Goal: Communication & Community: Share content

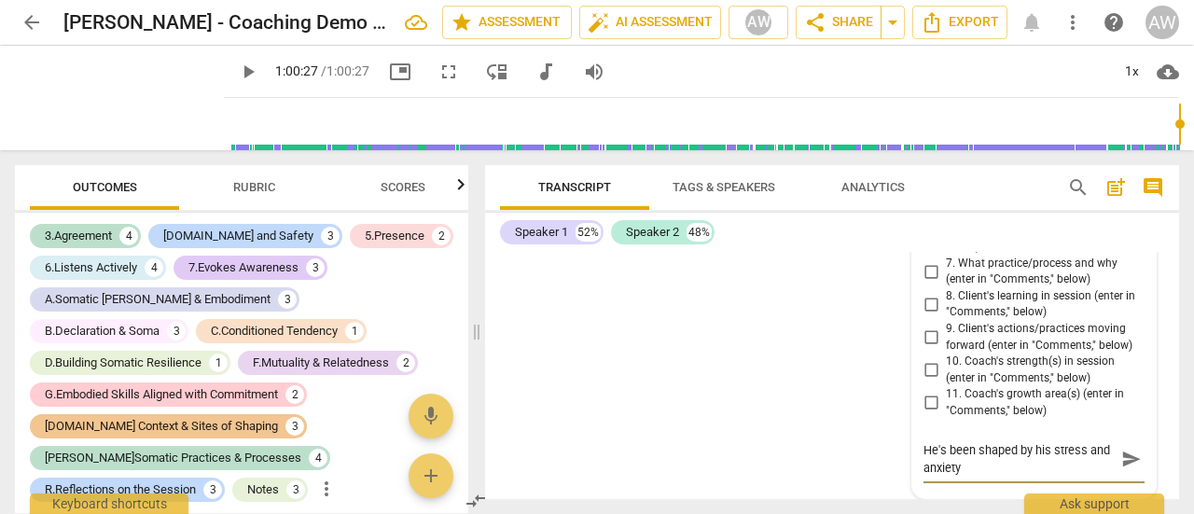
scroll to position [25554, 0]
click at [990, 474] on textarea "He's been shaped by his stress and anxiety" at bounding box center [1019, 458] width 191 height 35
type textarea "He's been shaped by his [MEDICAL_DATA] to "succeed"."
click at [1124, 457] on span "send" at bounding box center [1132, 460] width 21 height 21
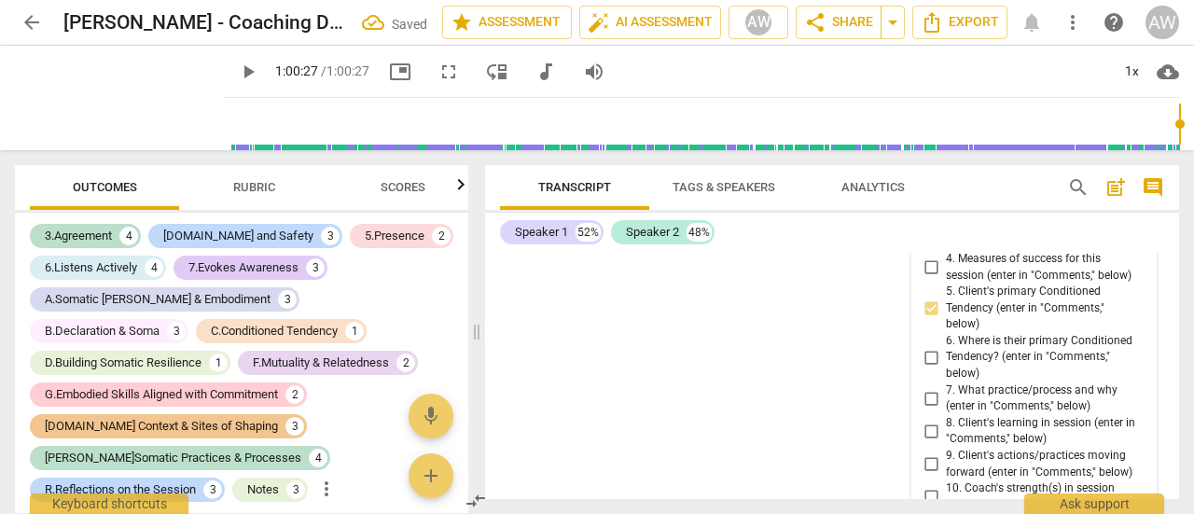
scroll to position [25368, 0]
click at [928, 369] on input "6. Where is their primary Conditioned Tendency? (enter in "Comments," below)" at bounding box center [931, 357] width 30 height 22
click at [927, 369] on input "6. Where is their primary Conditioned Tendency? (enter in "Comments," below)" at bounding box center [931, 357] width 30 height 22
click at [931, 369] on input "6. Where is their primary Conditioned Tendency? (enter in "Comments," below)" at bounding box center [931, 357] width 30 height 22
checkbox input "false"
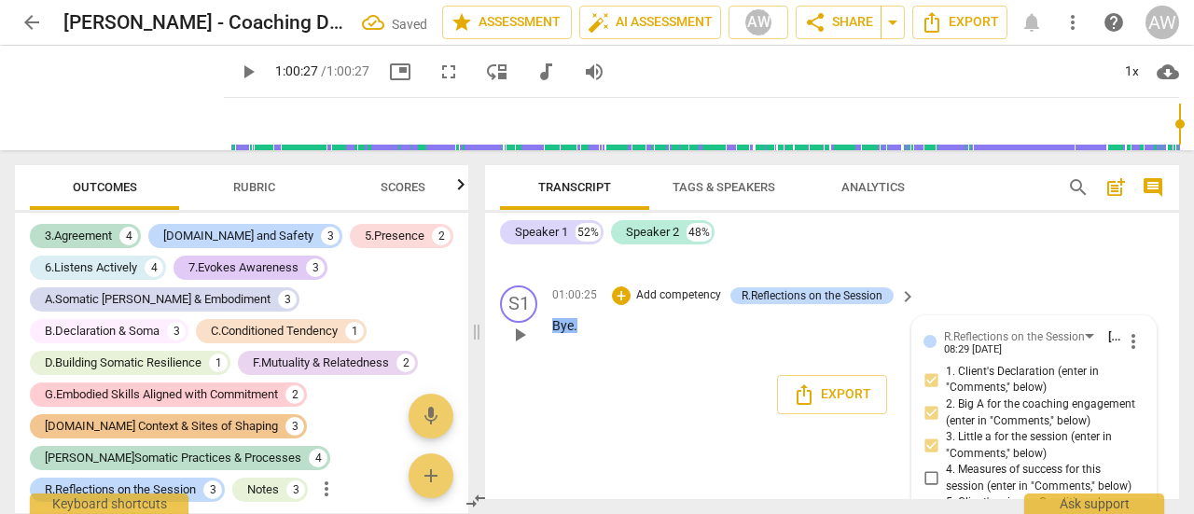
scroll to position [24062, 0]
click at [617, 304] on div "+" at bounding box center [621, 295] width 19 height 19
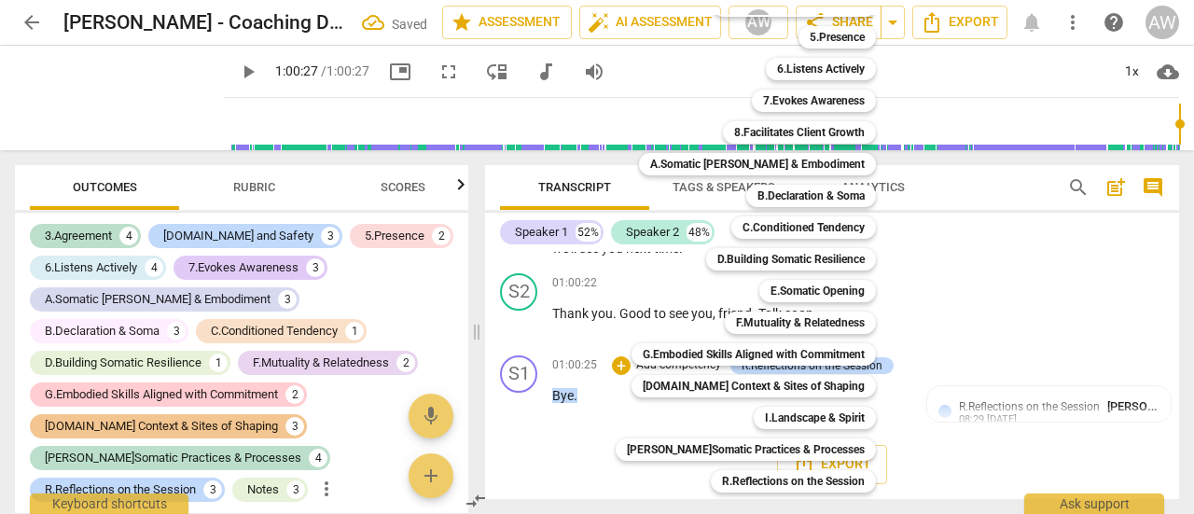
scroll to position [158, 0]
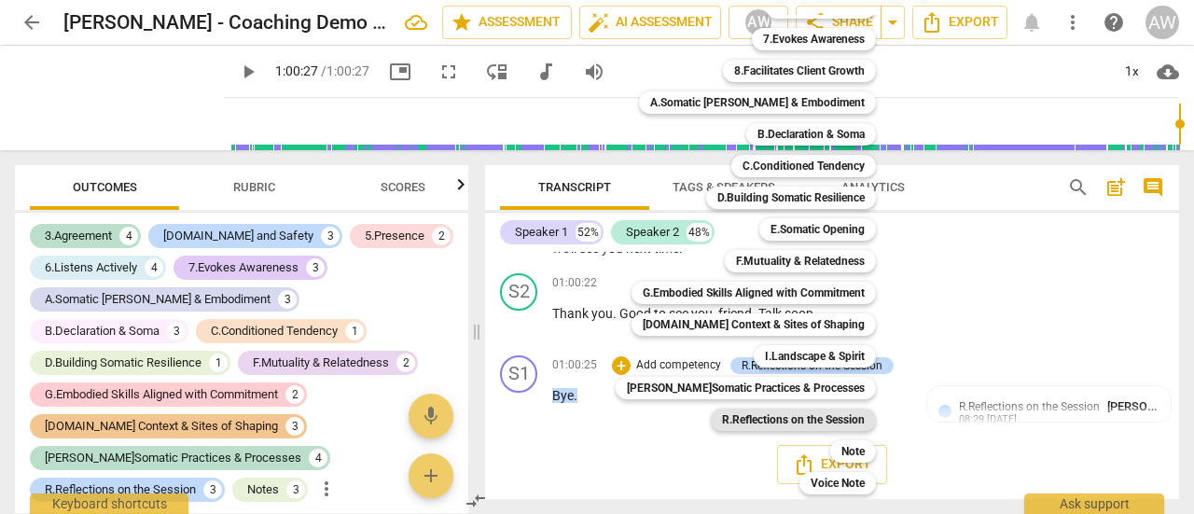
click at [757, 419] on b "R.Reflections on the Session" at bounding box center [793, 420] width 143 height 22
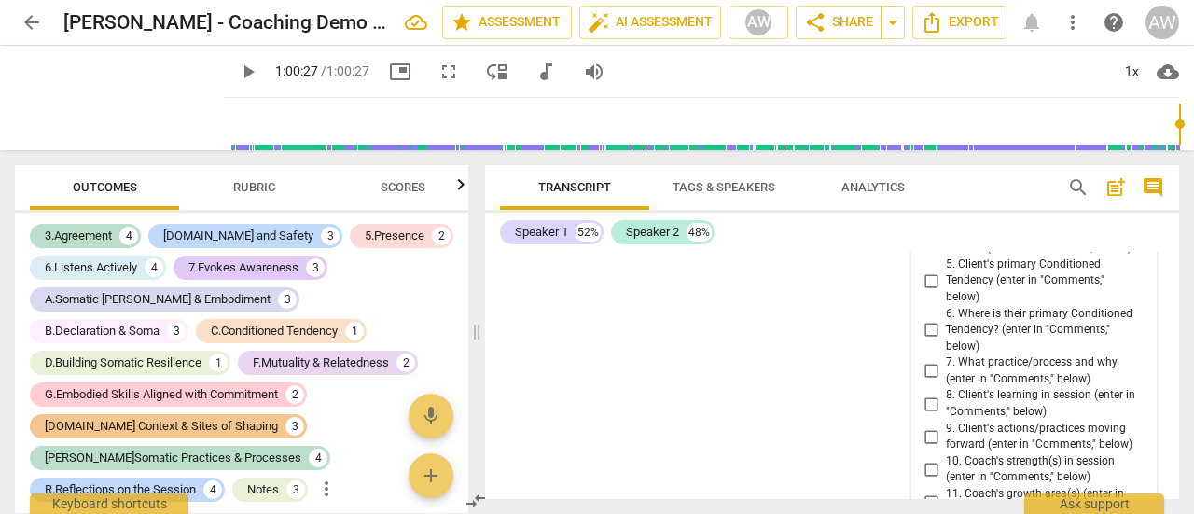
scroll to position [25927, 0]
click at [928, 341] on input "6. Where is their primary Conditioned Tendency? (enter in "Comments," below)" at bounding box center [931, 329] width 30 height 22
checkbox input "true"
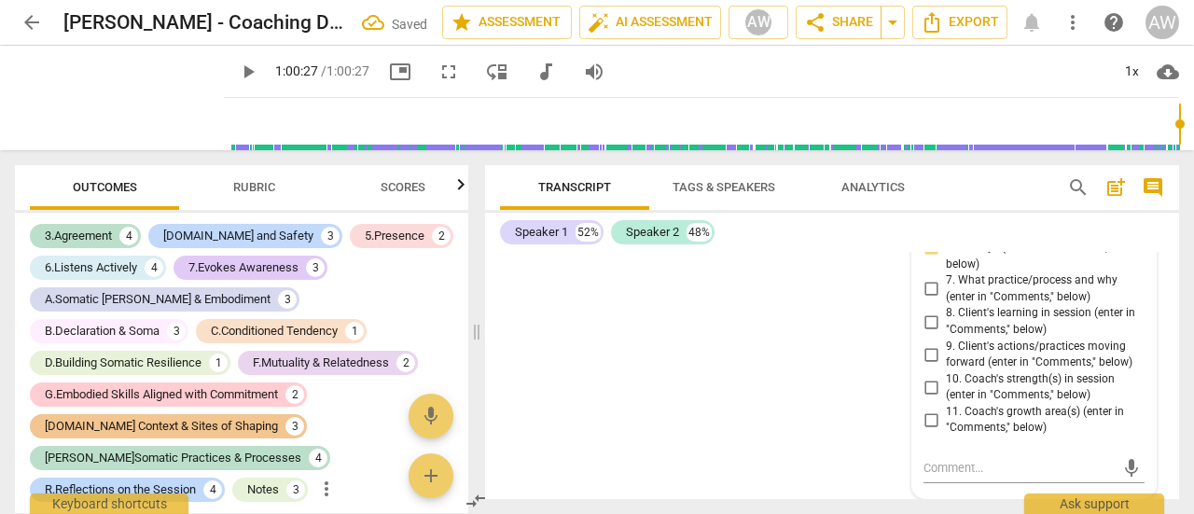
scroll to position [26066, 0]
click at [931, 467] on textarea at bounding box center [1019, 468] width 191 height 18
type textarea "I"
type textarea "In"
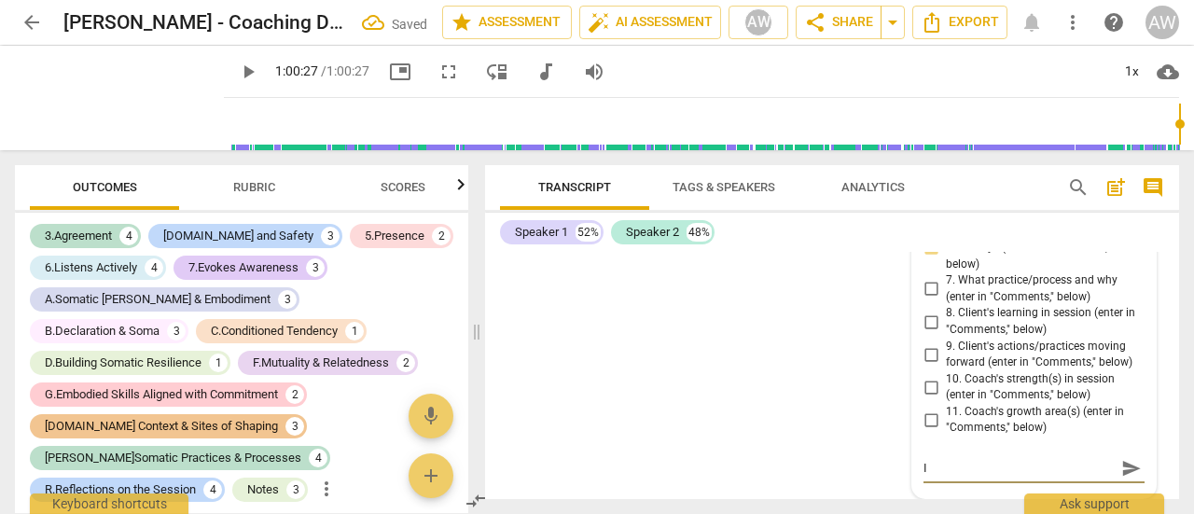
type textarea "In"
type textarea "In h"
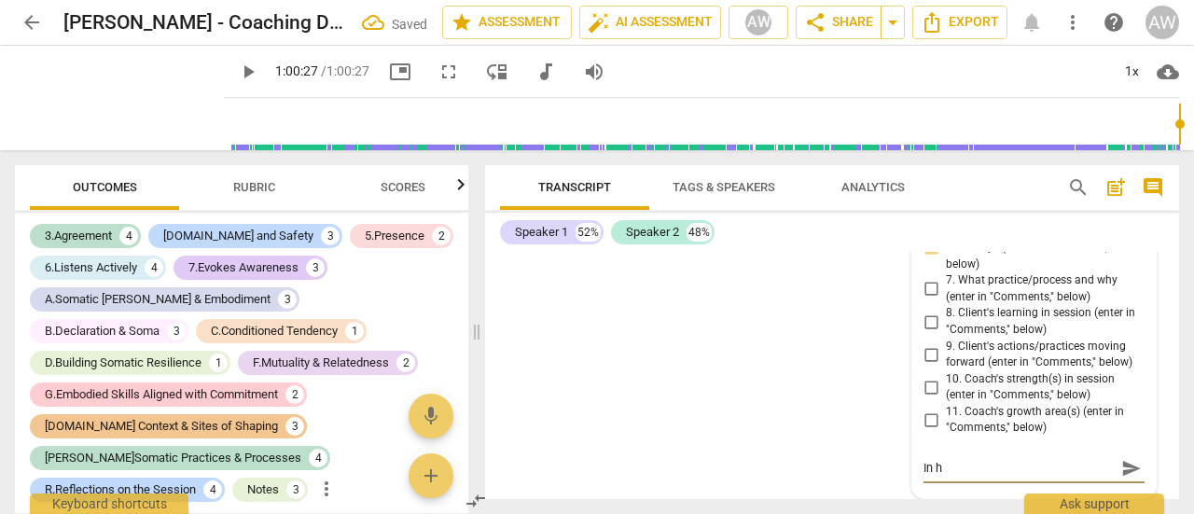
type textarea "In hi"
type textarea "In him"
type textarea "In hi"
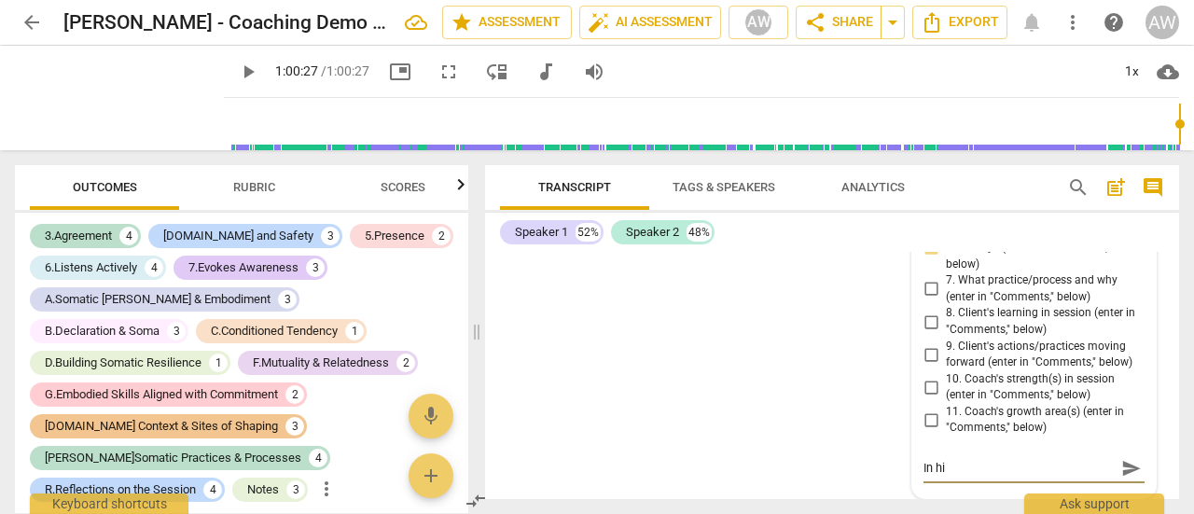
type textarea "In his"
type textarea "In his j"
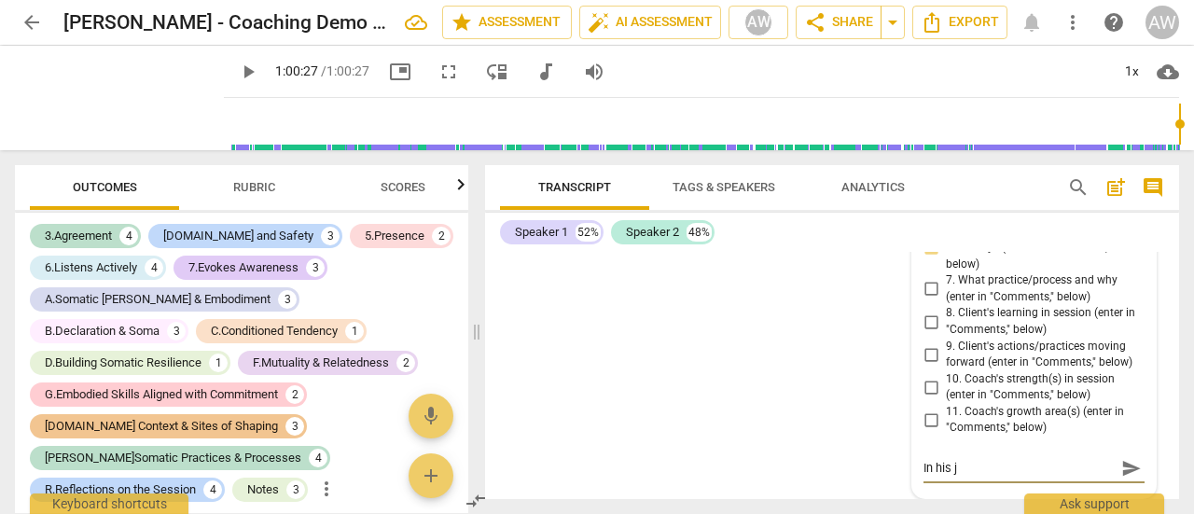
type textarea "In his ja"
type textarea "In his jaw"
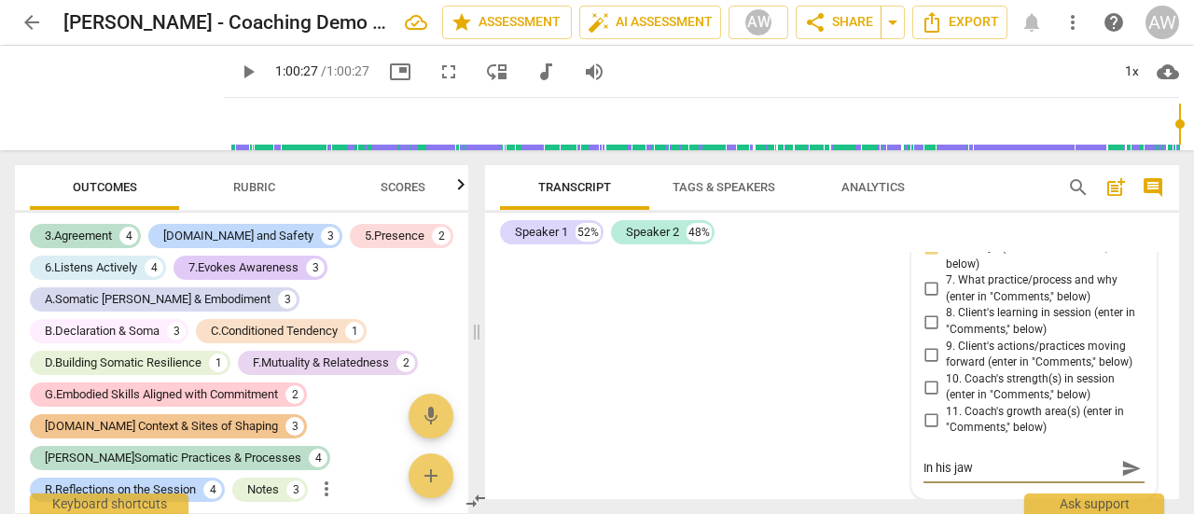
type textarea "In his jaw"
type textarea "In his jaw ("
type textarea "In his jaw (h"
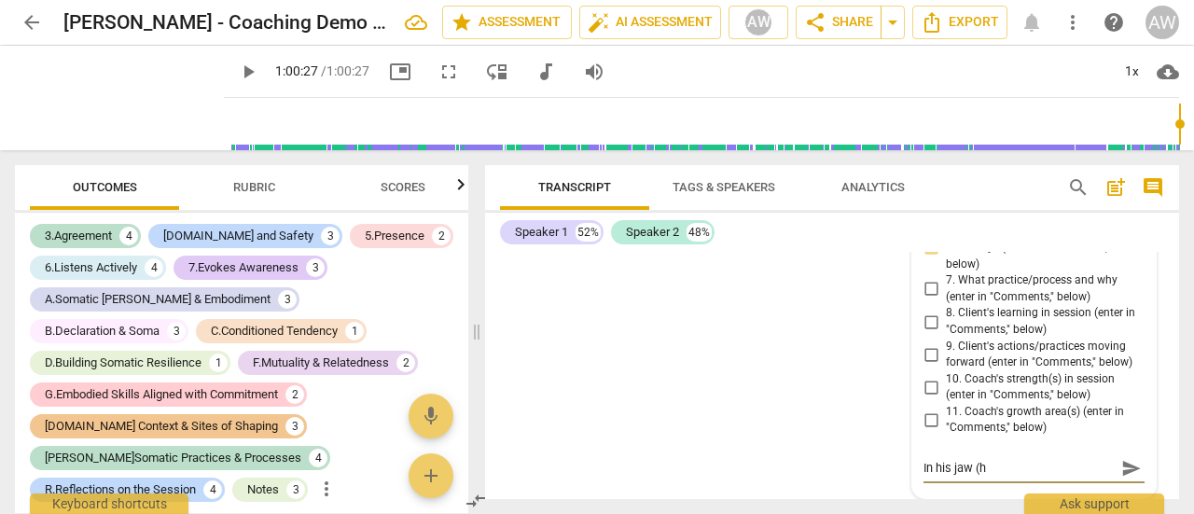
type textarea "In his jaw ("
type textarea "In his jaw (h"
type textarea "In his jaw (he"
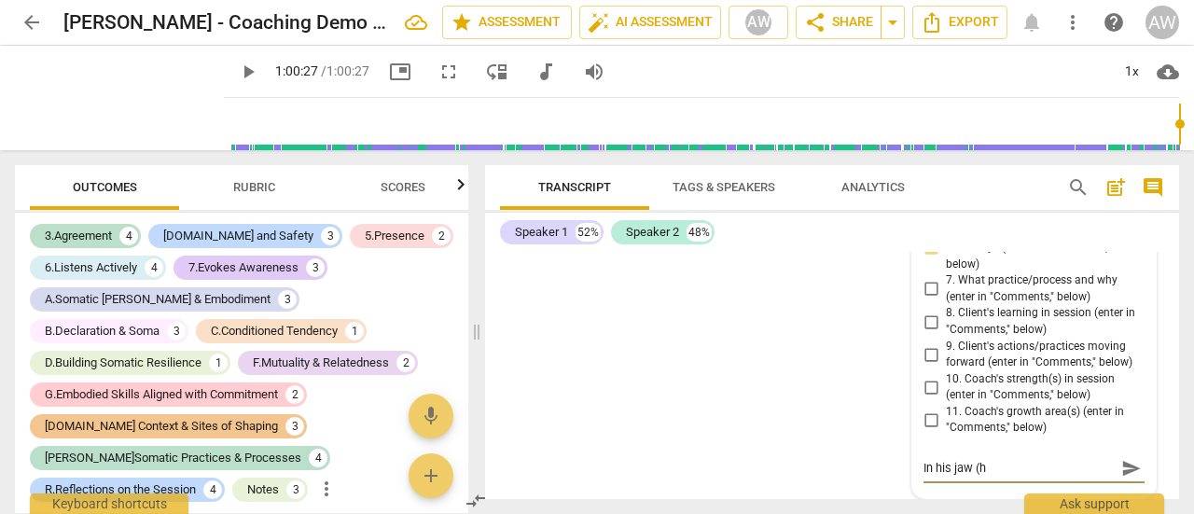
type textarea "In his jaw (he"
type textarea "In his jaw (he m"
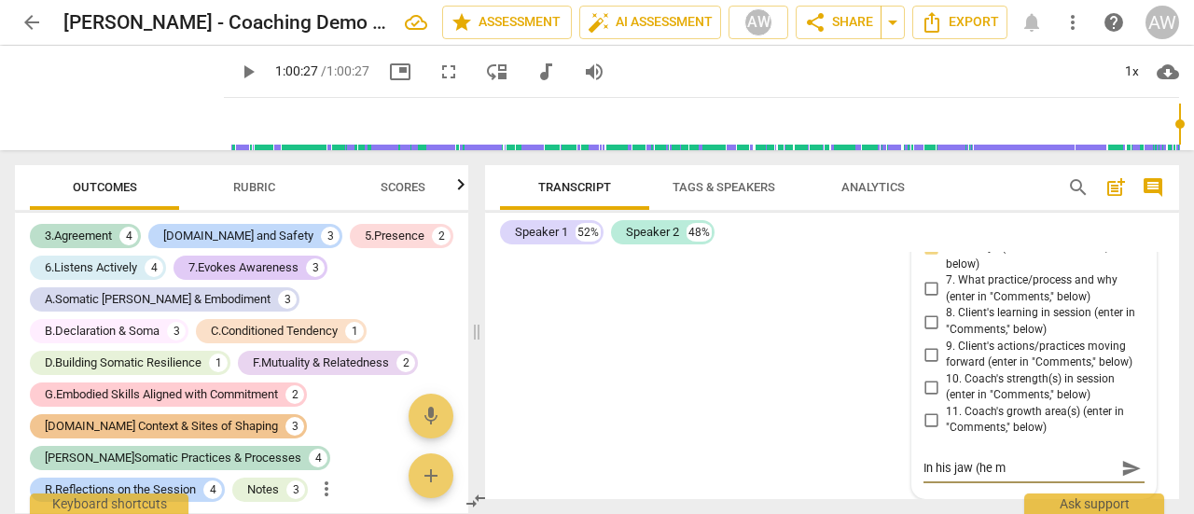
type textarea "In his jaw (he mi"
type textarea "In his jaw (he mie"
type textarea "In his jaw (he mi"
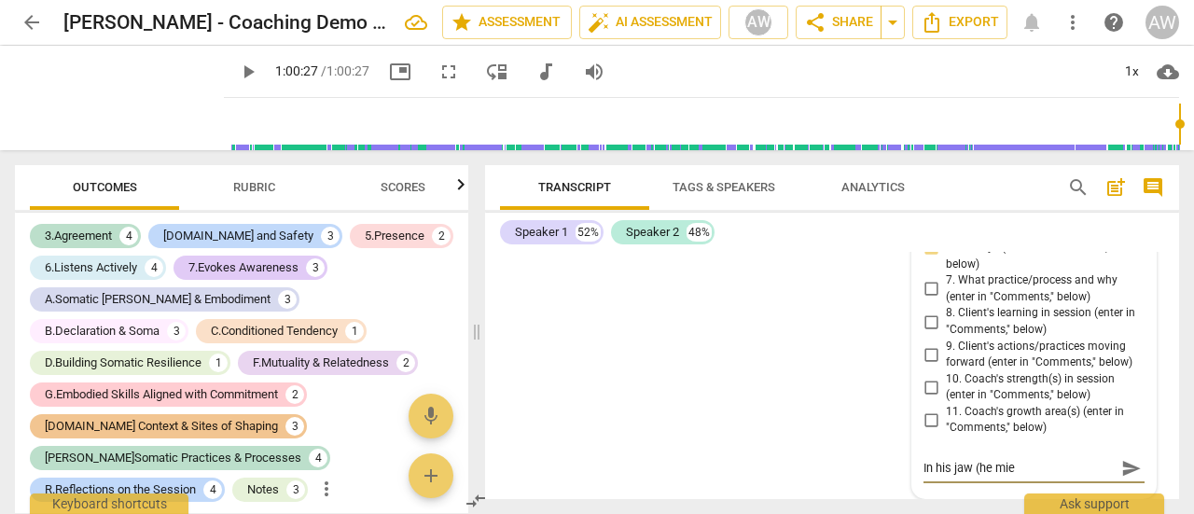
type textarea "In his jaw (he mi"
type textarea "In his jaw (he m"
type textarea "In his jaw (he me"
type textarea "In his jaw (he men"
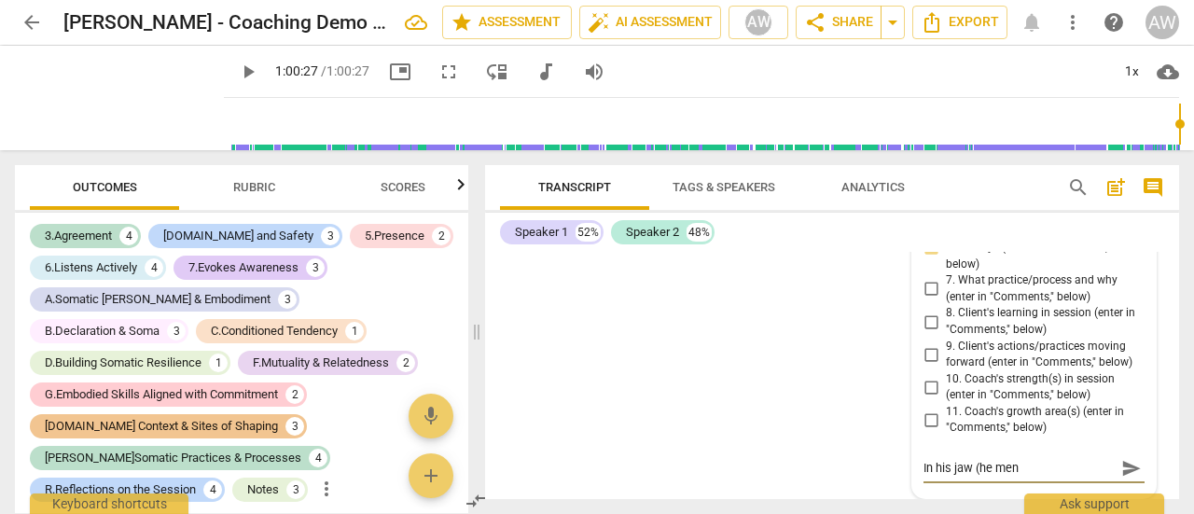
type textarea "In his jaw (he ment"
type textarea "In his jaw (he menti"
type textarea "In his jaw (he mentio"
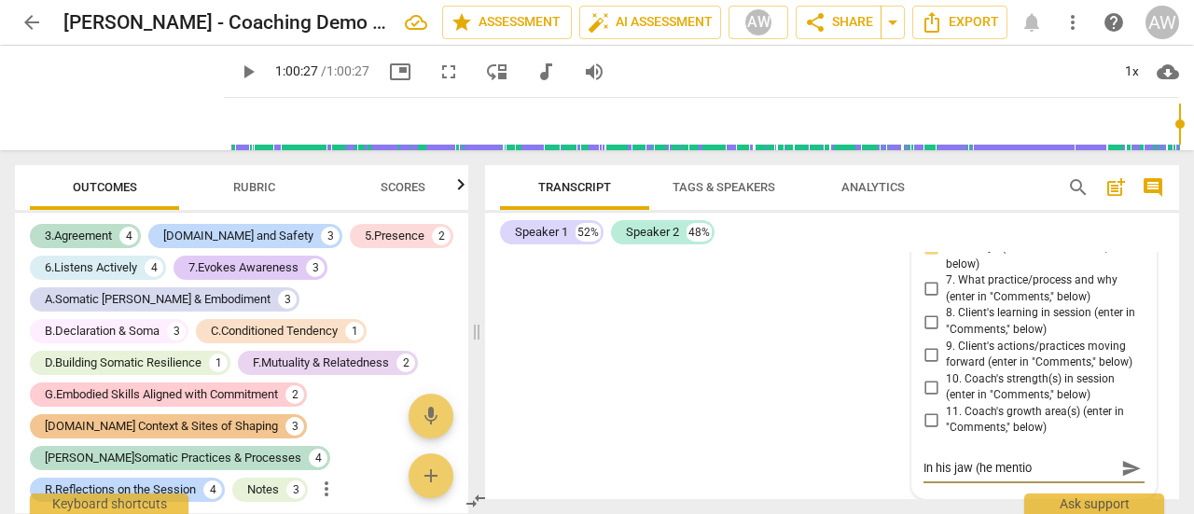
type textarea "In his jaw (he mention"
type textarea "In his jaw (he mentione"
type textarea "In his jaw (he mentioned"
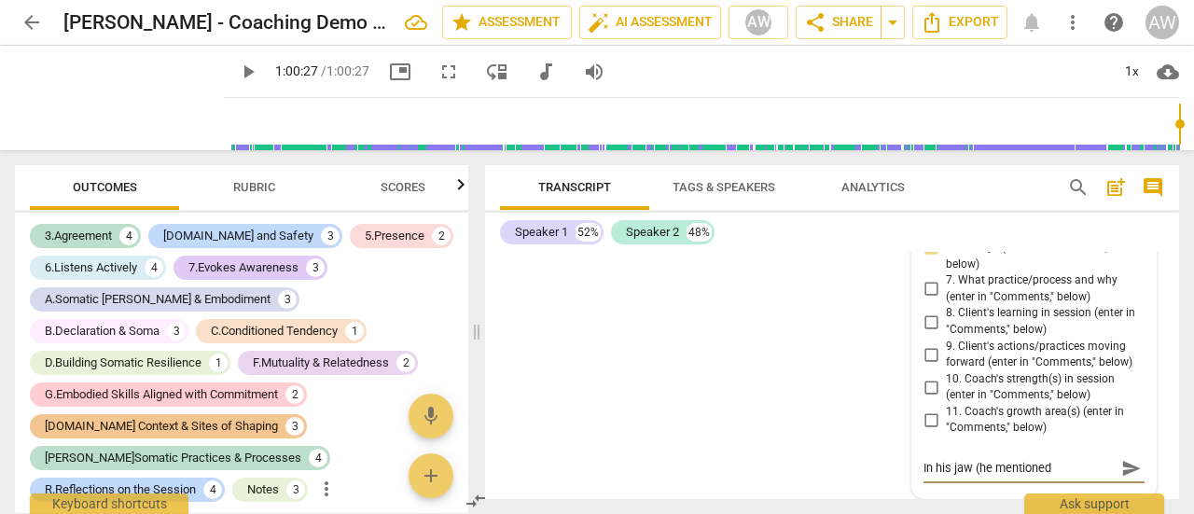
type textarea "In his jaw (he mentioned"
type textarea "In his jaw (he mentioned t"
type textarea "In his jaw (he mentioned th"
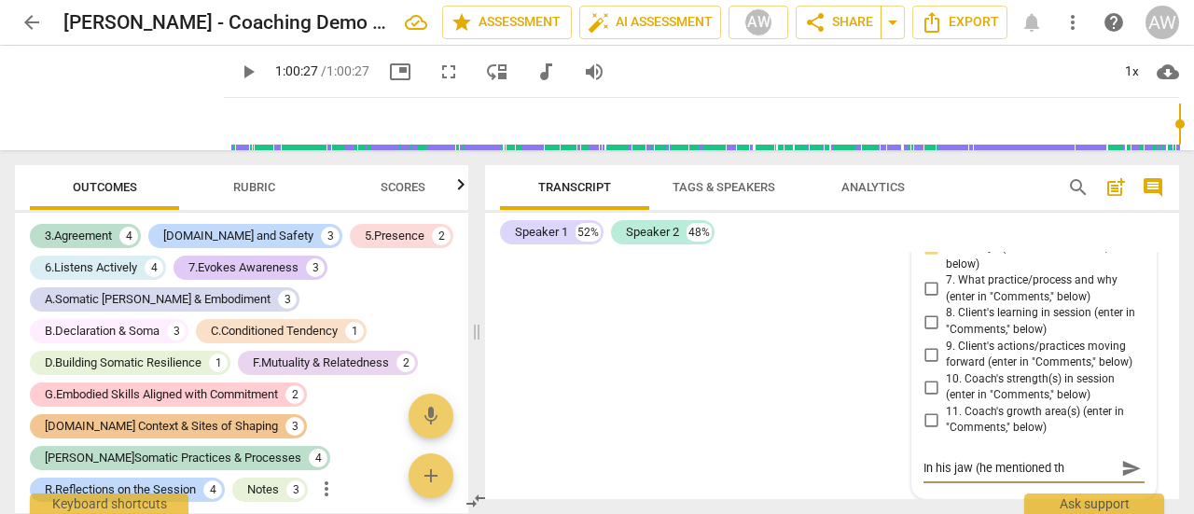
type textarea "In his jaw (he mentioned thi"
type textarea "In his jaw (he mentioned this"
type textarea "In his jaw (he mentioned this a"
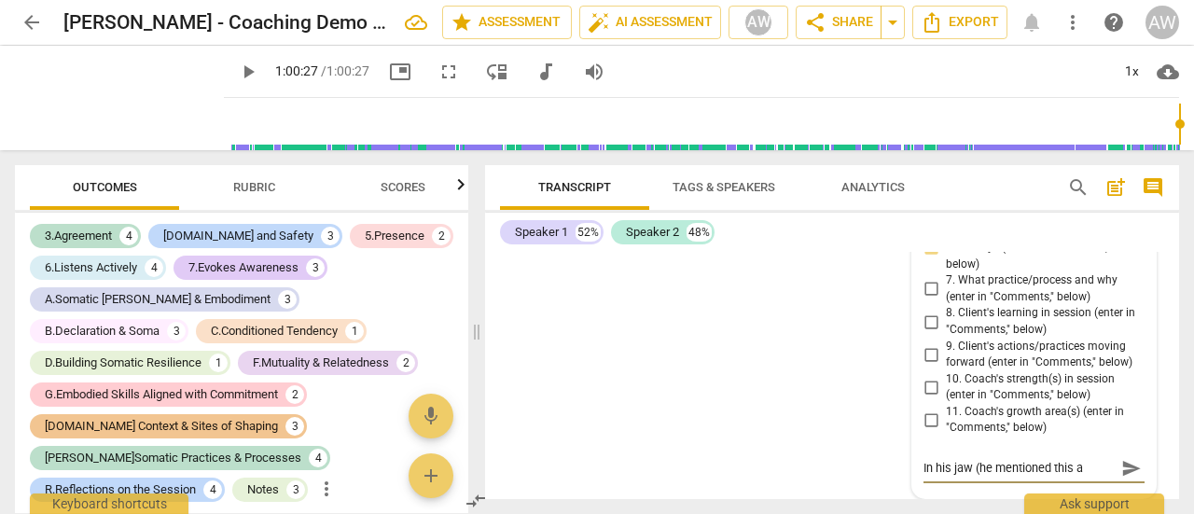
type textarea "In his jaw (he mentioned this a"
type textarea "In his jaw (he mentioned this a f"
type textarea "In his jaw (he mentioned this a fe"
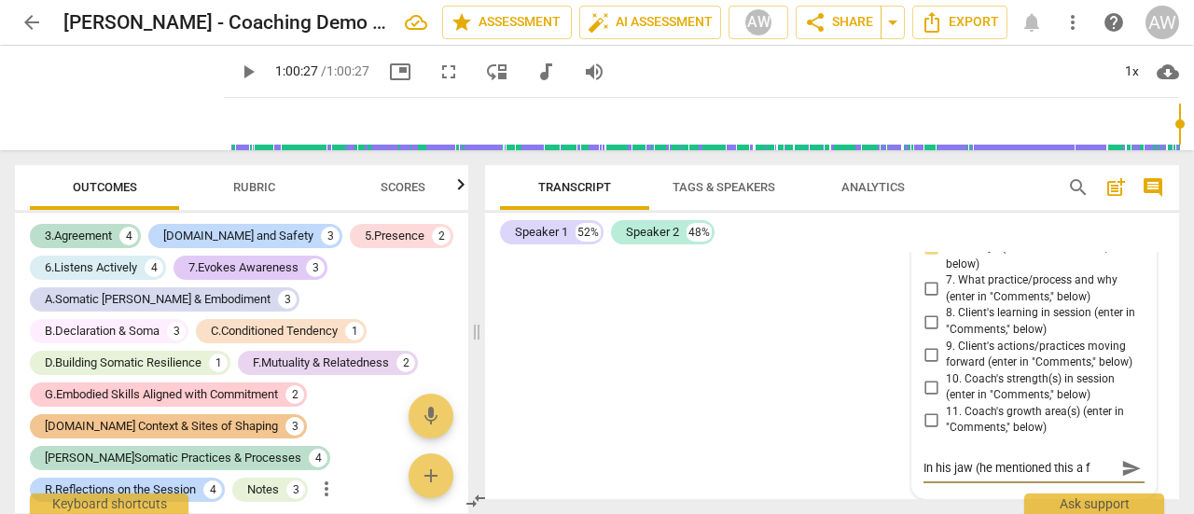
type textarea "In his jaw (he mentioned this a fe"
type textarea "In his jaw (he mentioned this a few"
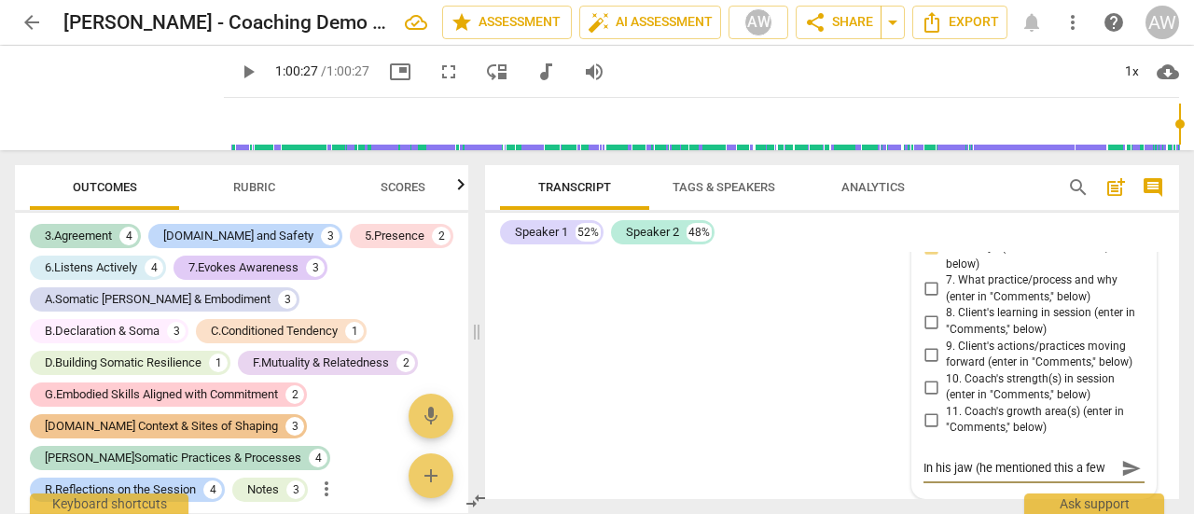
type textarea "In his jaw (he mentioned this a few t"
type textarea "In his jaw (he mentioned this a few ti"
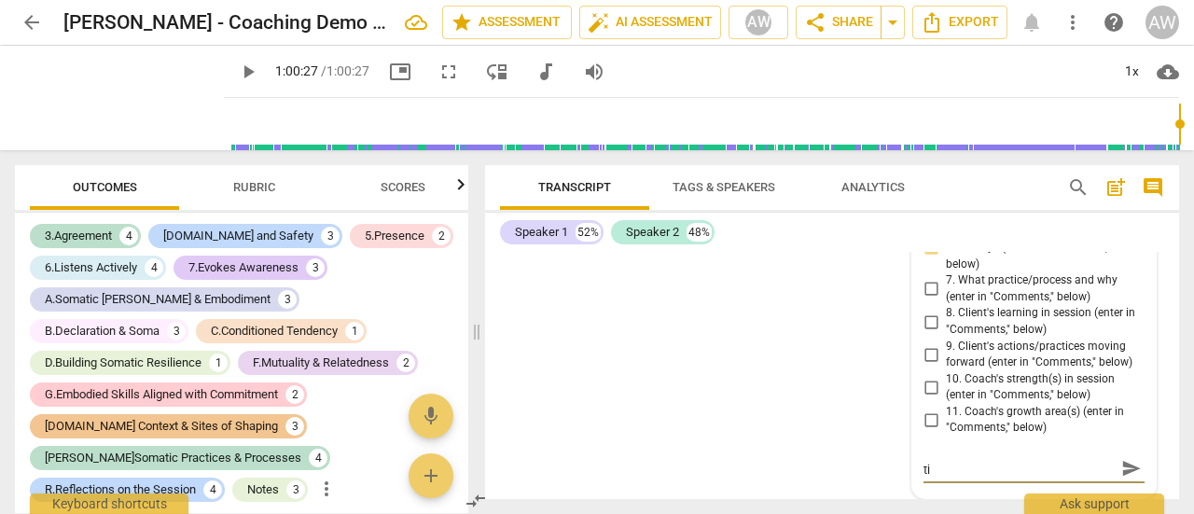
type textarea "In his jaw (he mentioned this a few [PERSON_NAME]"
type textarea "In his jaw (he mentioned this a few time"
type textarea "In his jaw (he mentioned this a few times"
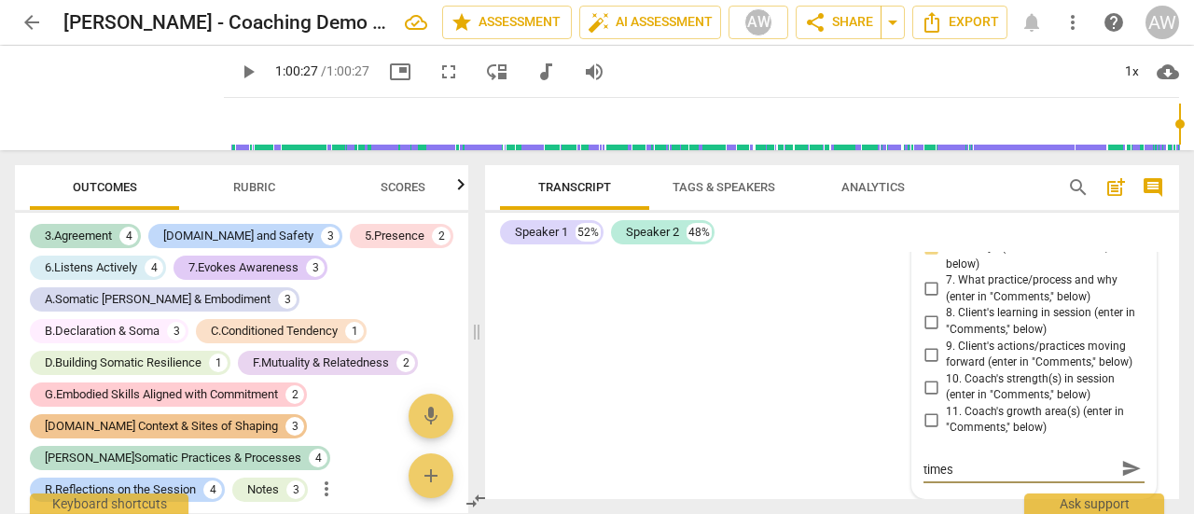
type textarea "In his jaw (he mentioned this a few times"
type textarea "In his jaw (he mentioned this a few times a"
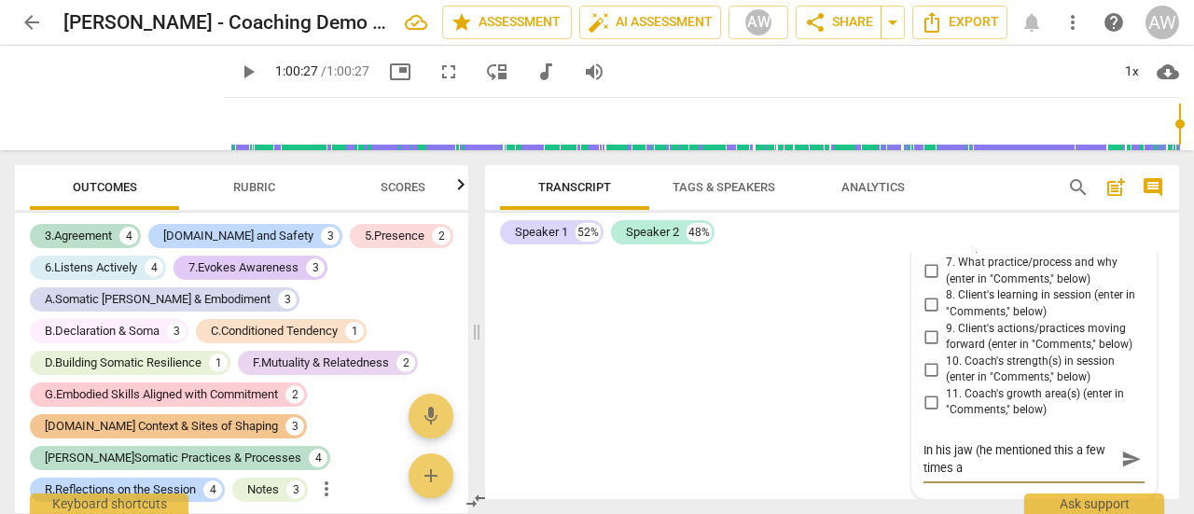
scroll to position [0, 0]
type textarea "In his jaw (he mentioned this a few times an"
type textarea "In his jaw (he mentioned this a few times and"
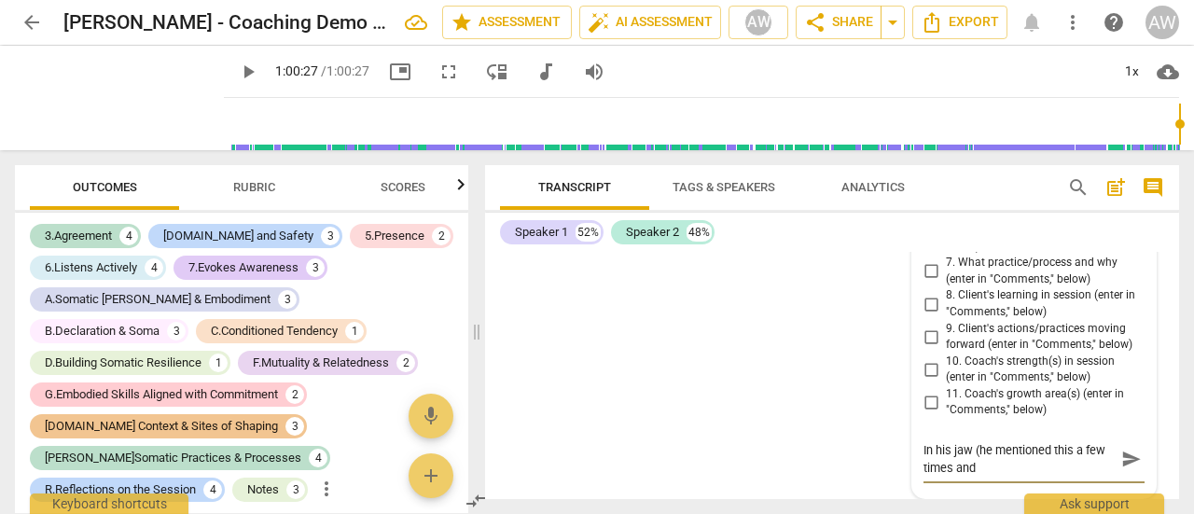
type textarea "In his jaw (he mentioned this a few times and I"
type textarea "In his jaw (he mentioned this a few times and I d"
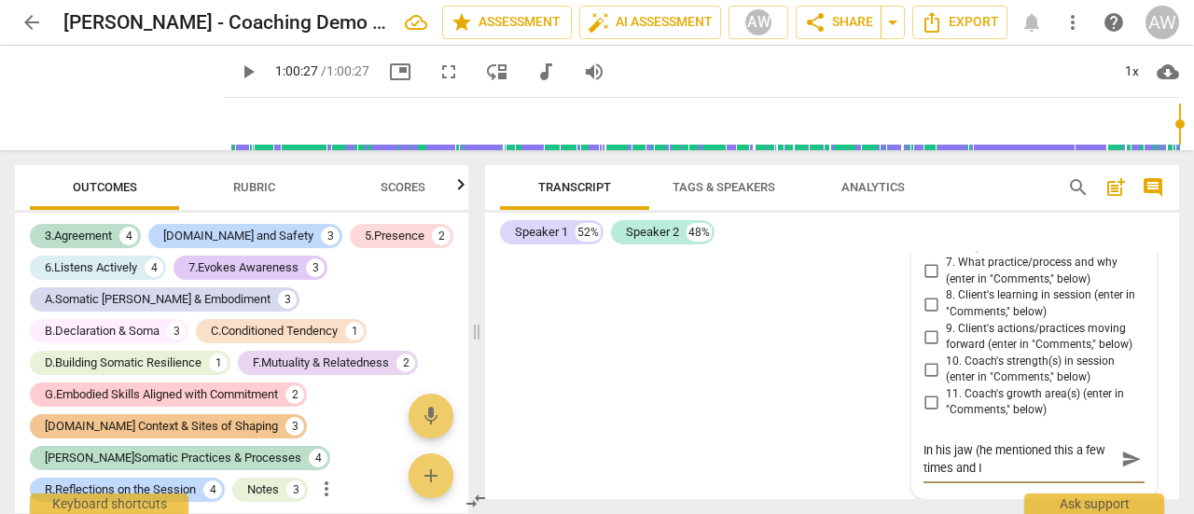
type textarea "In his jaw (he mentioned this a few times and I d"
type textarea "In his jaw (he mentioned this a few times and I dd"
type textarea "In his jaw (he mentioned this a few times and I ddn"
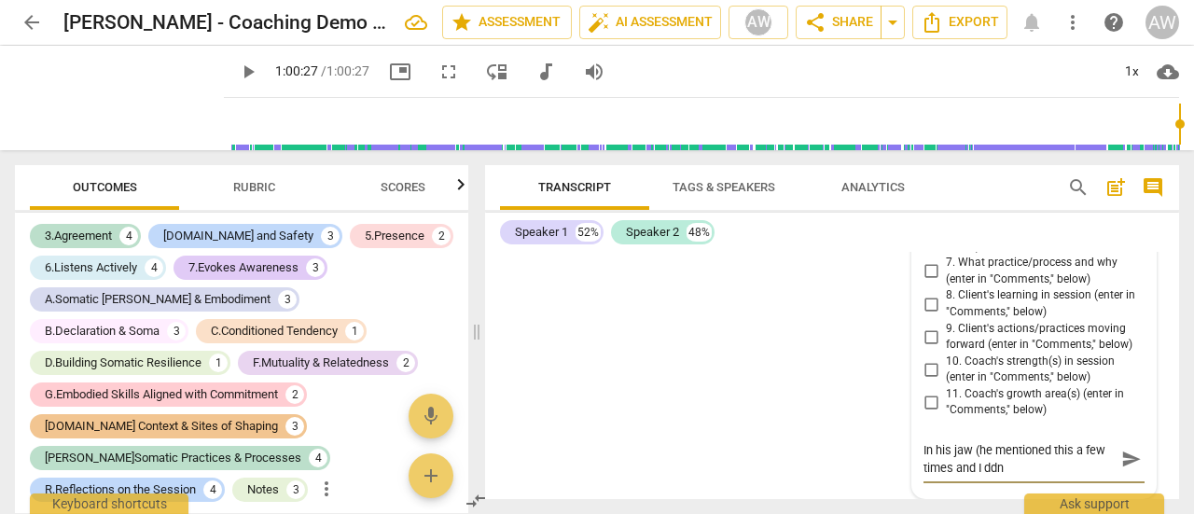
type textarea "In his jaw (he mentioned this a few times and I ddn'"
type textarea "In his jaw (he mentioned this a few times and I ddn"
type textarea "In his jaw (he mentioned this a few times and I dd"
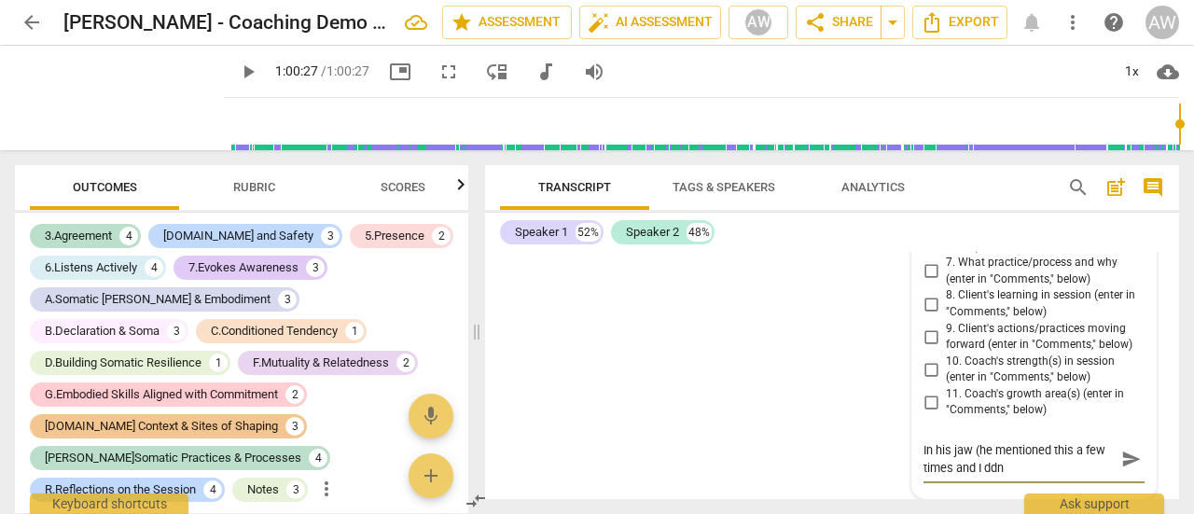
type textarea "In his jaw (he mentioned this a few times and I dd"
type textarea "In his jaw (he mentioned this a few times and I d"
type textarea "In his jaw (he mentioned this a few times and I di"
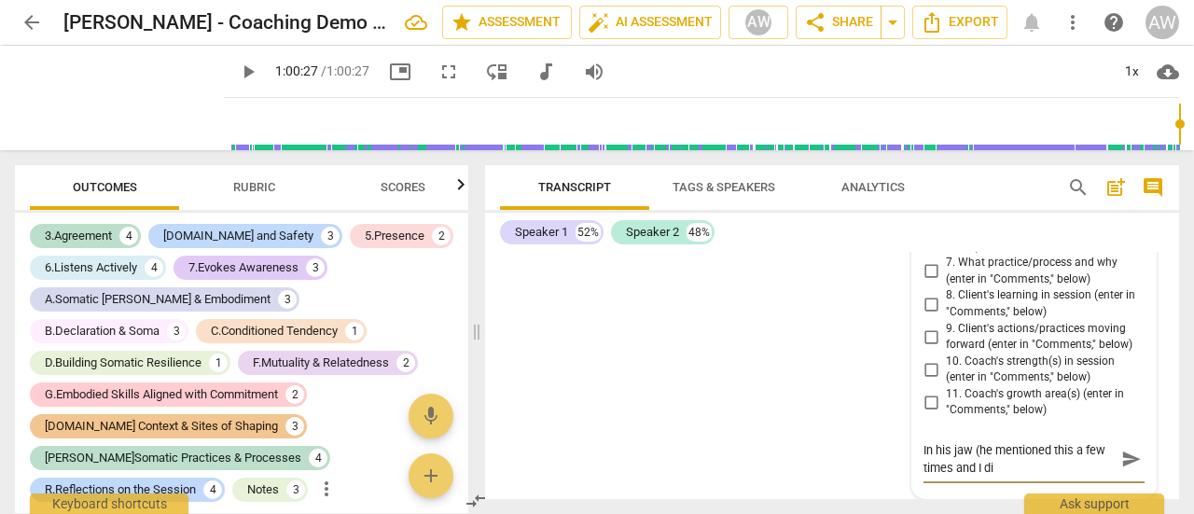
type textarea "In his jaw (he mentioned this a few times and I did"
type textarea "In his jaw (he mentioned this a few times and I didn"
type textarea "In his jaw (he mentioned this a few times and I didn'"
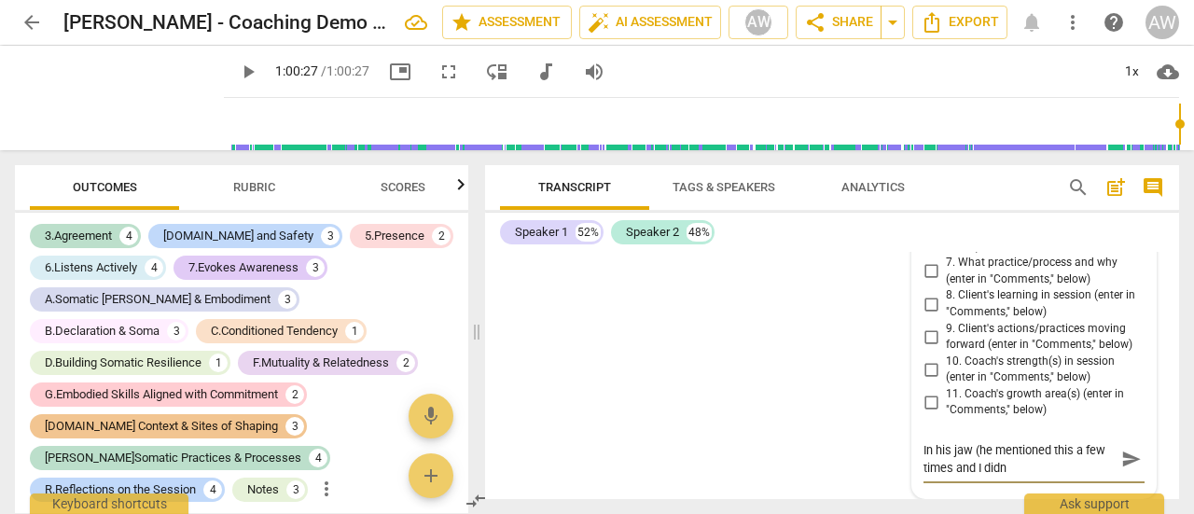
type textarea "In his jaw (he mentioned this a few times and I didn'"
type textarea "In his jaw (he mentioned this a few times and I didn't"
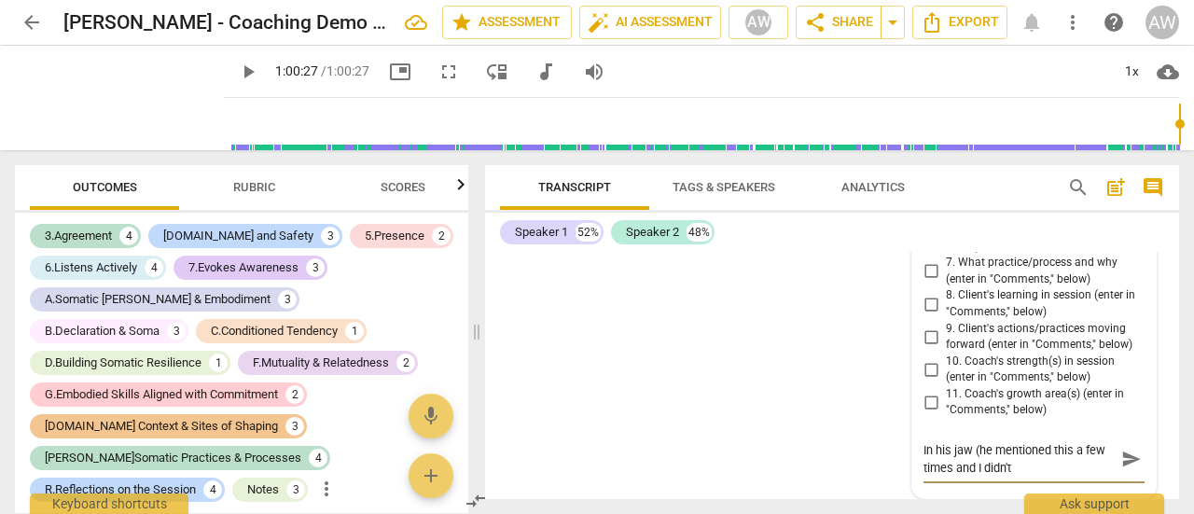
type textarea "In his jaw (he mentioned this a few times and I didn't p"
type textarea "In his jaw (he mentioned this a few times and I didn't pi"
type textarea "In his jaw (he mentioned this a few times and I didn't pic"
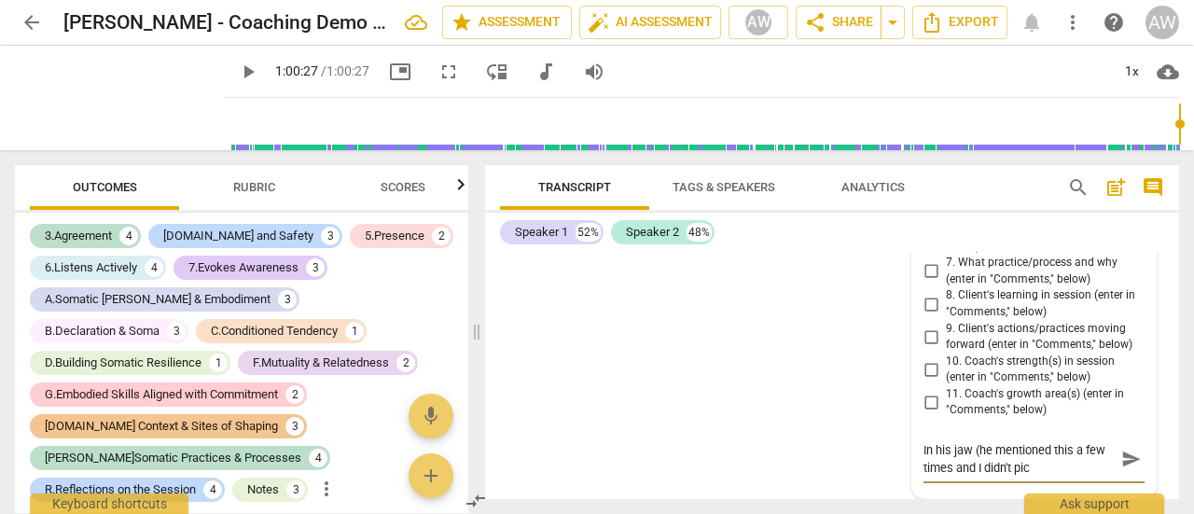
type textarea "In his jaw (he mentioned this a few times and I didn't pick"
type textarea "In his jaw (he mentioned this a few times and I didn't pick u"
type textarea "In his jaw (he mentioned this a few times and I didn't pick up"
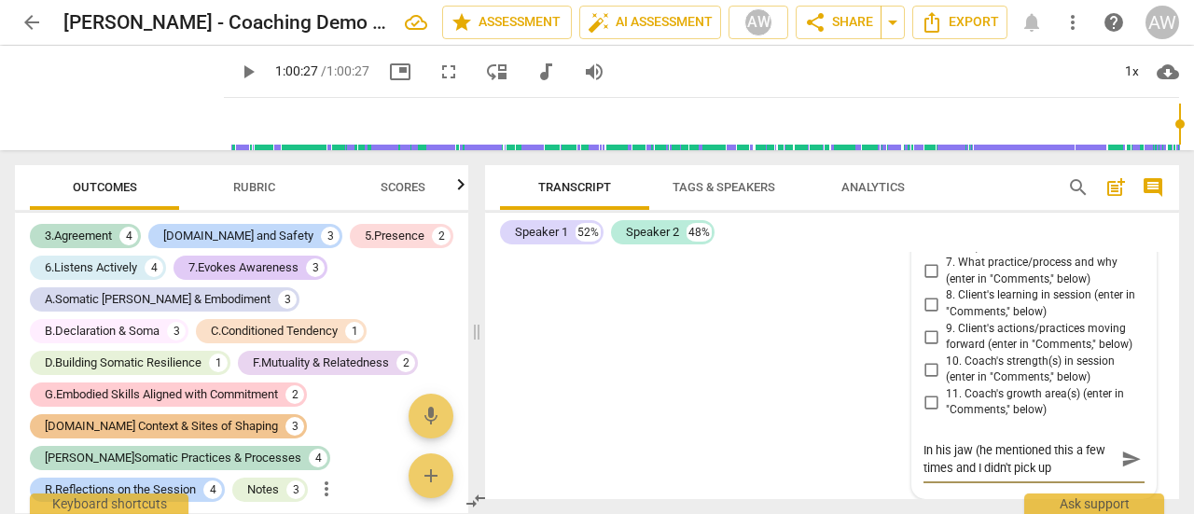
type textarea "In his jaw (he mentioned this a few times and I didn't pick up"
type textarea "In his jaw (he mentioned this a few times and I didn't pick up o"
type textarea "In his jaw (he mentioned this a few times and I didn't pick up on"
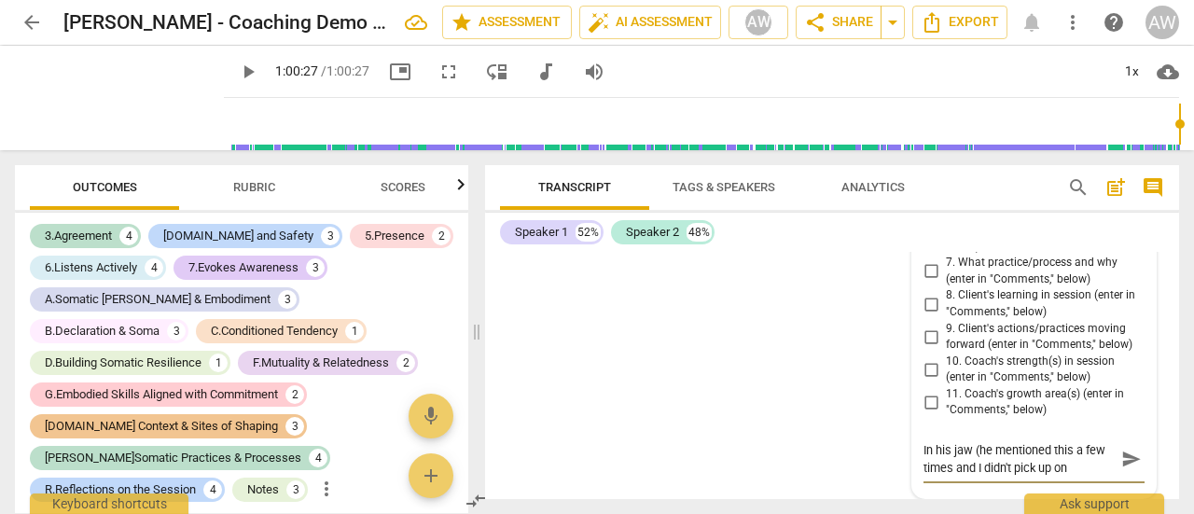
type textarea "In his jaw (he mentioned this a few times and I didn't pick up on"
type textarea "In his jaw (he mentioned this a few times and I didn't pick up on i"
type textarea "In his jaw (he mentioned this a few times and I didn't pick up on it"
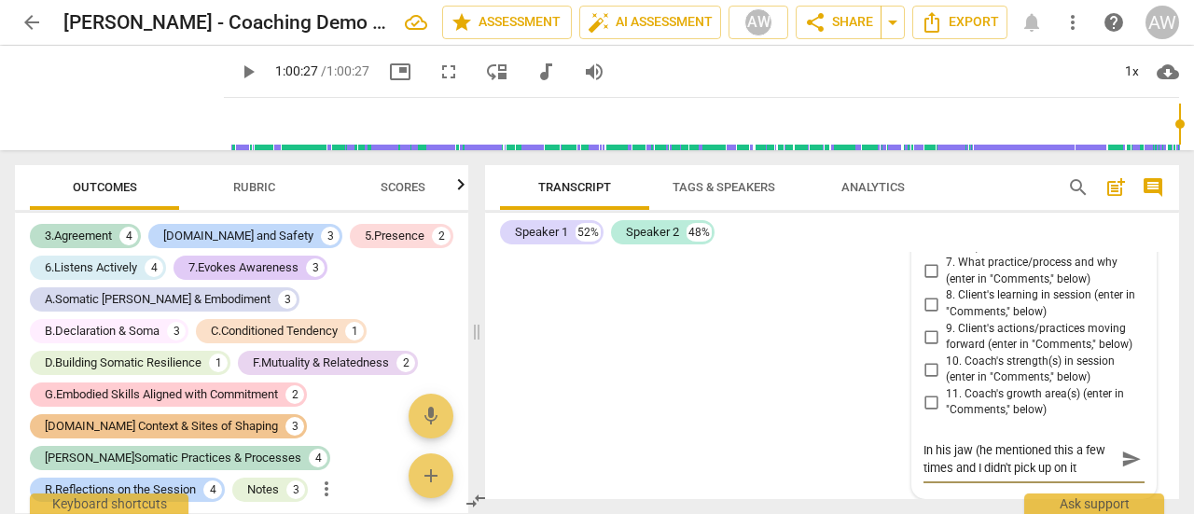
type textarea "In his jaw (he mentioned this a few times and I didn't pick up on it)"
type textarea "In his jaw (he mentioned this a few times and I didn't pick up on it)."
type textarea "In his jaw (he mentioned this a few times and I didn't pick up on it)"
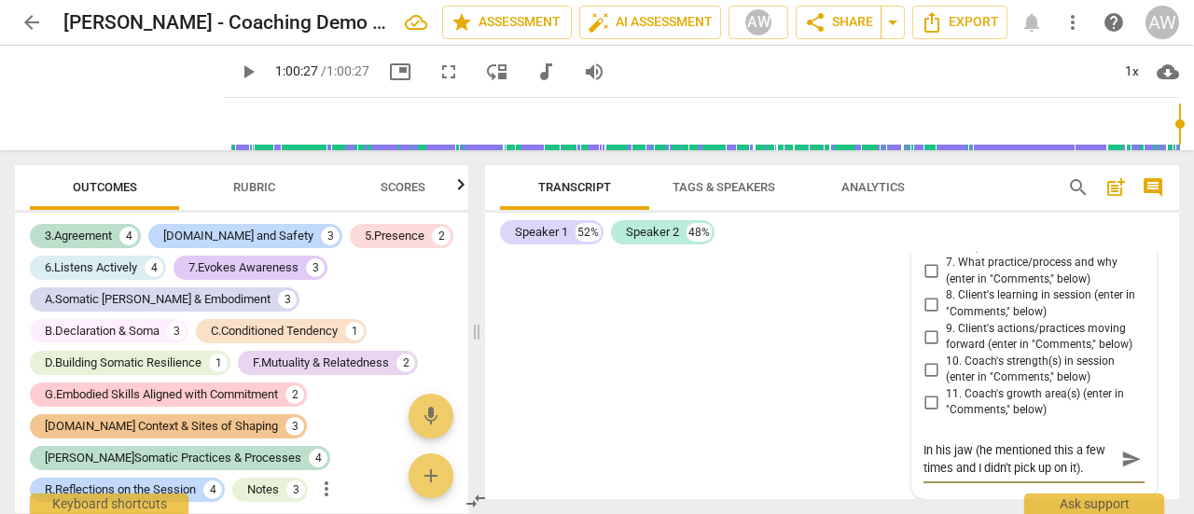
type textarea "In his jaw (he mentioned this a few times and I didn't pick up on it)"
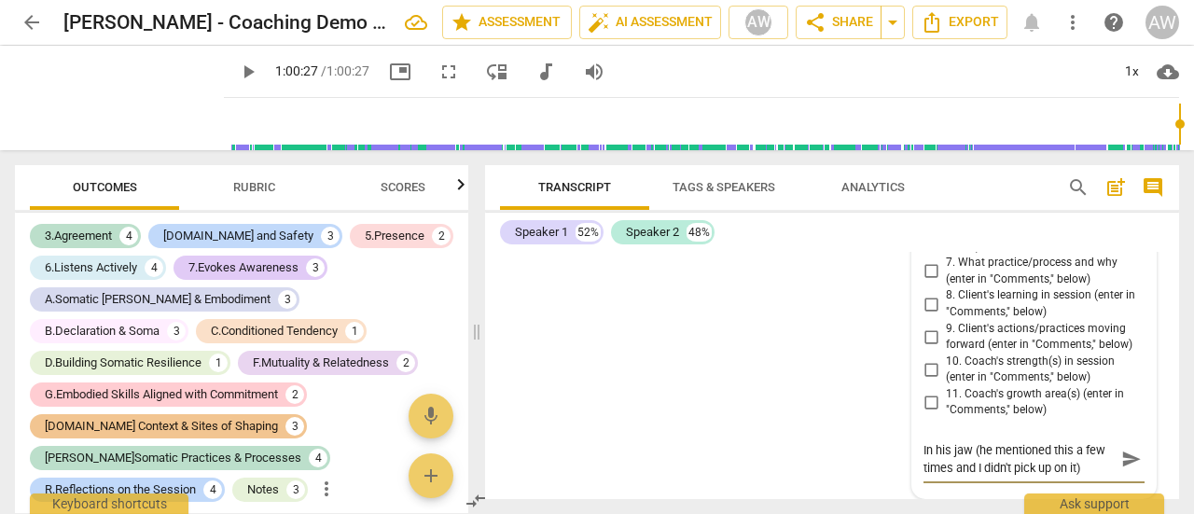
type textarea "In his jaw (he mentioned this a few times and I didn't pick up on it),"
type textarea "In his jaw (he mentioned this a few times and I didn't pick up on it), h"
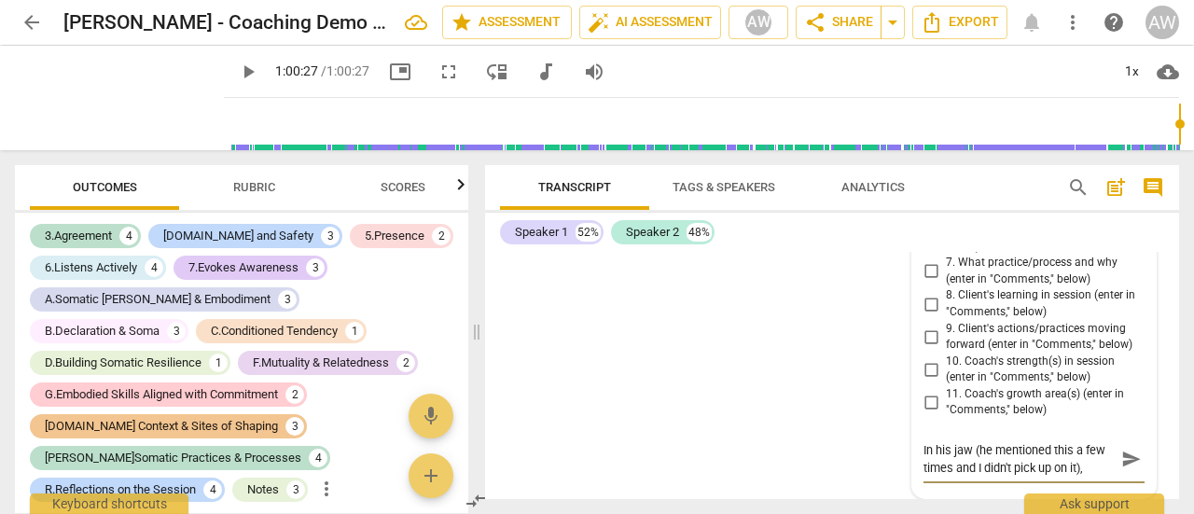
type textarea "In his jaw (he mentioned this a few times and I didn't pick up on it), h"
type textarea "In his jaw (he mentioned this a few times and I didn't pick up on it), hi"
type textarea "In his jaw (he mentioned this a few times and I didn't pick up on it), his"
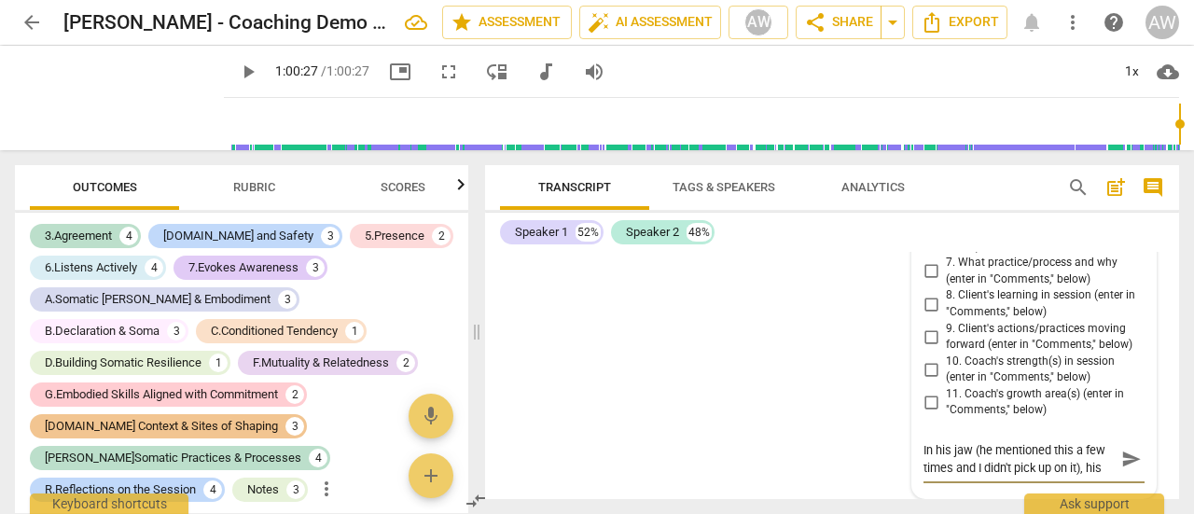
type textarea "In his jaw (he mentioned this a few times and I didn't pick up on it), his"
type textarea "In his jaw (he mentioned this a few times and I didn't pick up on it), his f"
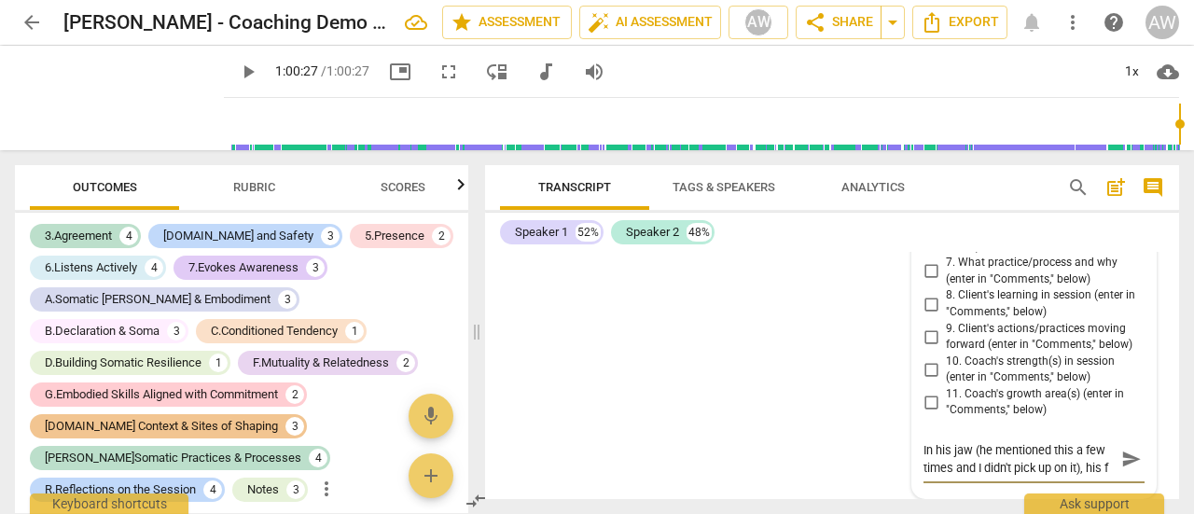
type textarea "In his jaw (he mentioned this a few times and I didn't pick up on it), his fa"
type textarea "In his jaw (he mentioned this a few times and I didn't pick up on it), his fac"
type textarea "In his jaw (he mentioned this a few times and I didn't pick up on it), his faci"
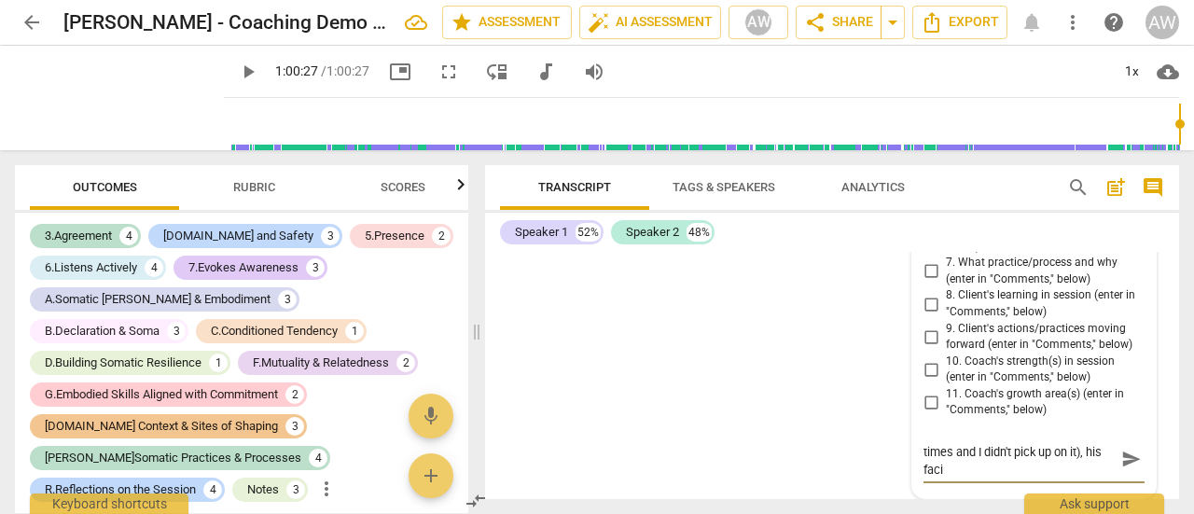
type textarea "In his jaw (he mentioned this a few times and I didn't pick up on it), his facia"
type textarea "In his jaw (he mentioned this a few times and I didn't pick up on it), his faci…"
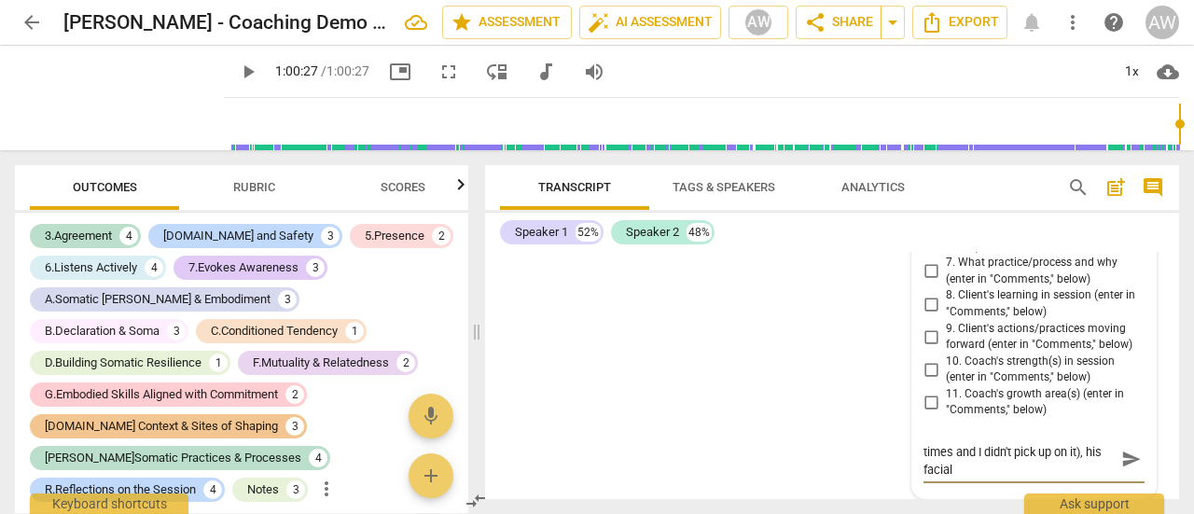
type textarea "In his jaw (he mentioned this a few times and I didn't pick up on it), his faci…"
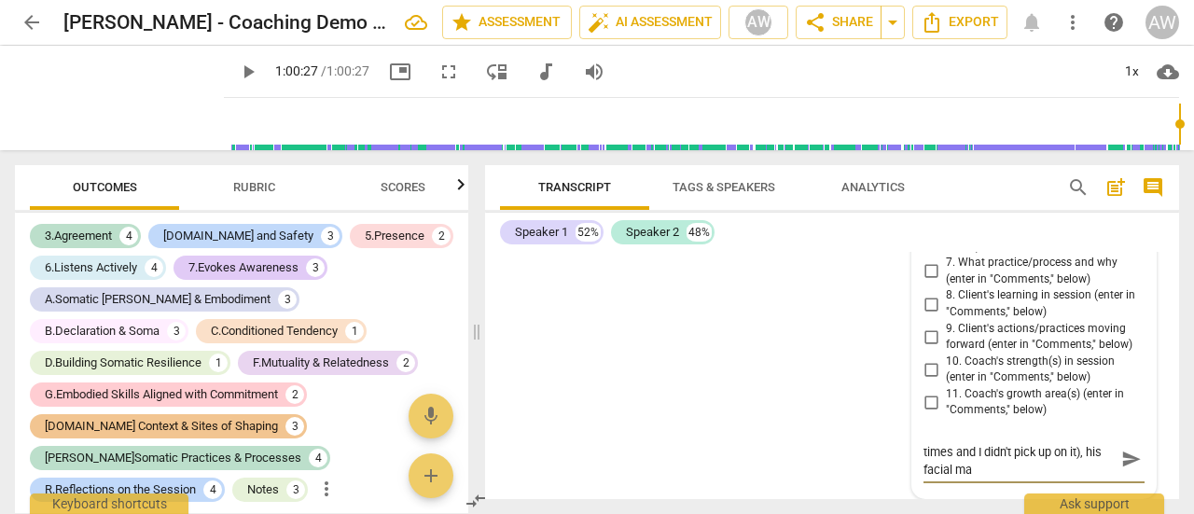
type textarea "In his jaw (he mentioned this a few times and I didn't pick up on it), his faci…"
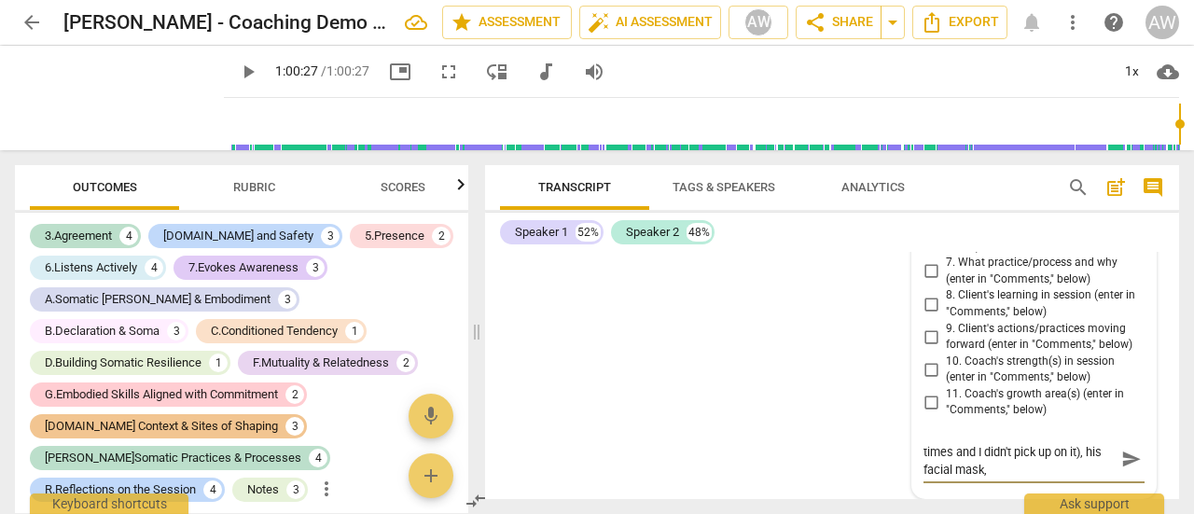
type textarea "In his jaw (he mentioned this a few times and I didn't pick up on it), his faci…"
click at [389, 72] on span "picture_in_picture" at bounding box center [400, 72] width 22 height 22
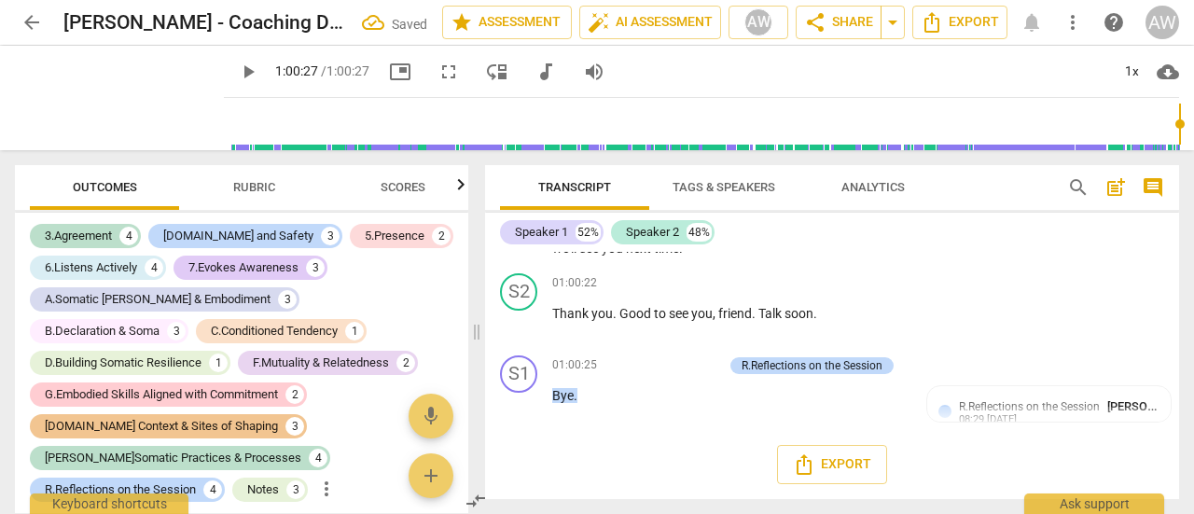
scroll to position [24049, 0]
click at [975, 126] on input "range" at bounding box center [705, 124] width 948 height 60
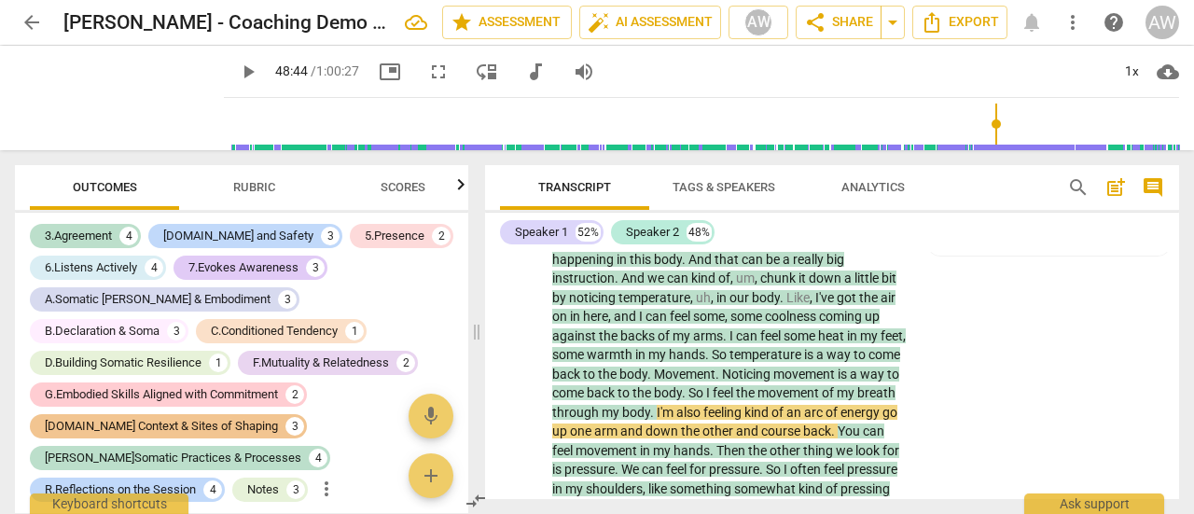
click at [379, 68] on span "picture_in_picture" at bounding box center [390, 72] width 22 height 22
click at [379, 74] on span "picture_in_picture" at bounding box center [390, 72] width 22 height 22
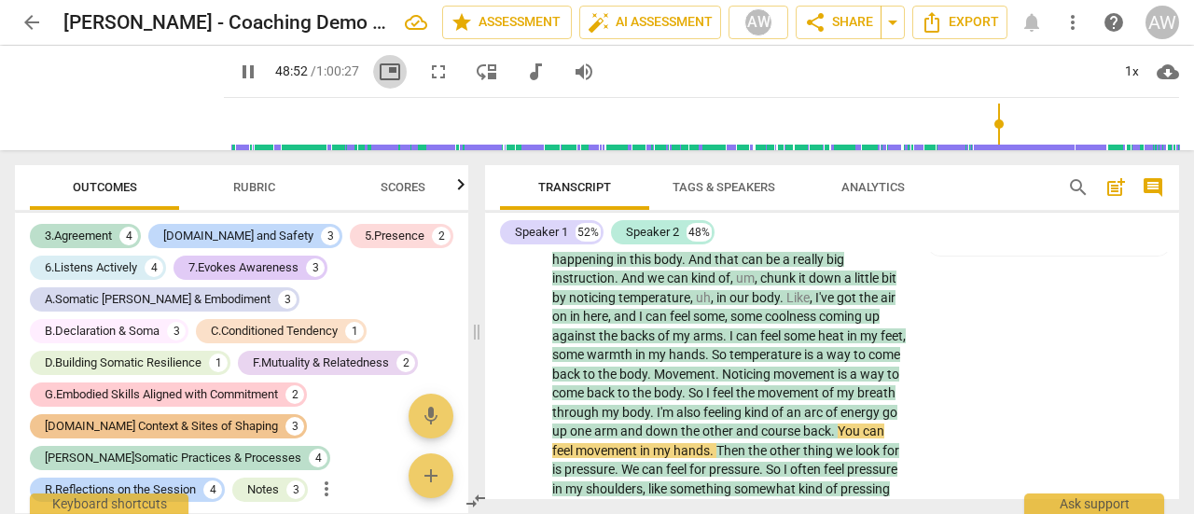
click at [379, 76] on span "picture_in_picture" at bounding box center [390, 72] width 22 height 22
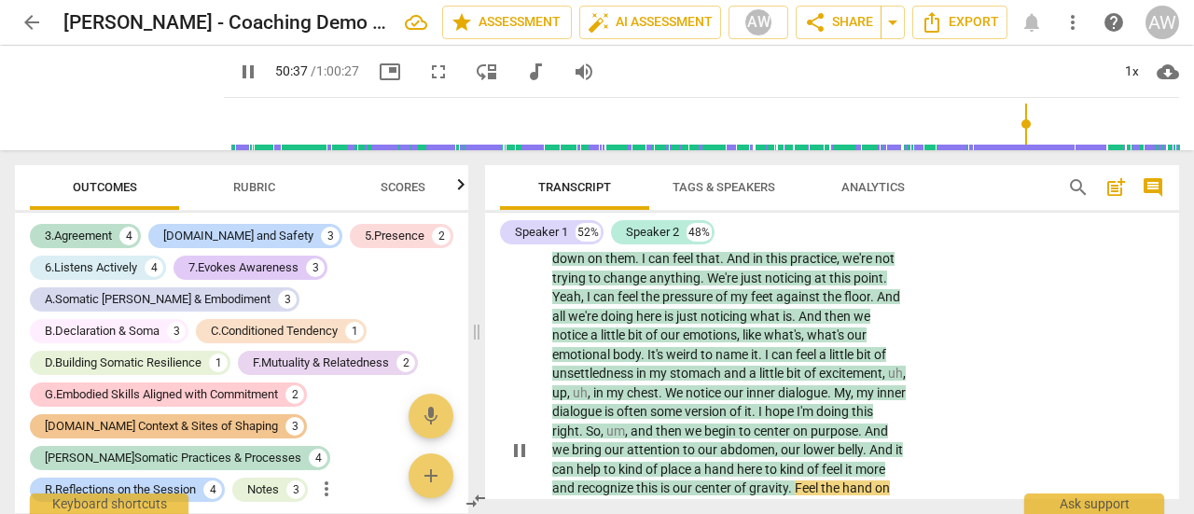
scroll to position [20604, 0]
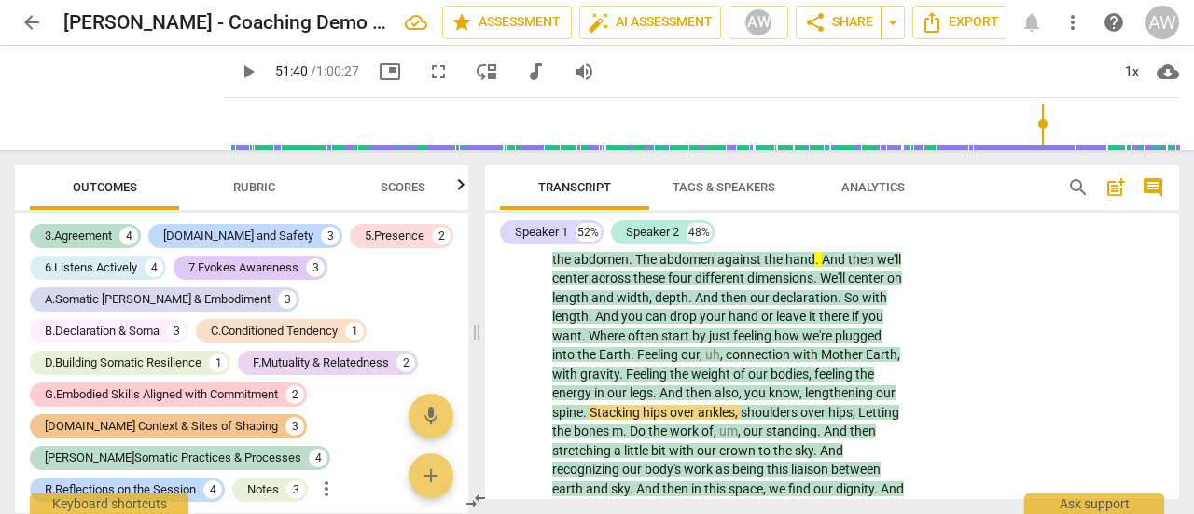
type input "3101"
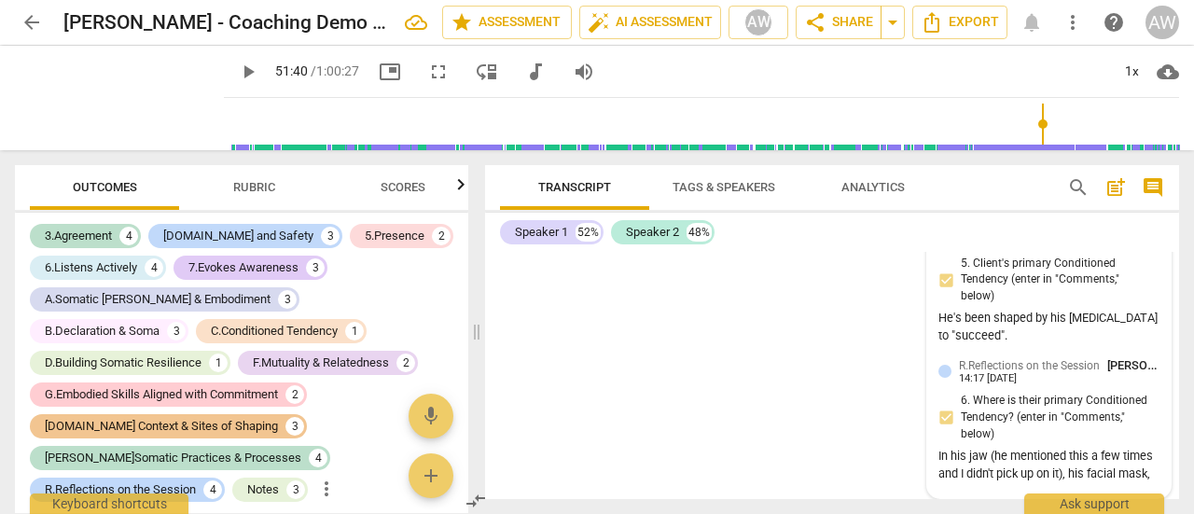
scroll to position [24572, 0]
click at [1089, 472] on div "In his jaw (he mentioned this a few times and I didn't pick up on it), his faci…" at bounding box center [1049, 465] width 221 height 35
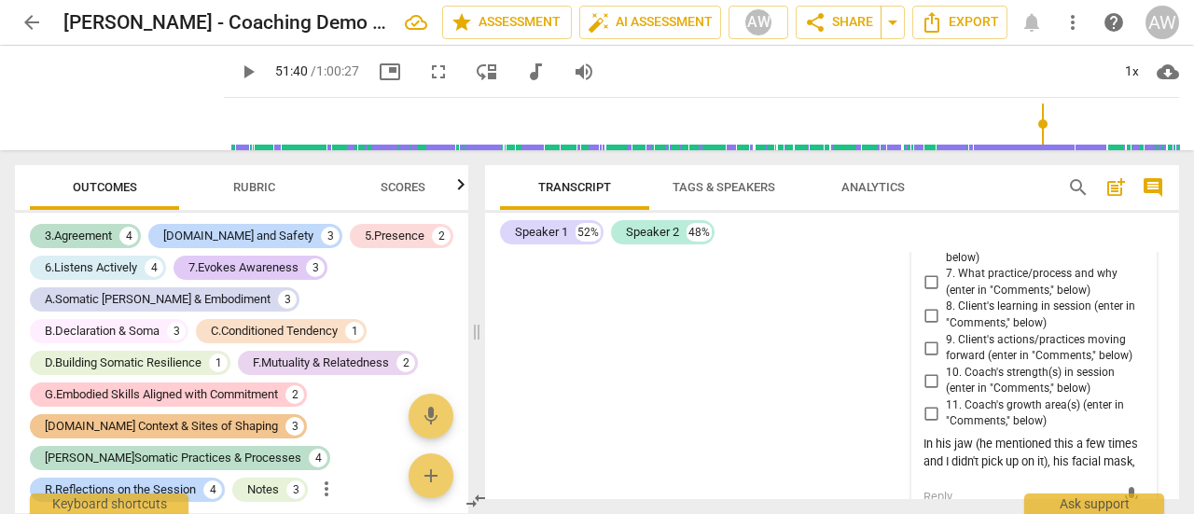
scroll to position [26102, 0]
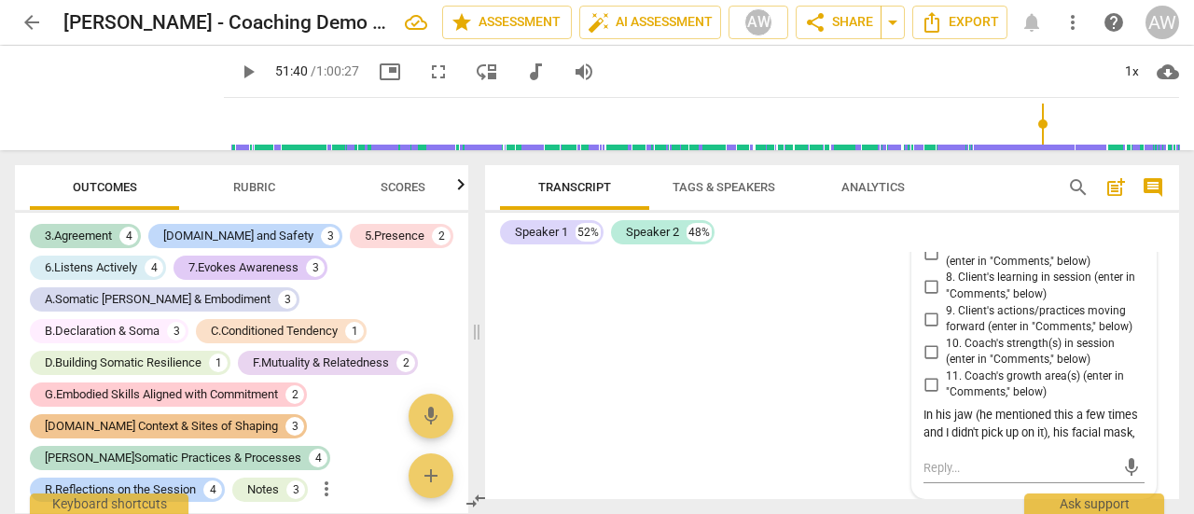
click at [1039, 439] on div "In his jaw (he mentioned this a few times and I didn't pick up on it), his faci…" at bounding box center [1034, 424] width 221 height 35
click at [1137, 435] on div "In his jaw (he mentioned this a few times and I didn't pick up on it), his faci…" at bounding box center [1034, 424] width 221 height 35
click at [1132, 434] on div "In his jaw (he mentioned this a few times and I didn't pick up on it), his faci…" at bounding box center [1034, 424] width 221 height 35
click at [1083, 431] on div "In his jaw (he mentioned this a few times and I didn't pick up on it), his faci…" at bounding box center [1034, 424] width 221 height 35
click at [1084, 428] on div "In his jaw (he mentioned this a few times and I didn't pick up on it), his faci…" at bounding box center [1034, 424] width 221 height 35
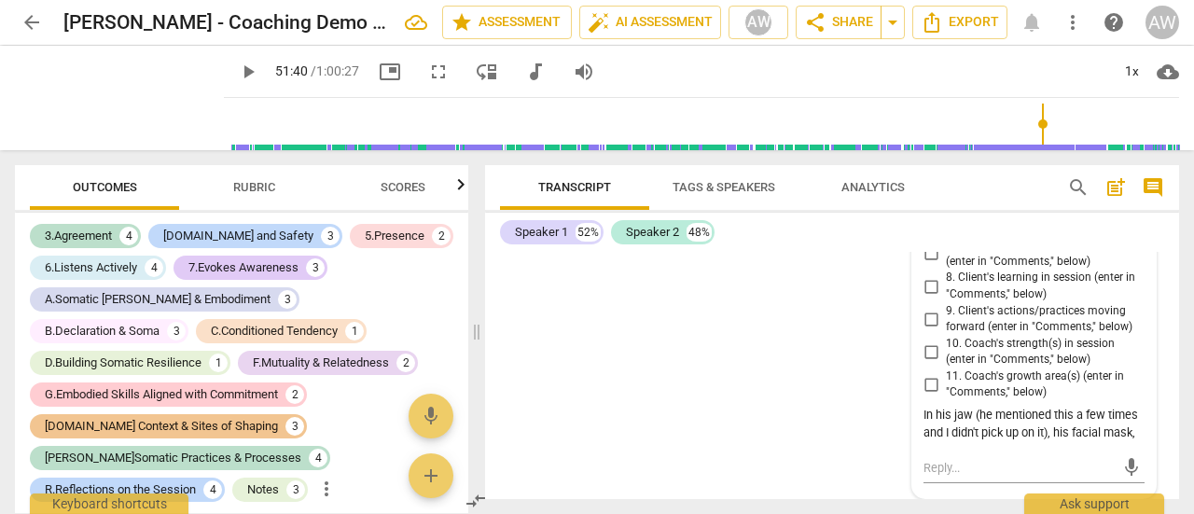
click at [1098, 437] on div "In his jaw (he mentioned this a few times and I didn't pick up on it), his faci…" at bounding box center [1034, 424] width 221 height 35
click at [1099, 436] on div "In his jaw (he mentioned this a few times and I didn't pick up on it), his faci…" at bounding box center [1034, 424] width 221 height 35
click at [1100, 435] on div "In his jaw (he mentioned this a few times and I didn't pick up on it), his faci…" at bounding box center [1034, 424] width 221 height 35
click at [1120, 433] on div "In his jaw (he mentioned this a few times and I didn't pick up on it), his faci…" at bounding box center [1034, 424] width 221 height 35
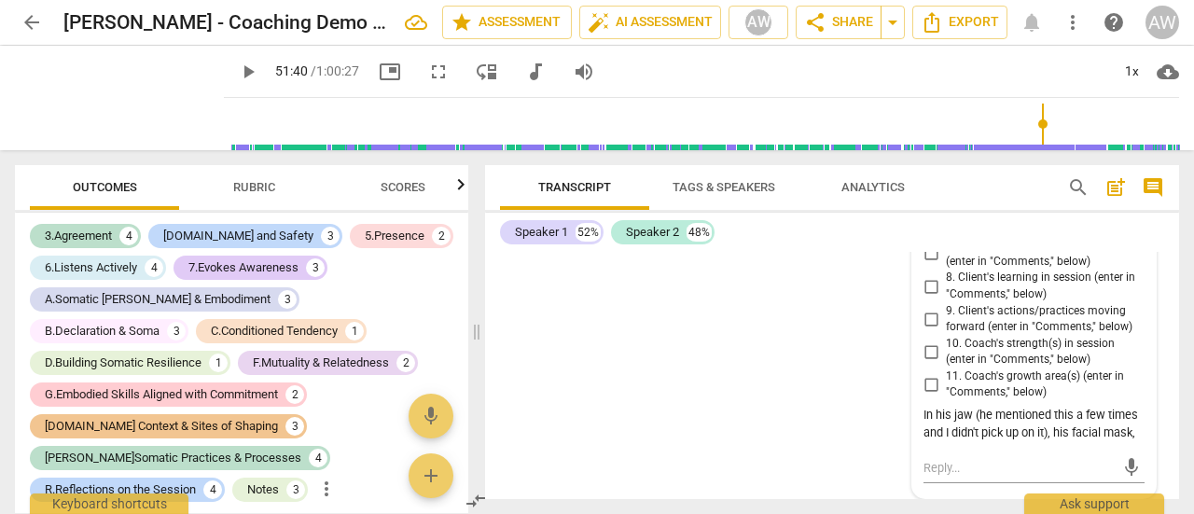
click at [1136, 434] on div "In his jaw (he mentioned this a few times and I didn't pick up on it), his faci…" at bounding box center [1034, 424] width 221 height 35
click at [932, 466] on textarea at bounding box center [1019, 468] width 191 height 18
type textarea "I"
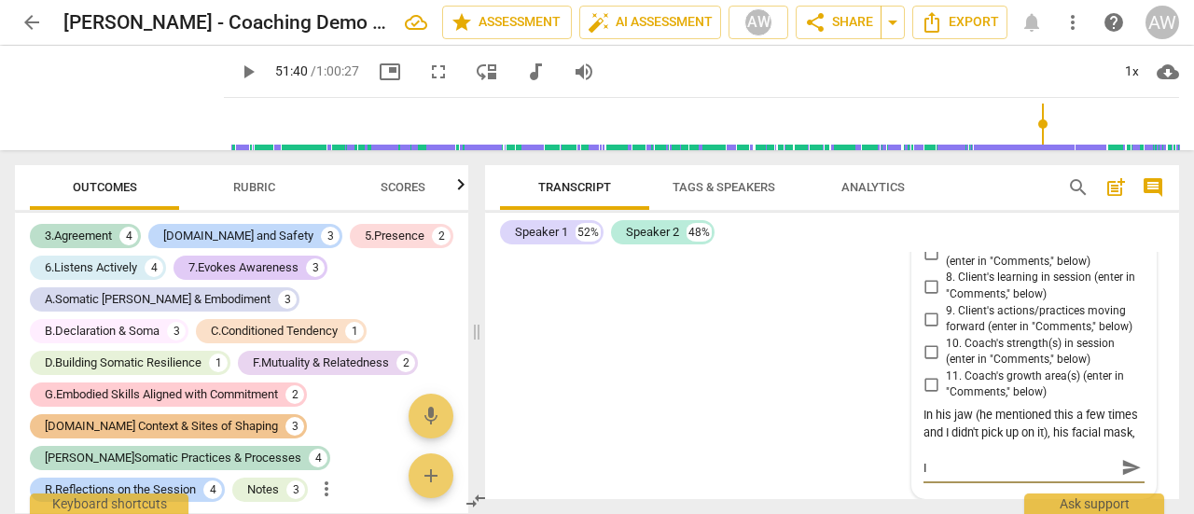
type textarea "I"
type textarea "I f"
type textarea "I fe"
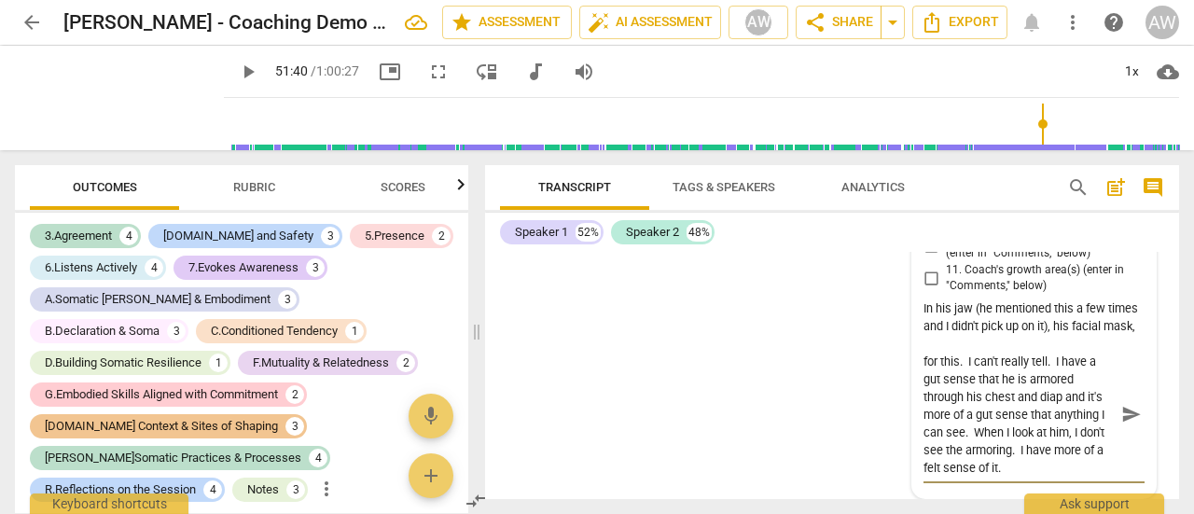
scroll to position [34, 0]
click at [935, 423] on textarea "I feel like I don't have a good sense for this. I can't really tell. I have a g…" at bounding box center [1019, 415] width 191 height 124
drag, startPoint x: 1108, startPoint y: 438, endPoint x: 1101, endPoint y: 411, distance: 28.1
click at [1101, 411] on div "I feel like I don't have a good sense for this. I can't really tell. I have a g…" at bounding box center [1034, 415] width 221 height 124
click at [1129, 425] on span "send" at bounding box center [1132, 414] width 21 height 21
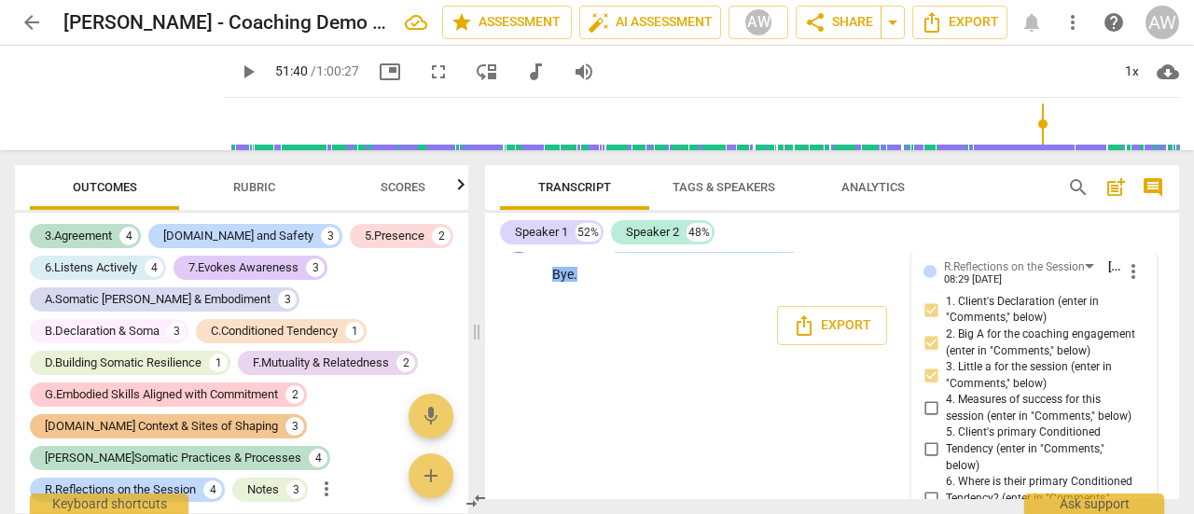
scroll to position [24130, 0]
click at [609, 235] on div "+" at bounding box center [610, 225] width 19 height 19
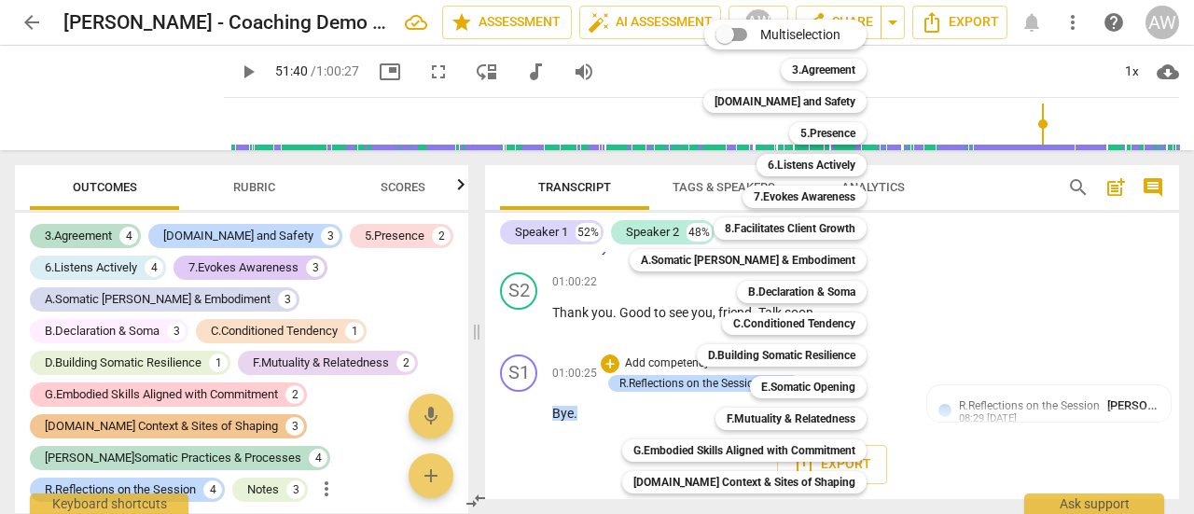
scroll to position [158, 0]
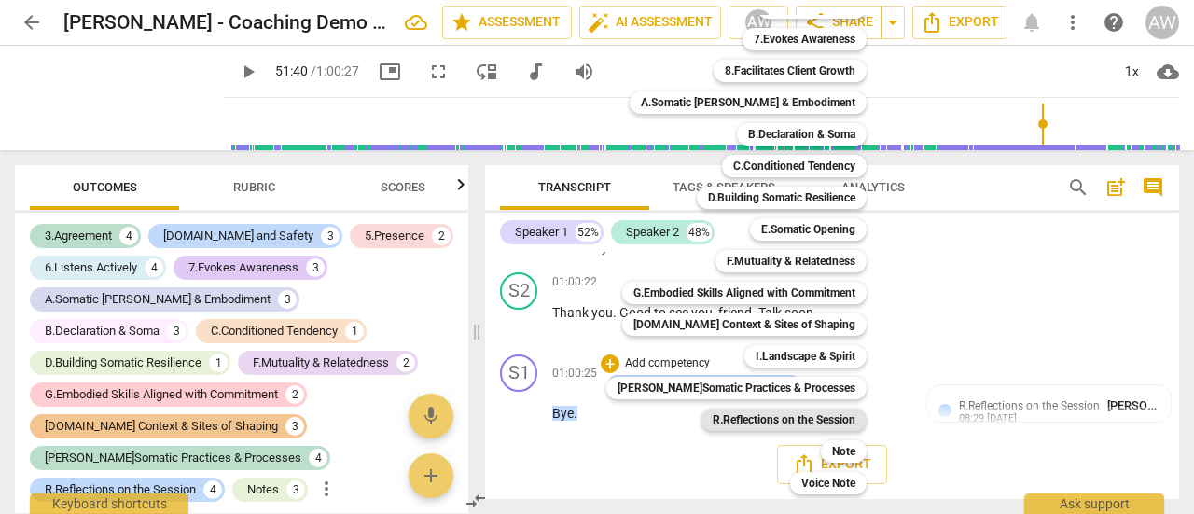
click at [735, 424] on b "R.Reflections on the Session" at bounding box center [784, 420] width 143 height 22
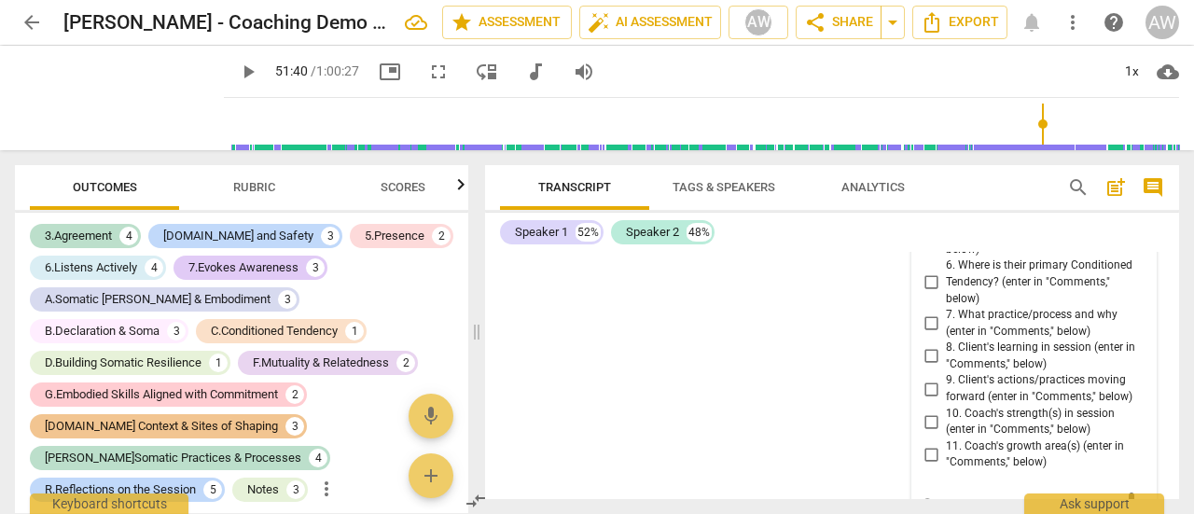
scroll to position [26655, 0]
click at [927, 337] on input "7. What practice/process and why (enter in "Comments," below)" at bounding box center [931, 325] width 30 height 22
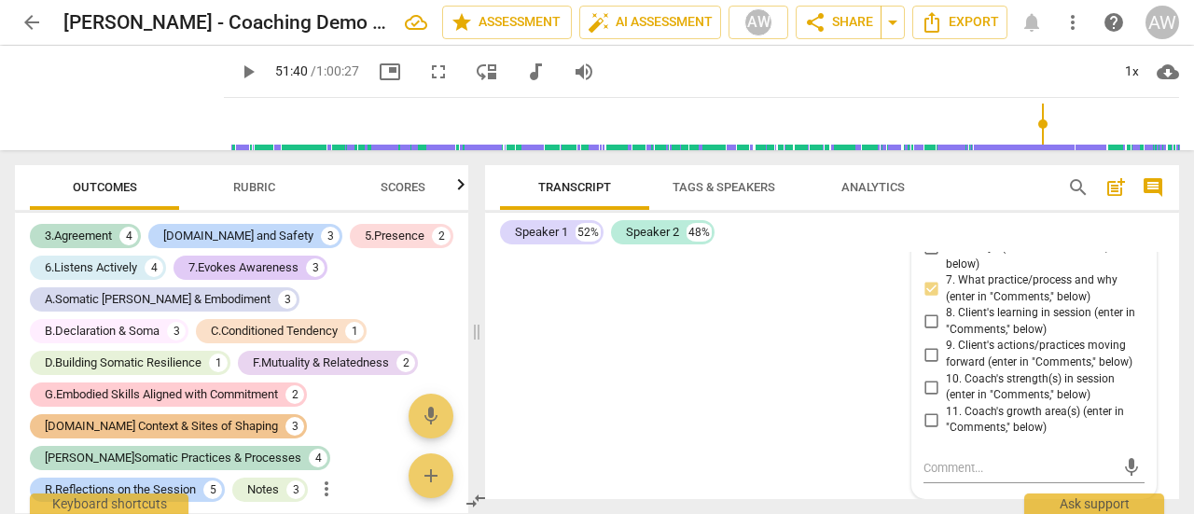
scroll to position [26770, 0]
click at [932, 468] on textarea at bounding box center [1019, 468] width 191 height 18
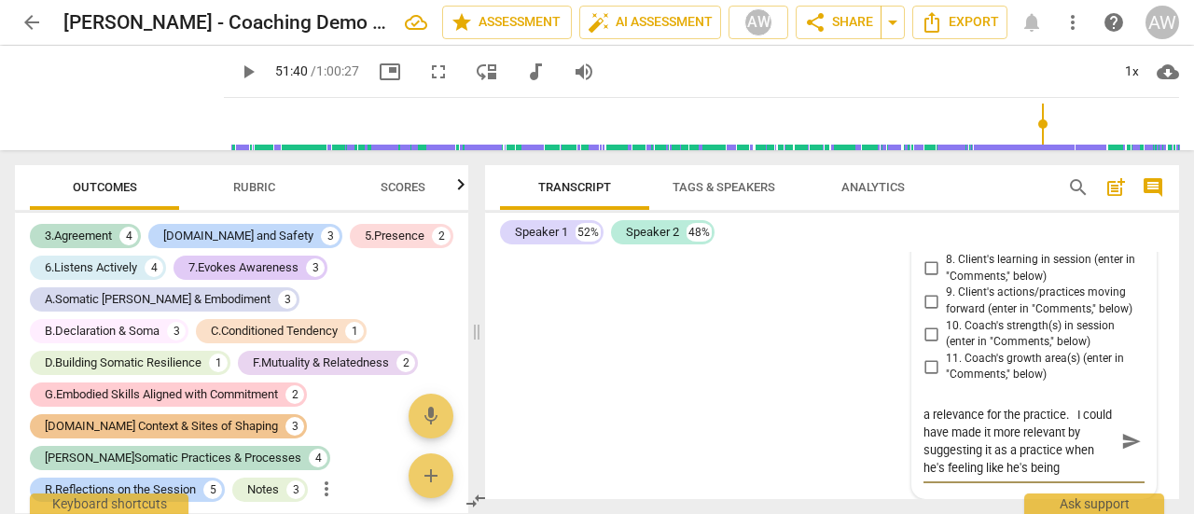
scroll to position [18, 0]
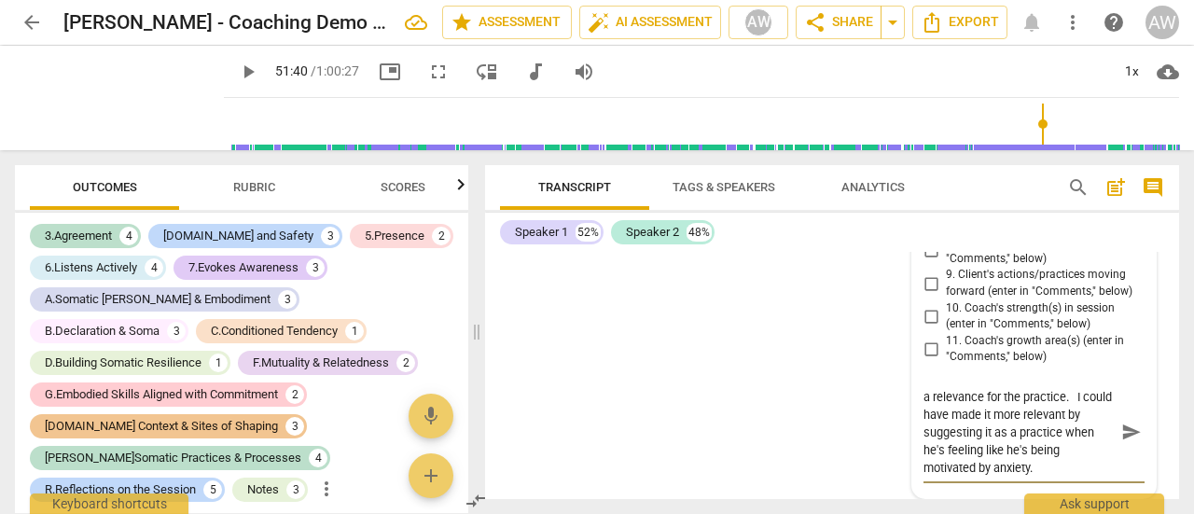
click at [1129, 443] on span "send" at bounding box center [1132, 433] width 21 height 21
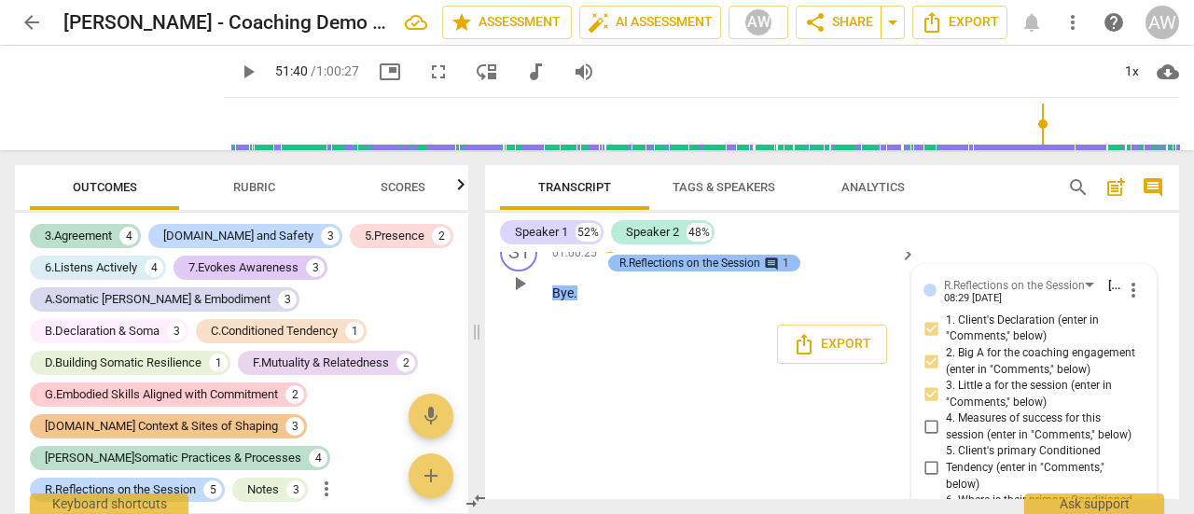
scroll to position [24112, 0]
click at [607, 254] on div "+" at bounding box center [610, 244] width 19 height 19
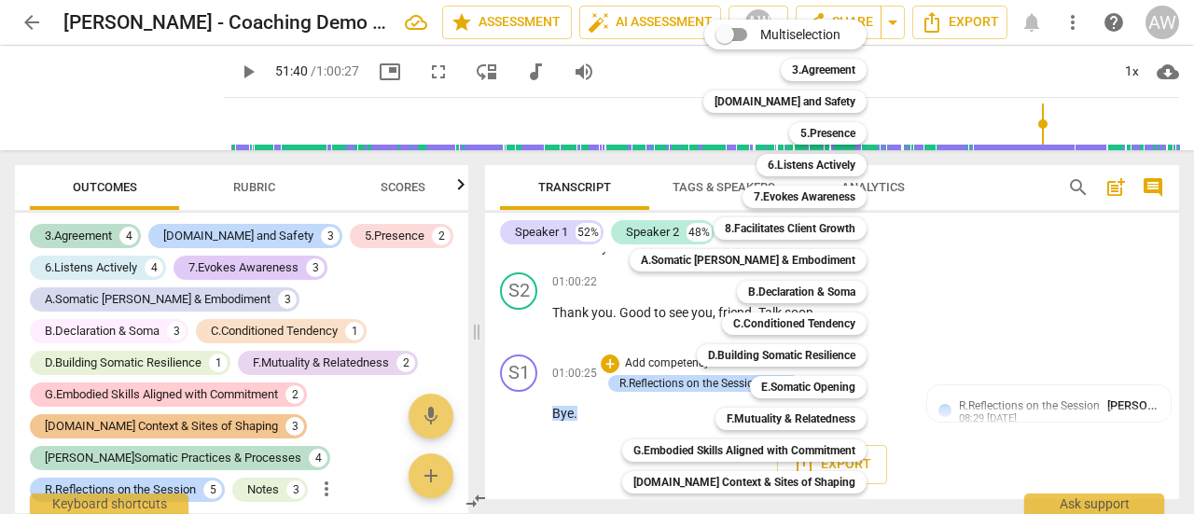
scroll to position [158, 0]
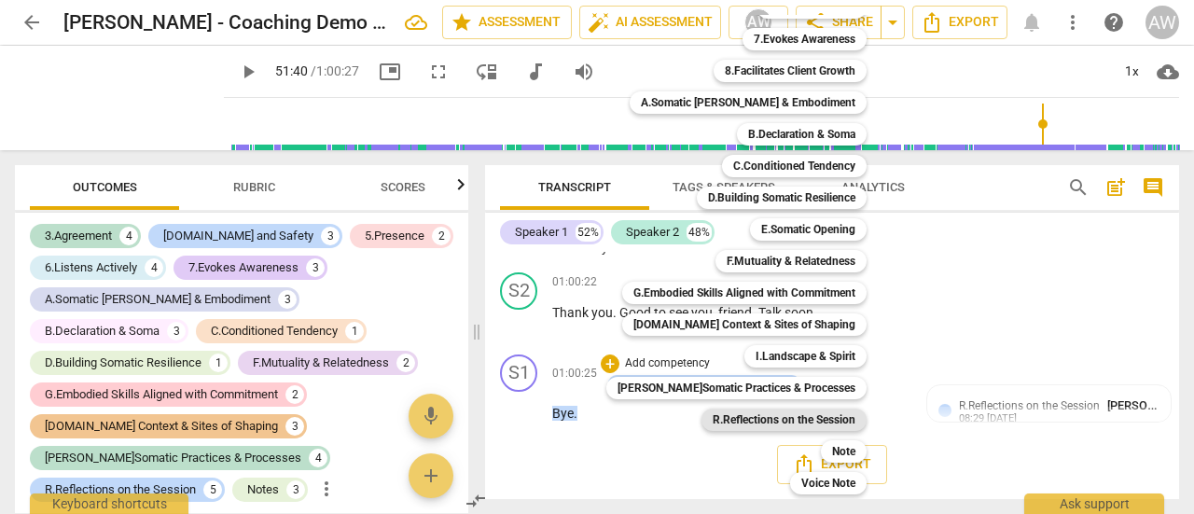
click at [737, 424] on b "R.Reflections on the Session" at bounding box center [784, 420] width 143 height 22
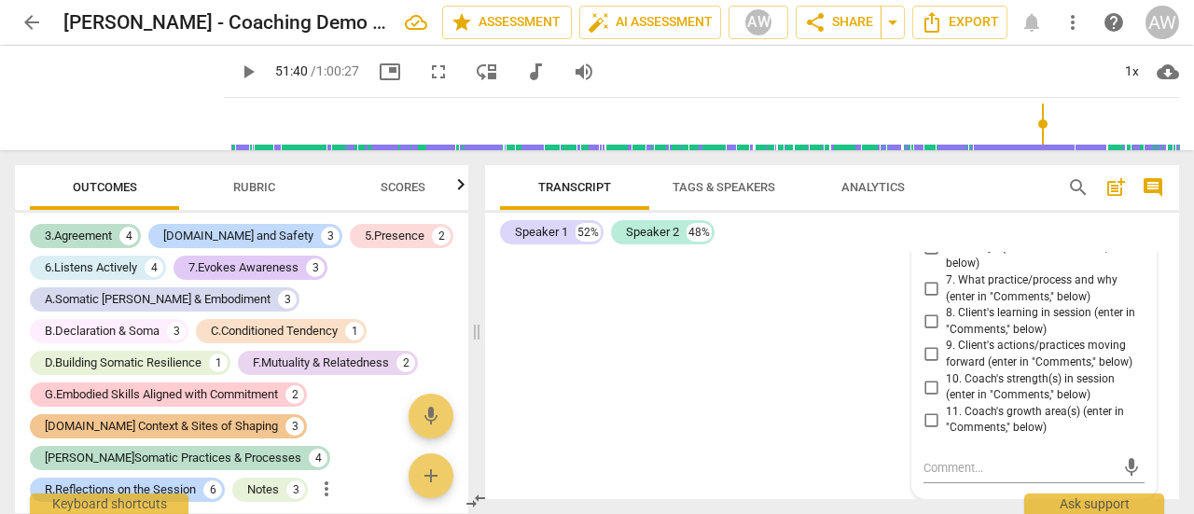
scroll to position [27353, 0]
click at [928, 321] on input "8. Client's learning in session (enter in "Comments," below)" at bounding box center [931, 322] width 30 height 22
click at [956, 465] on textarea at bounding box center [1019, 468] width 191 height 18
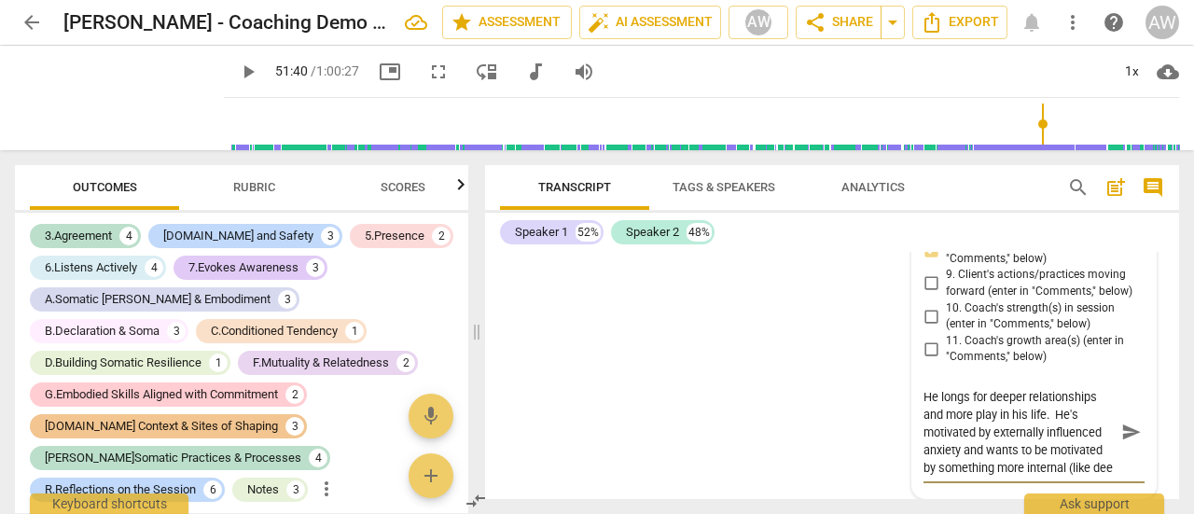
scroll to position [27402, 0]
click at [1122, 443] on span "send" at bounding box center [1132, 433] width 21 height 21
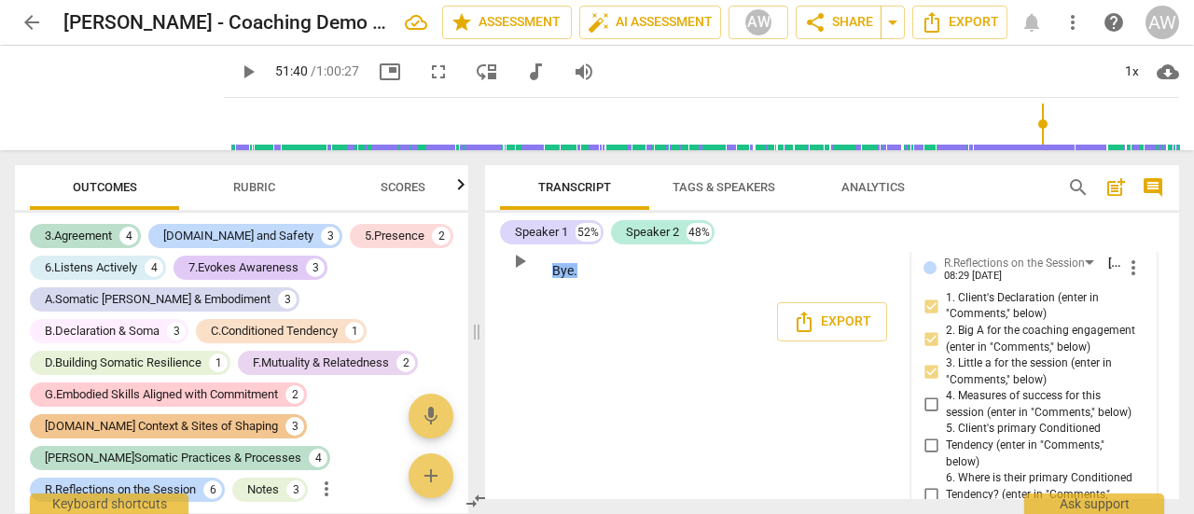
scroll to position [24135, 0]
click at [614, 230] on div "+" at bounding box center [610, 221] width 19 height 19
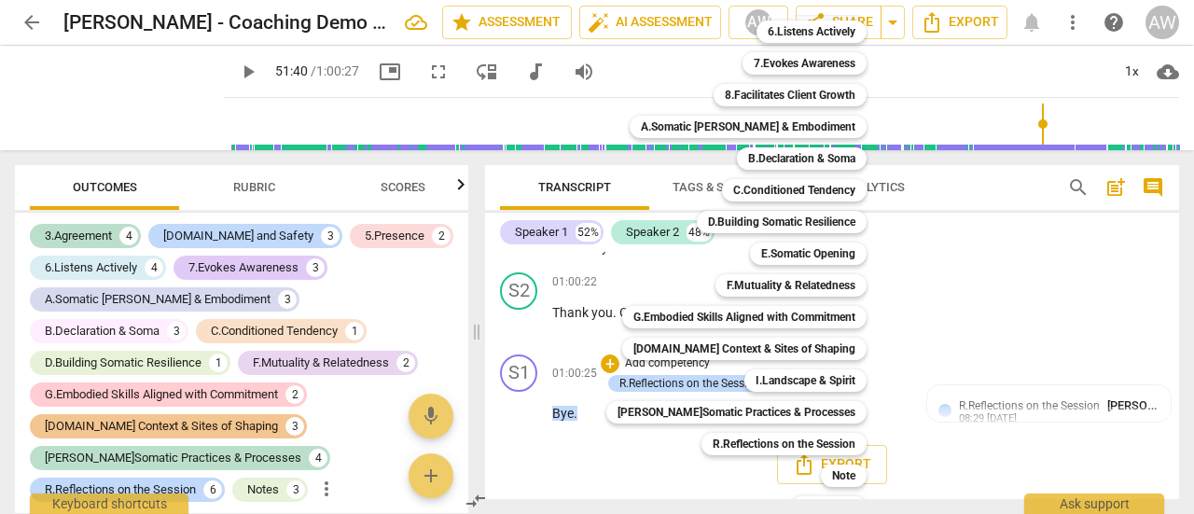
scroll to position [158, 0]
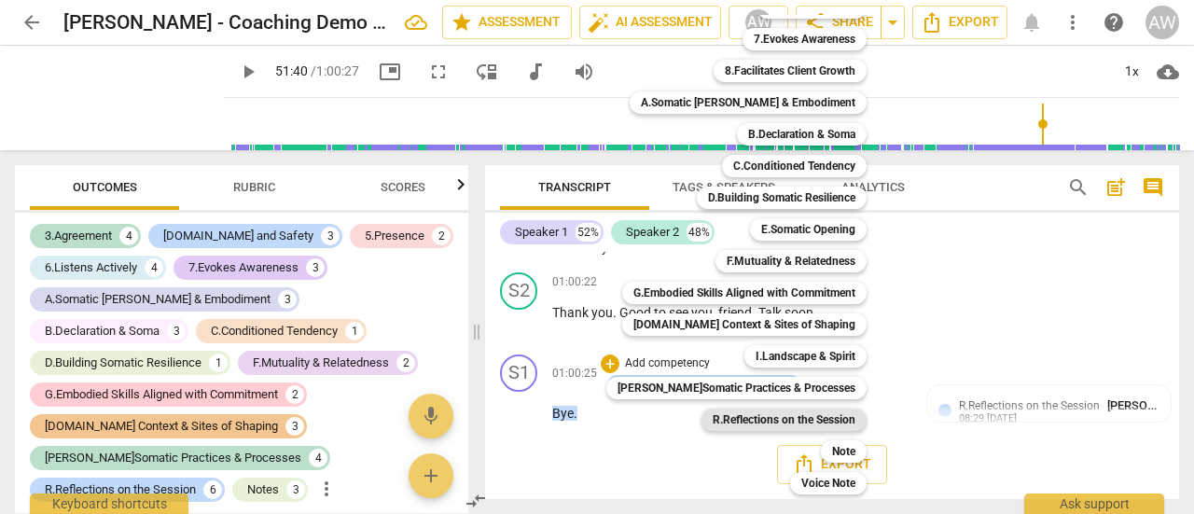
click at [747, 425] on b "R.Reflections on the Session" at bounding box center [784, 420] width 143 height 22
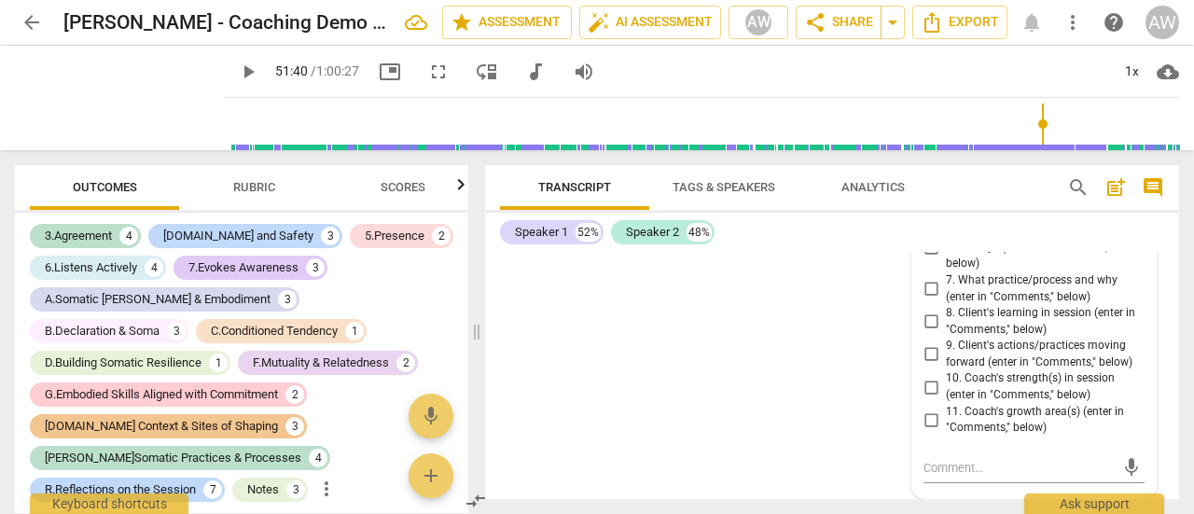
scroll to position [27919, 0]
click at [932, 366] on input "9. Client's actions/practices moving forward (enter in "Comments," below)" at bounding box center [931, 354] width 30 height 22
click at [967, 477] on textarea at bounding box center [1019, 468] width 191 height 18
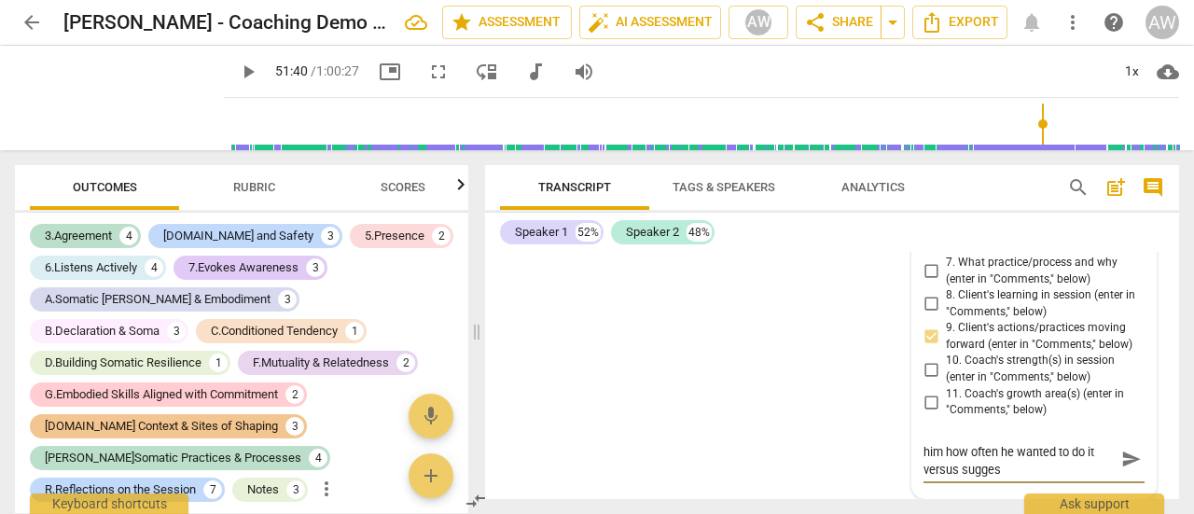
scroll to position [0, 0]
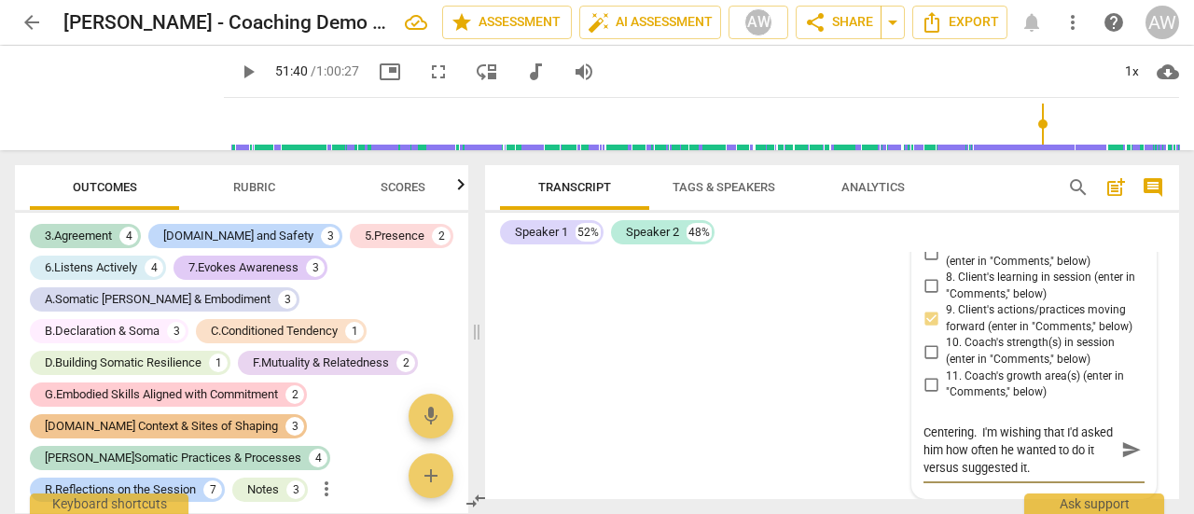
click at [1123, 460] on span "send" at bounding box center [1132, 449] width 21 height 21
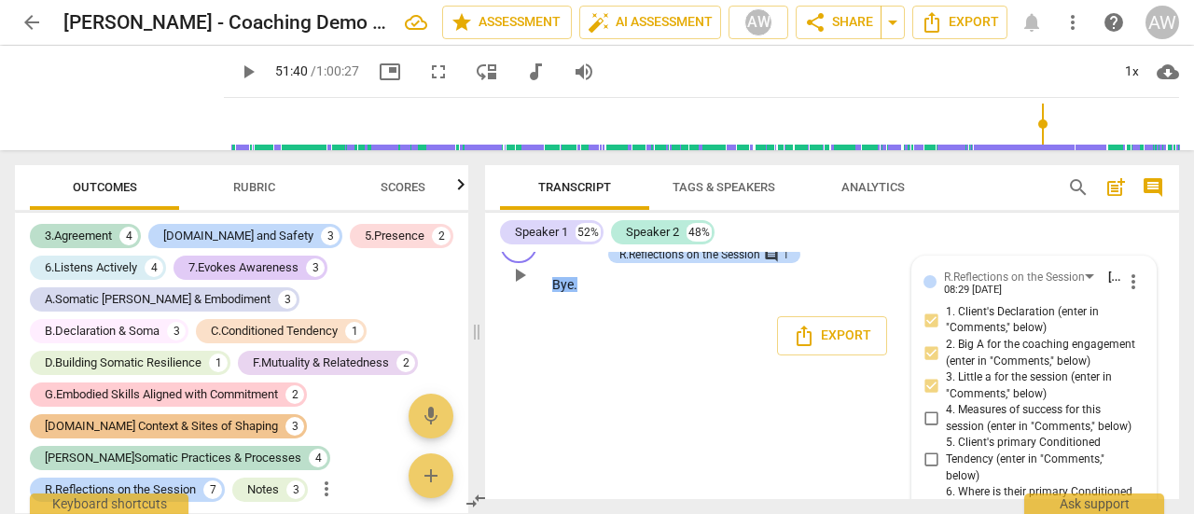
scroll to position [24121, 0]
click at [610, 244] on div "+" at bounding box center [610, 235] width 19 height 19
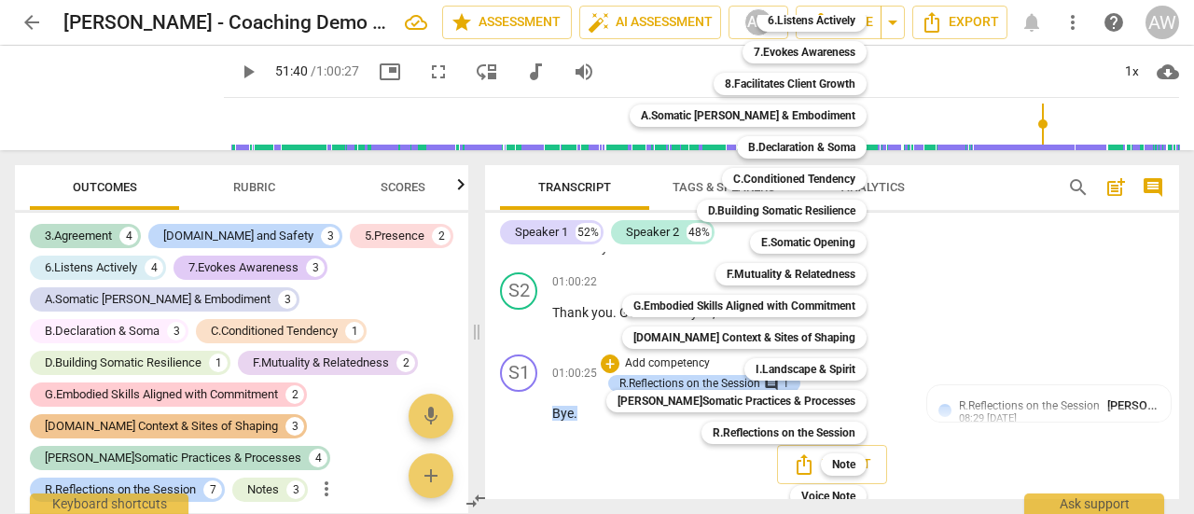
scroll to position [158, 0]
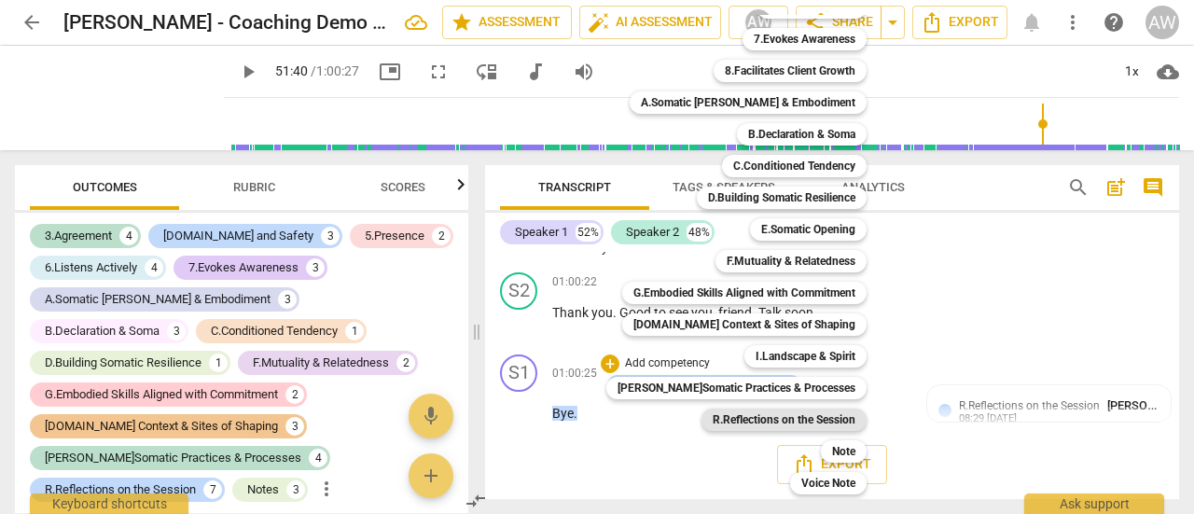
click at [763, 420] on b "R.Reflections on the Session" at bounding box center [784, 420] width 143 height 22
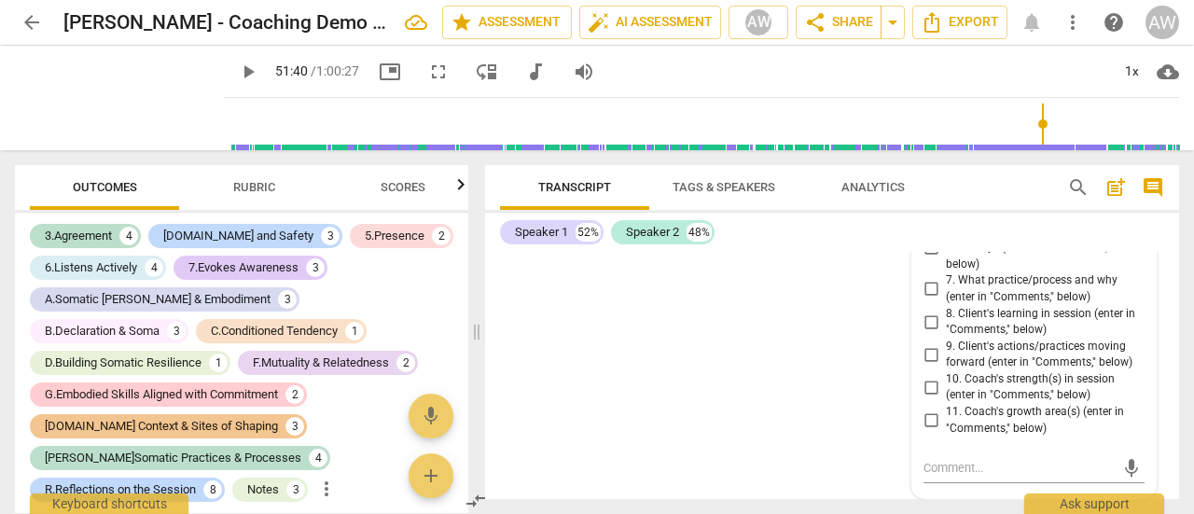
scroll to position [28477, 0]
click at [928, 395] on input "10. Coach's strength(s) in session (enter in "Comments," below)" at bounding box center [931, 387] width 30 height 22
click at [947, 469] on textarea at bounding box center [1019, 468] width 191 height 18
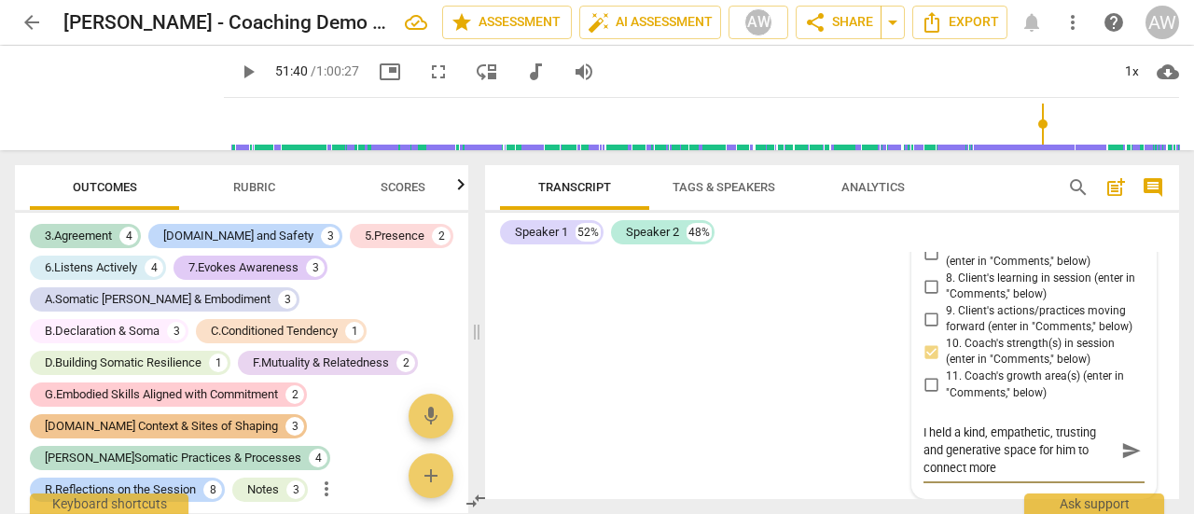
scroll to position [0, 0]
click at [1122, 461] on span "send" at bounding box center [1132, 450] width 21 height 21
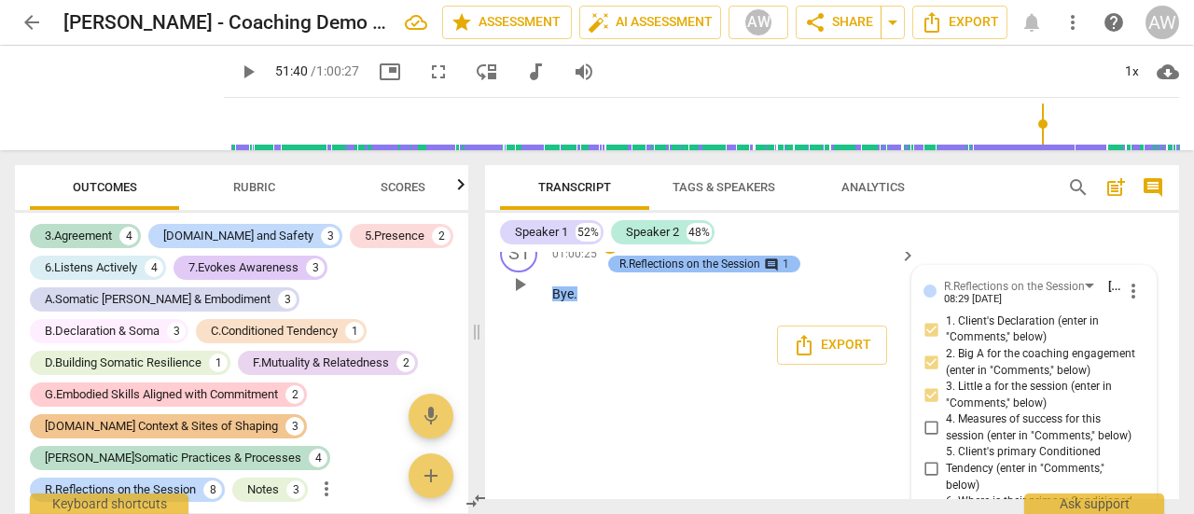
scroll to position [24111, 0]
click at [610, 255] on div "+" at bounding box center [610, 245] width 19 height 19
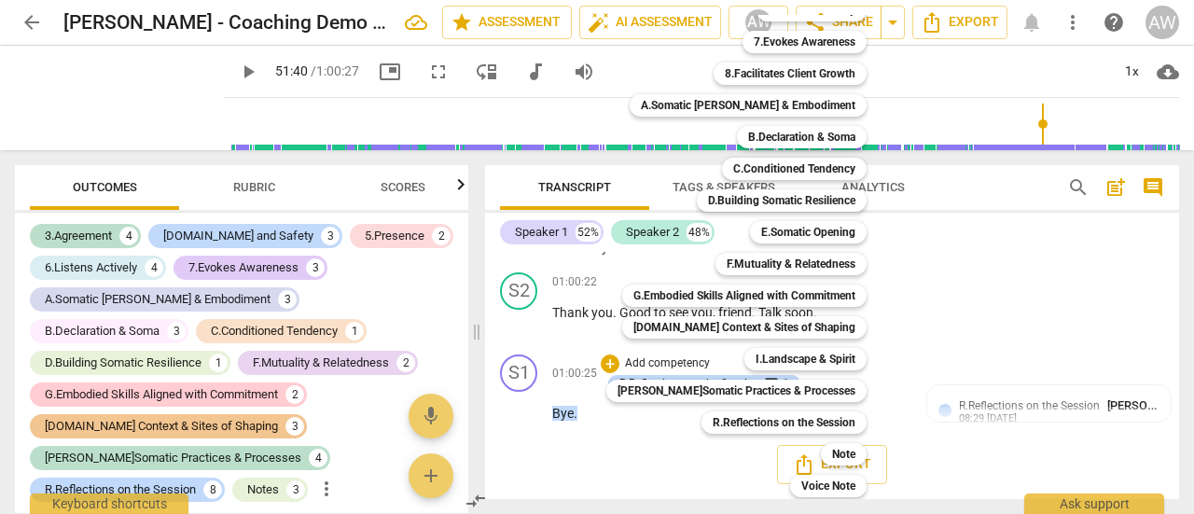
scroll to position [158, 0]
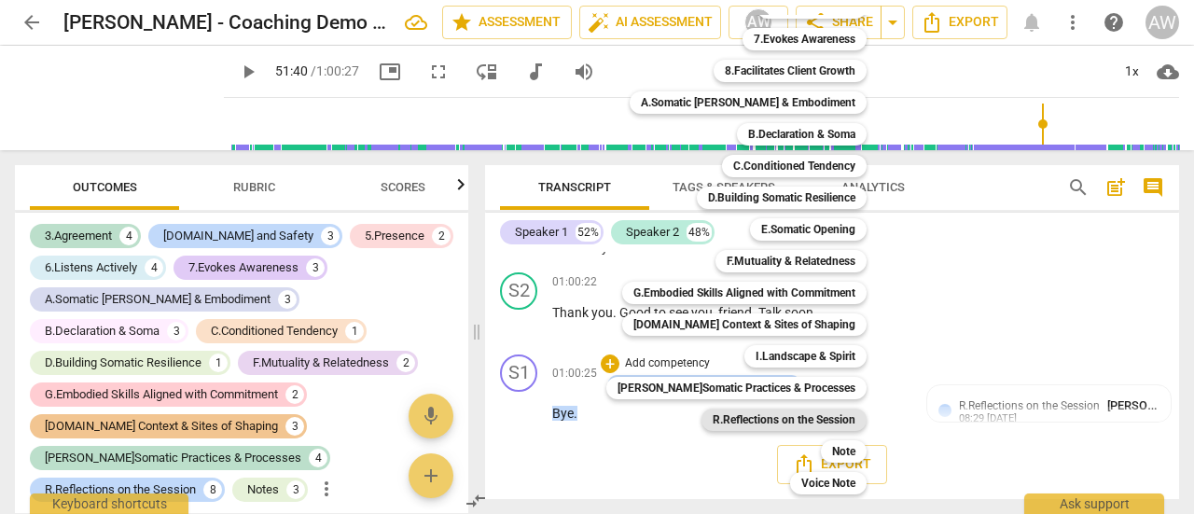
click at [733, 422] on b "R.Reflections on the Session" at bounding box center [784, 420] width 143 height 22
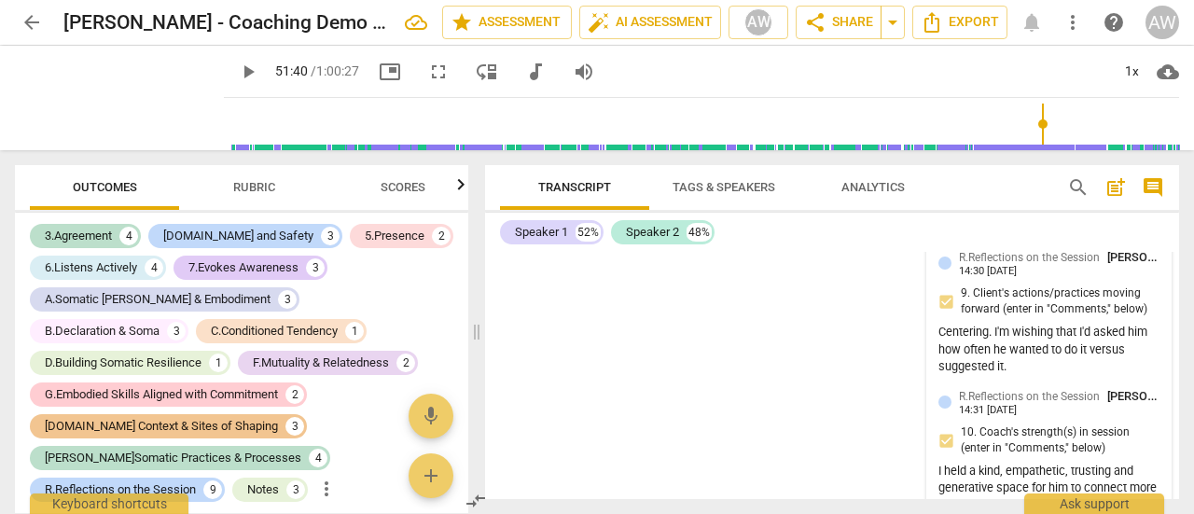
scroll to position [25418, 0]
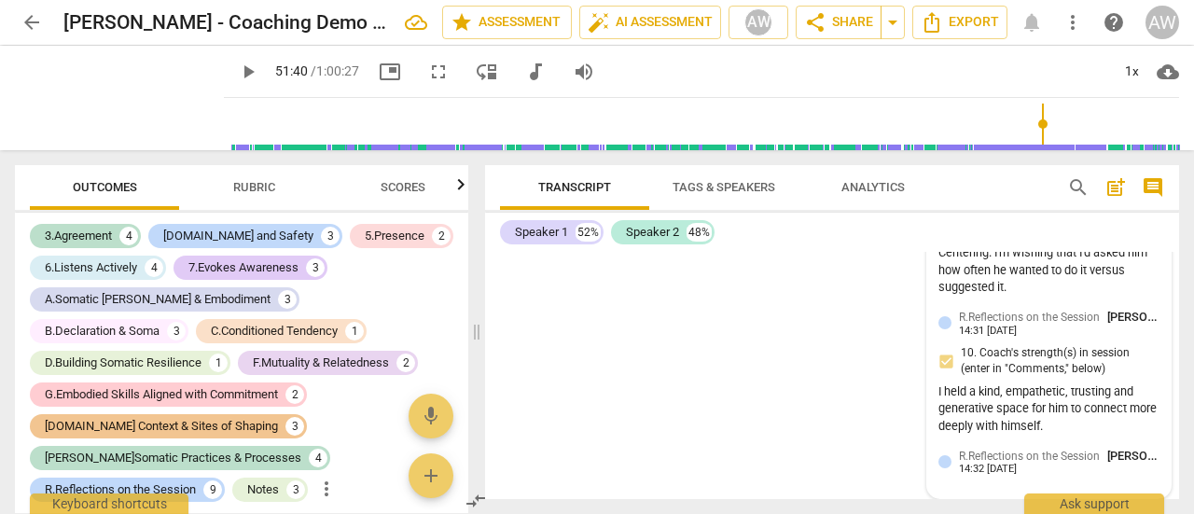
click at [1030, 463] on div "R.Reflections on the Session [PERSON_NAME]" at bounding box center [1059, 456] width 201 height 18
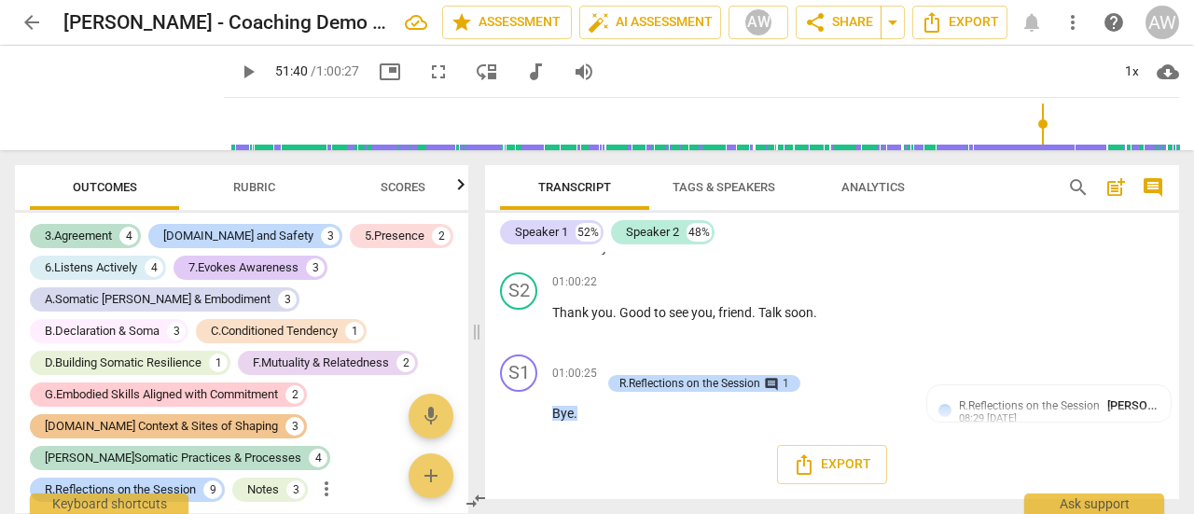
scroll to position [24051, 0]
click at [1139, 456] on div "Export" at bounding box center [832, 464] width 694 height 69
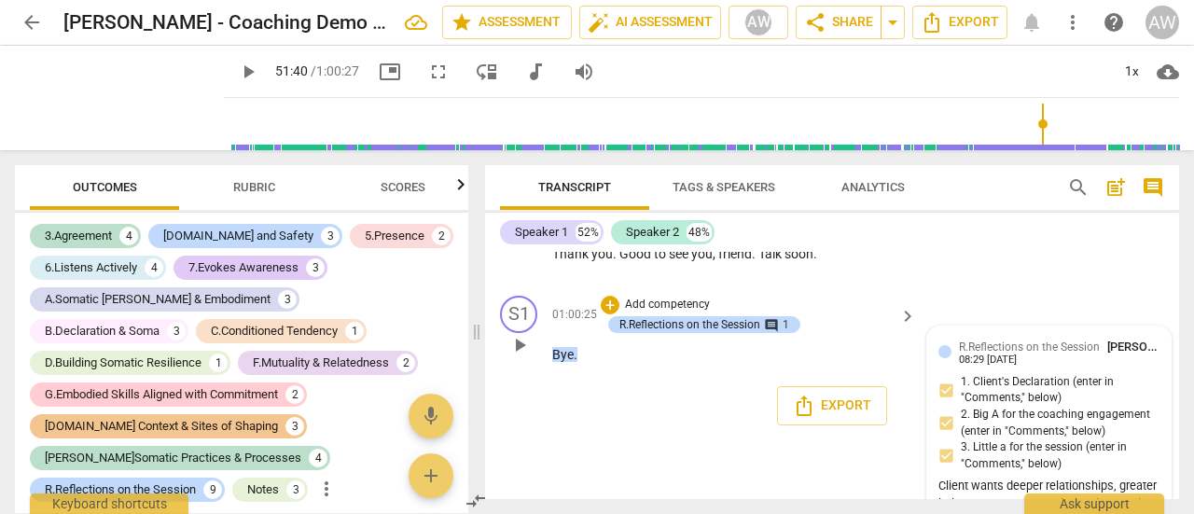
click at [1063, 354] on span "R.Reflections on the Session" at bounding box center [1029, 347] width 141 height 13
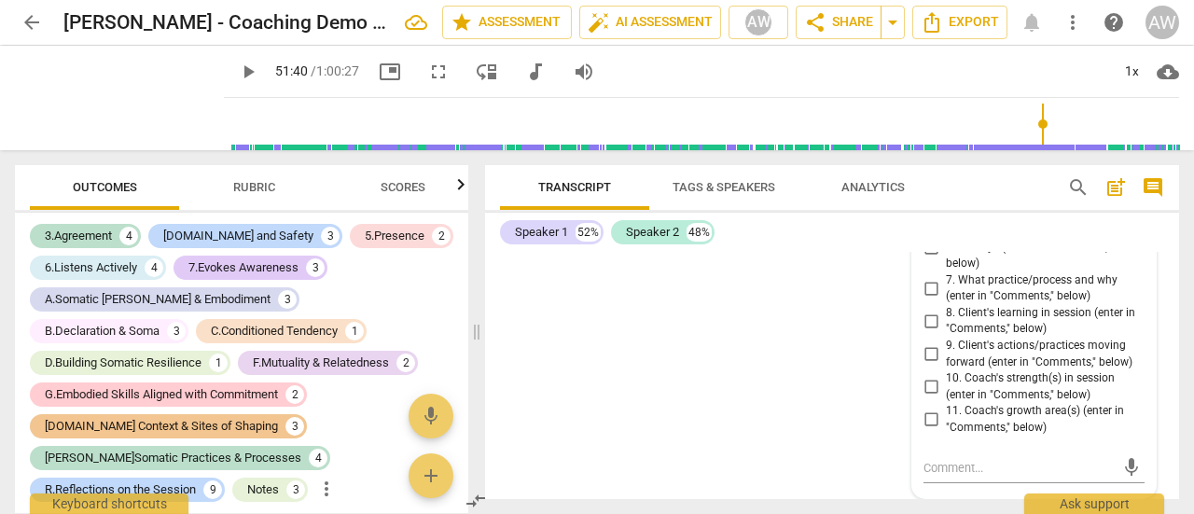
scroll to position [29032, 0]
click at [927, 422] on input "11. Coach's growth area(s) (enter in "Comments," below)" at bounding box center [931, 420] width 30 height 22
click at [968, 472] on textarea at bounding box center [1019, 468] width 191 height 18
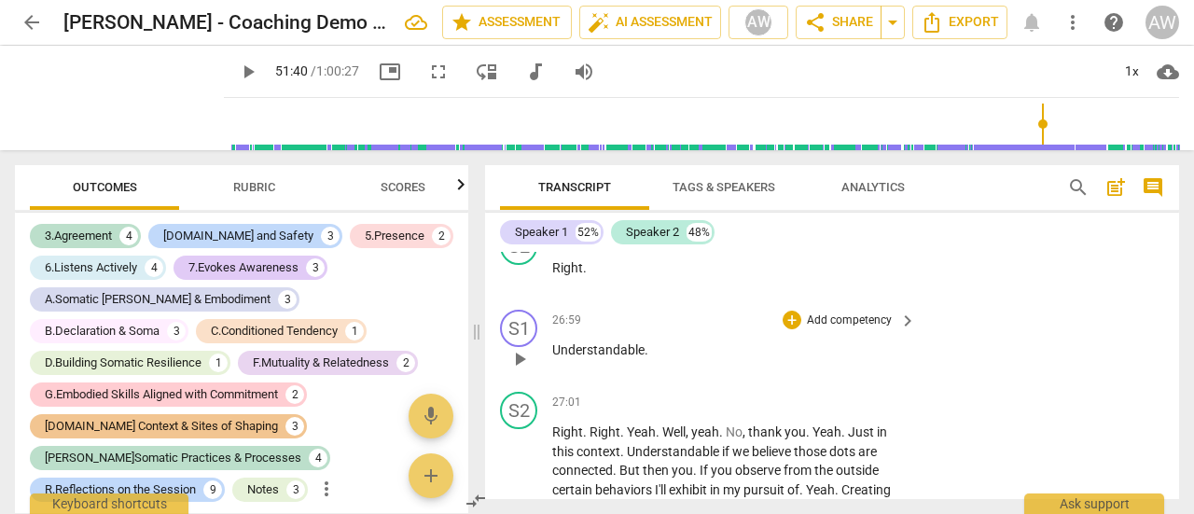
scroll to position [10563, 0]
click at [519, 370] on span "play_arrow" at bounding box center [520, 359] width 22 height 22
click at [519, 370] on span "pause" at bounding box center [520, 359] width 22 height 22
click at [662, 360] on p "Understandable ." at bounding box center [729, 351] width 355 height 20
click at [788, 329] on div "+" at bounding box center [792, 320] width 19 height 19
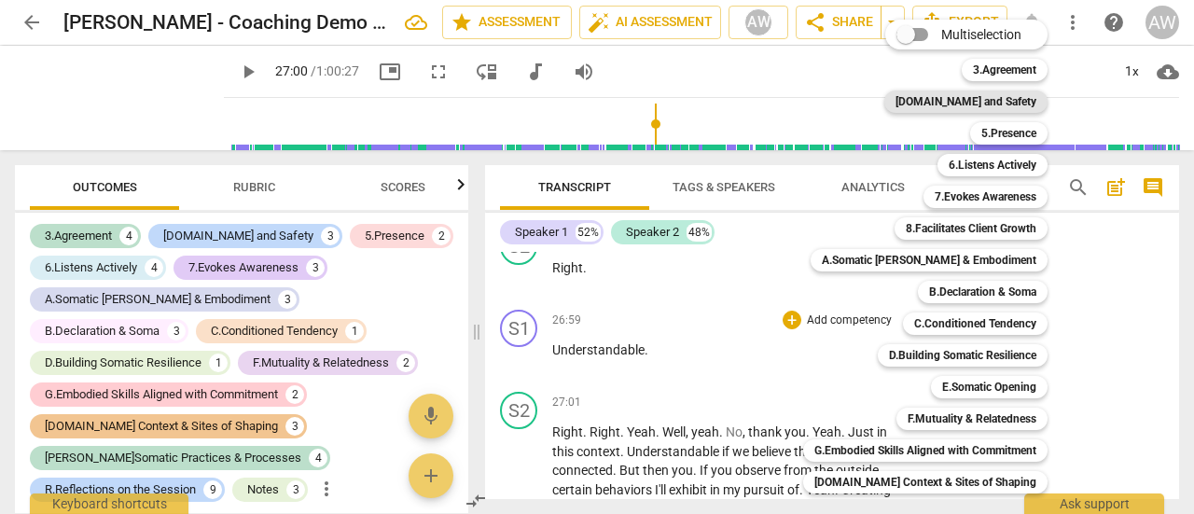
click at [997, 92] on b "[DOMAIN_NAME] and Safety" at bounding box center [966, 102] width 141 height 22
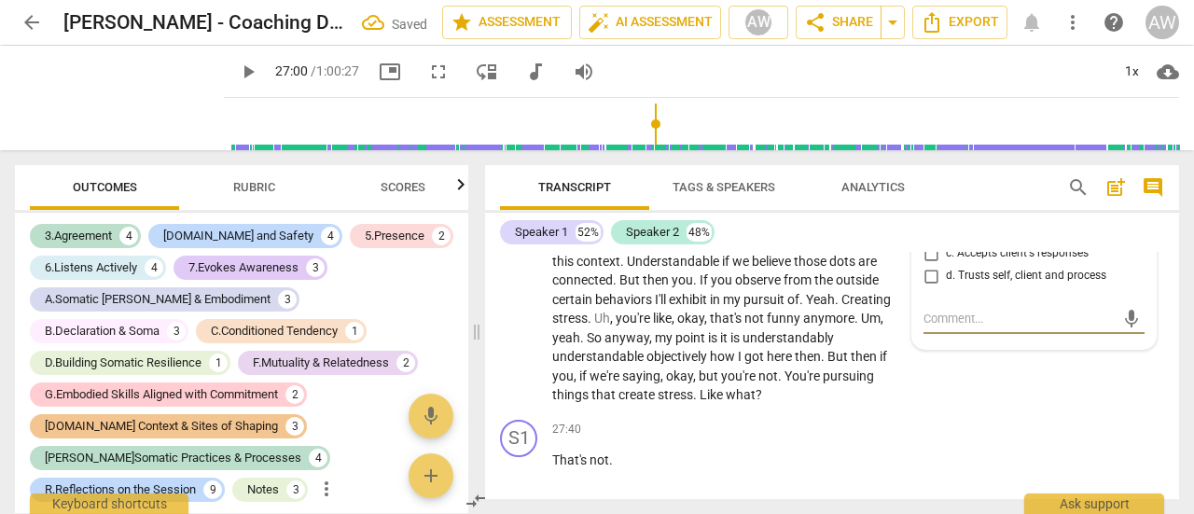
scroll to position [4999, 0]
click at [930, 243] on input "b. Empathy and concern" at bounding box center [931, 231] width 30 height 22
click at [968, 328] on textarea at bounding box center [1019, 319] width 191 height 18
click at [1122, 329] on span "send" at bounding box center [1132, 319] width 21 height 21
click at [956, 412] on div "S2 play_arrow pause 27:01 + Add competency keyboard_arrow_right Right . Right .…" at bounding box center [832, 303] width 694 height 218
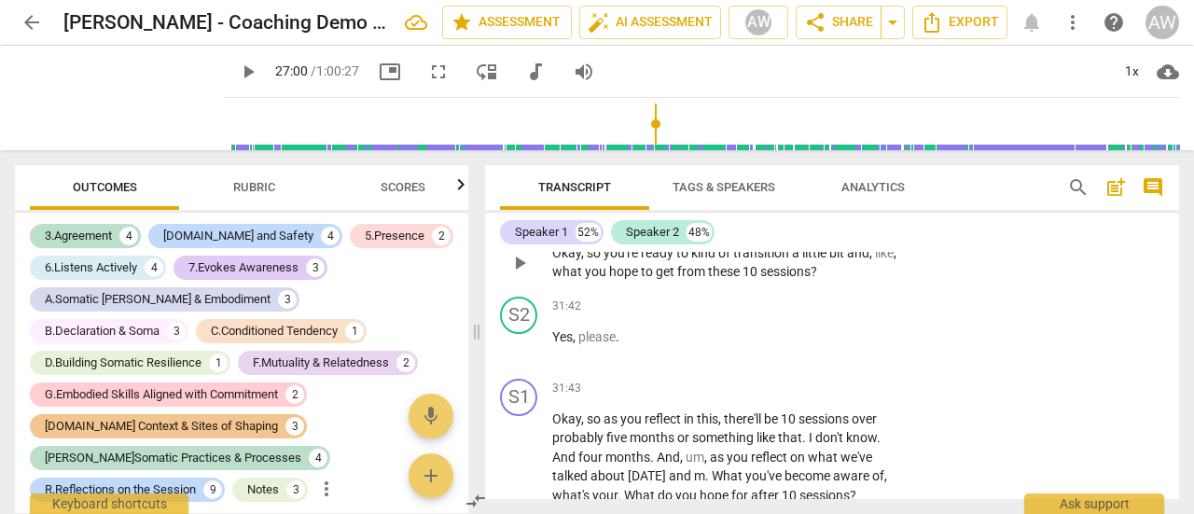
scroll to position [13360, 0]
click at [788, 232] on div "+" at bounding box center [792, 223] width 19 height 19
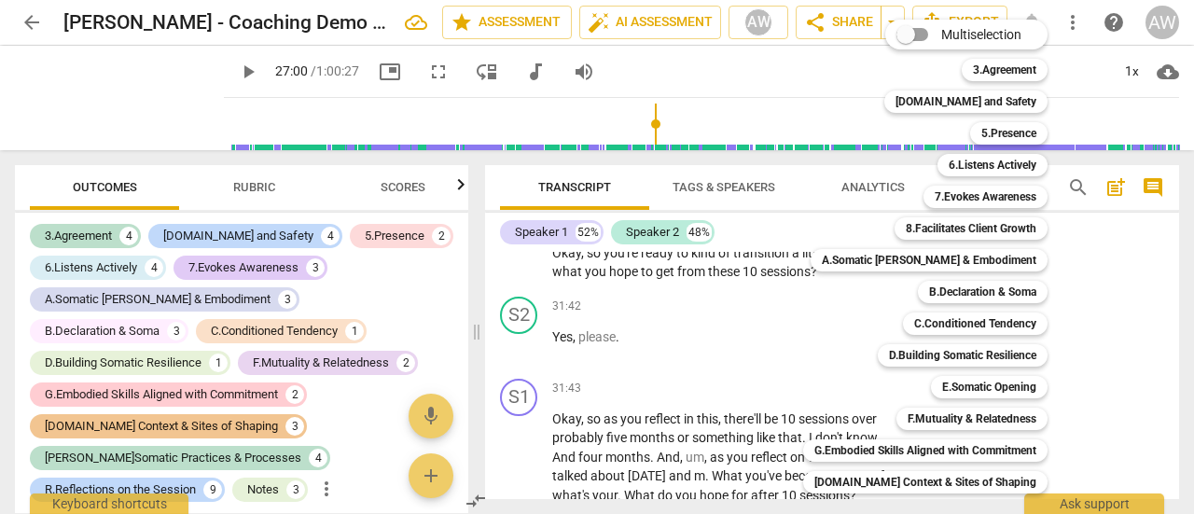
click at [788, 258] on div "Multiselection m 3.Agreement 1 [DOMAIN_NAME] and Safety 2 5.Presence 3 6.Listen…" at bounding box center [931, 336] width 303 height 642
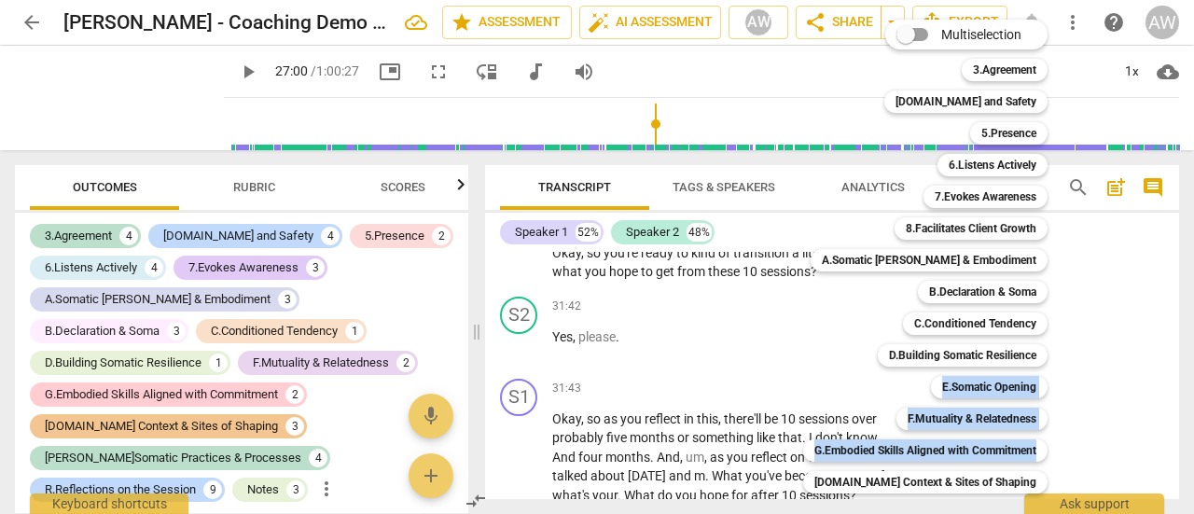
drag, startPoint x: 1069, startPoint y: 356, endPoint x: 1055, endPoint y: 423, distance: 67.7
click at [1068, 448] on div "Multiselection m 3.Agreement 1 [DOMAIN_NAME] and Safety 2 5.Presence 3 6.Listen…" at bounding box center [931, 336] width 303 height 642
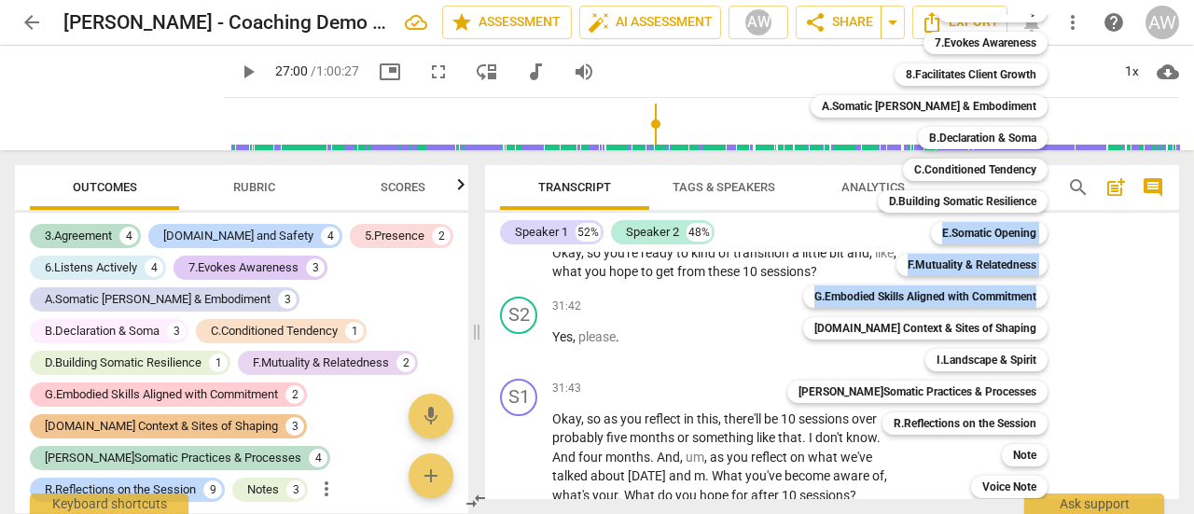
scroll to position [158, 0]
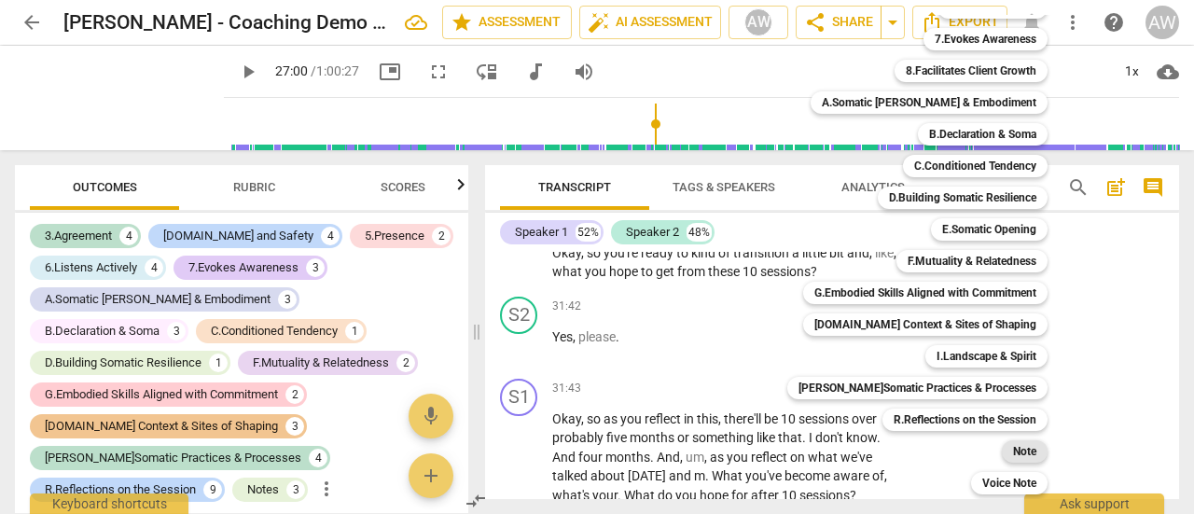
click at [1013, 449] on b "Note" at bounding box center [1024, 451] width 23 height 22
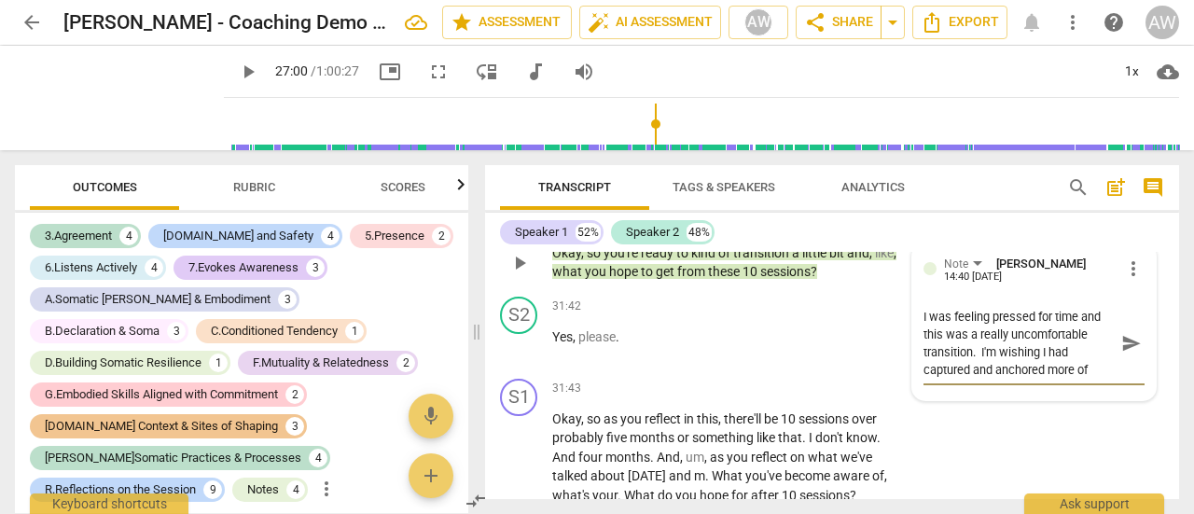
scroll to position [16, 0]
click at [1122, 354] on span "send" at bounding box center [1132, 343] width 21 height 21
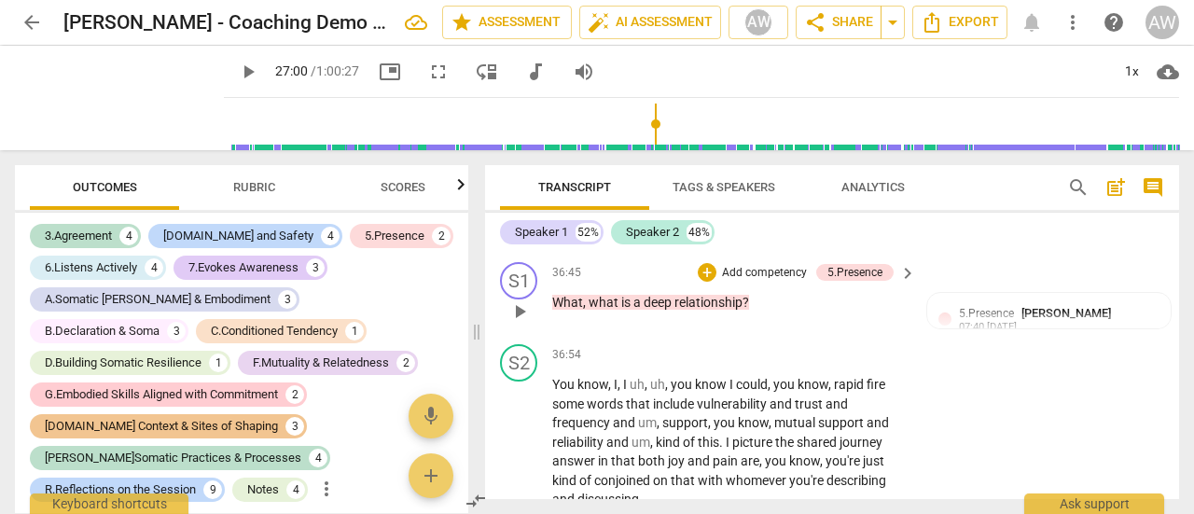
scroll to position [15224, 0]
click at [769, 313] on p "What , what is a deep relationship ?" at bounding box center [729, 303] width 355 height 20
click at [702, 282] on div "+" at bounding box center [707, 272] width 19 height 19
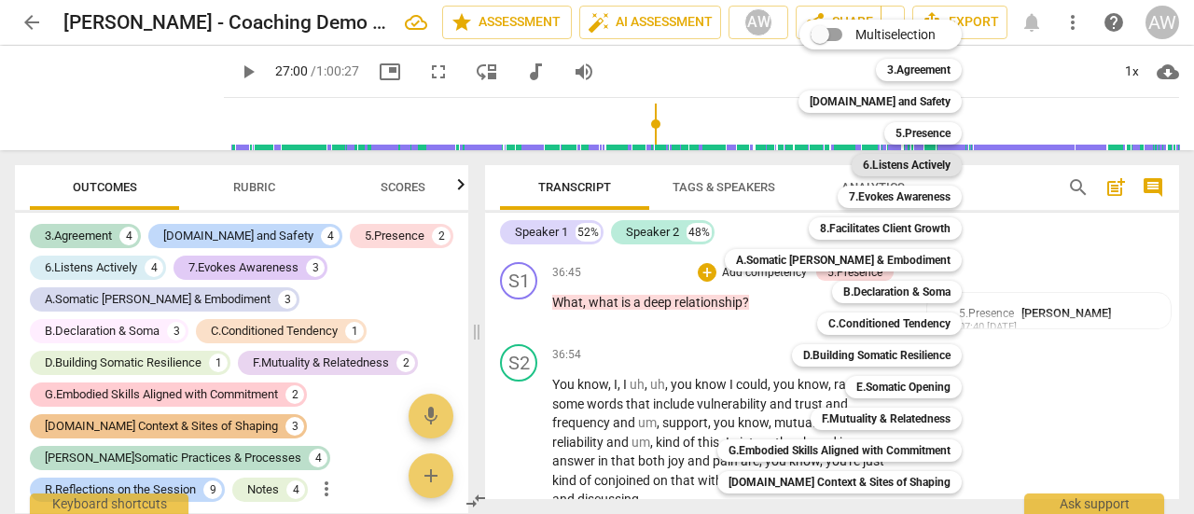
click at [899, 158] on b "6.Listens Actively" at bounding box center [907, 165] width 88 height 22
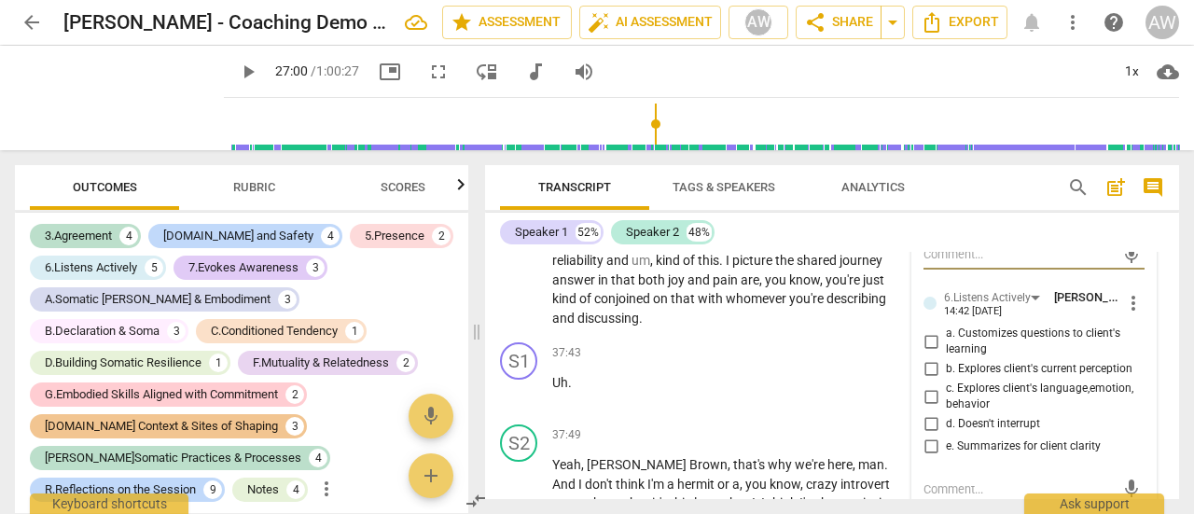
scroll to position [15410, 0]
click at [931, 407] on input "c. Explores client's language,emotion, behavior" at bounding box center [931, 395] width 30 height 22
click at [761, 409] on div "37:43 + Add competency keyboard_arrow_right Uh ." at bounding box center [735, 375] width 366 height 67
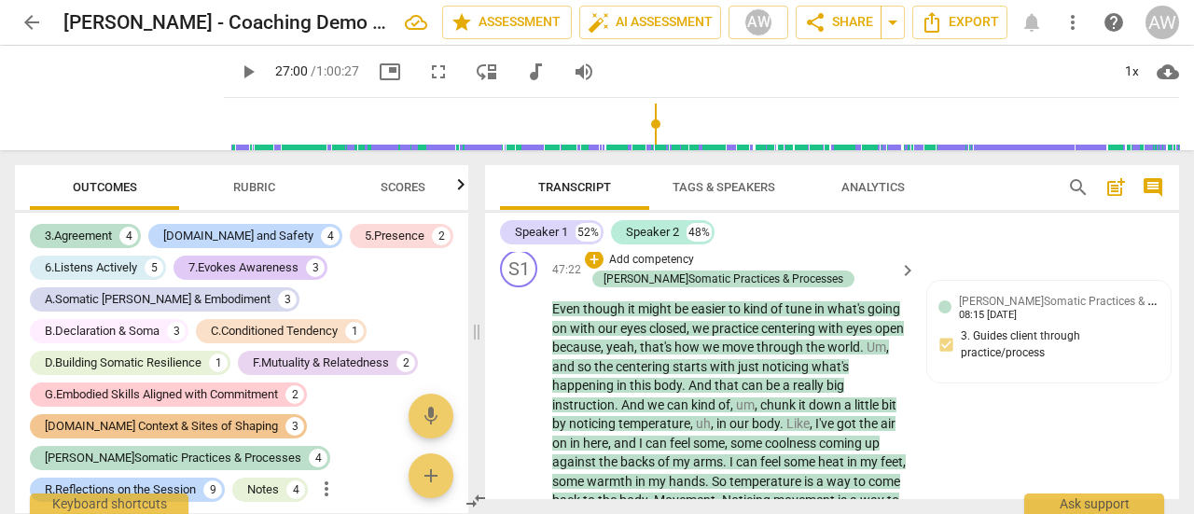
scroll to position [19984, 0]
click at [599, 269] on div "+" at bounding box center [594, 259] width 19 height 19
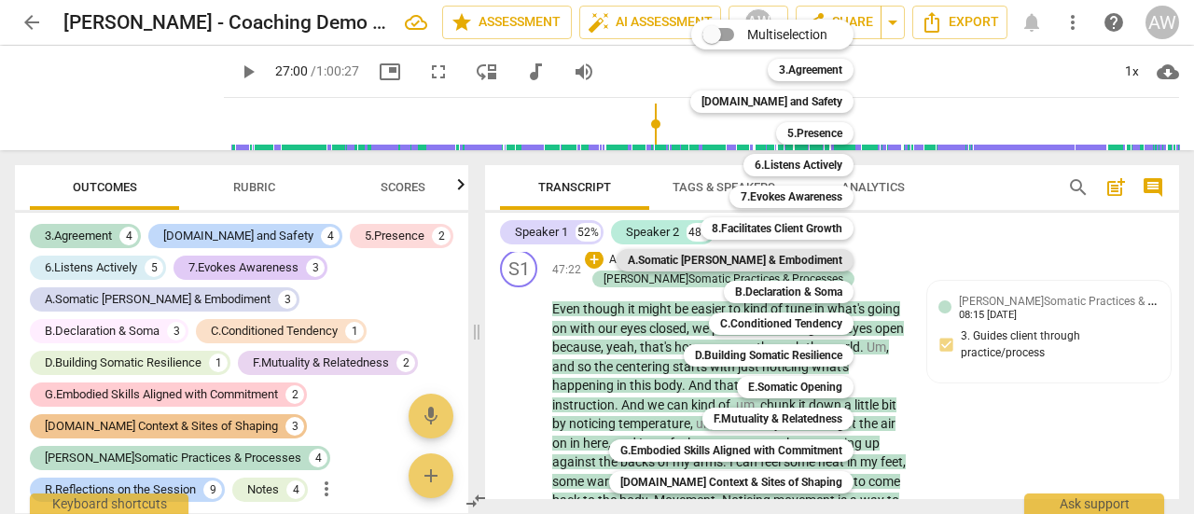
click at [756, 256] on b "A.Somatic [PERSON_NAME] & Embodiment" at bounding box center [735, 260] width 215 height 22
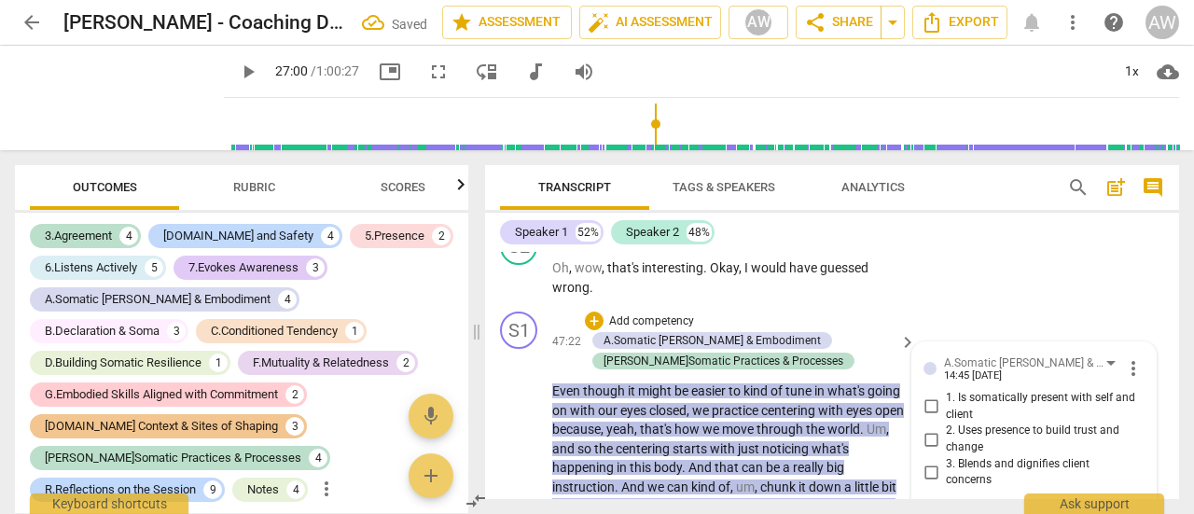
scroll to position [19921, 0]
click at [927, 419] on input "1. Is somatically present with self and client" at bounding box center [931, 408] width 30 height 22
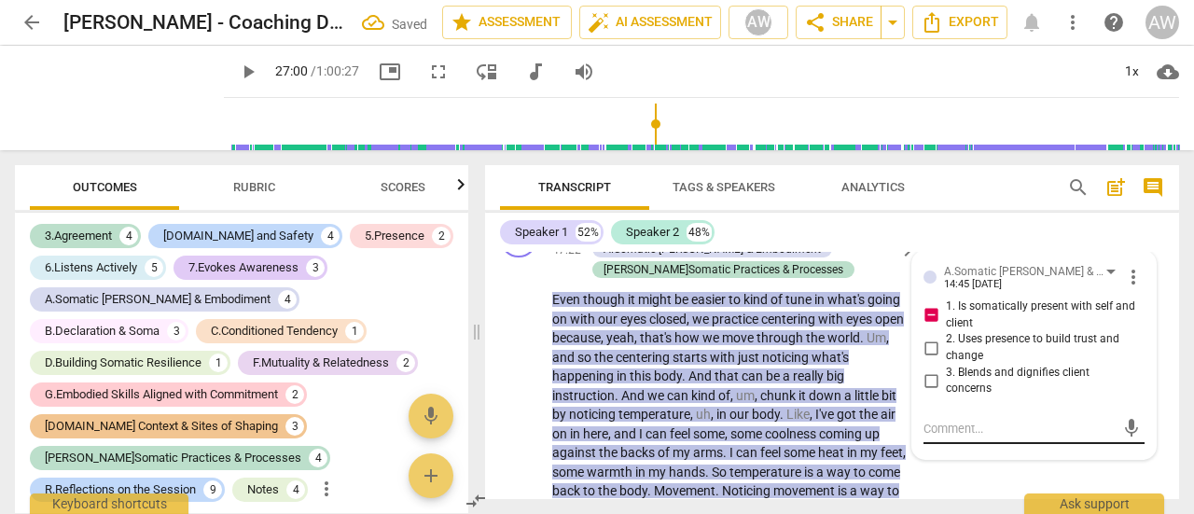
scroll to position [20013, 0]
click at [972, 438] on textarea at bounding box center [1019, 429] width 191 height 18
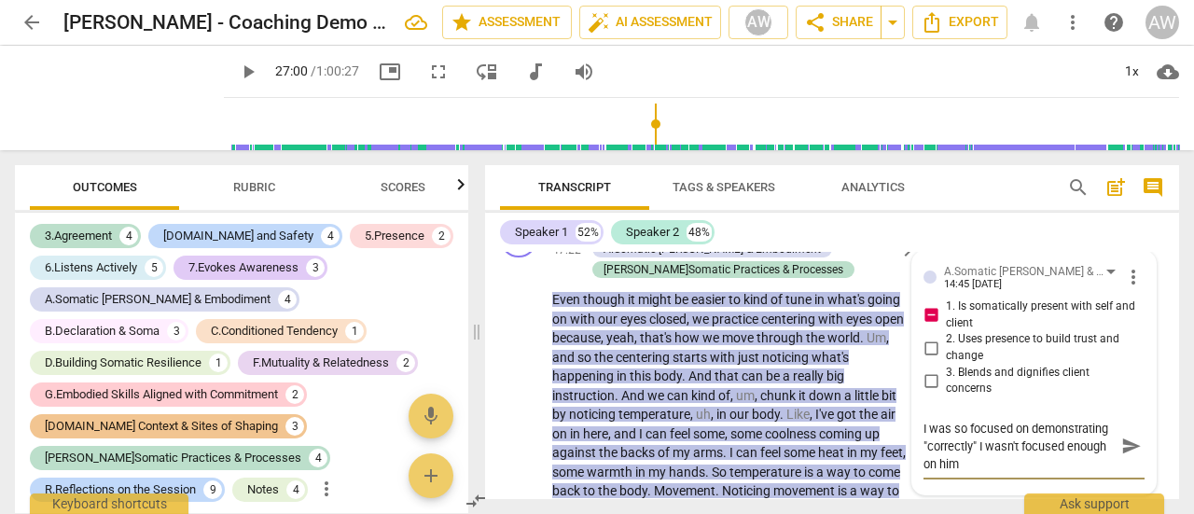
scroll to position [0, 0]
click at [1129, 456] on span "send" at bounding box center [1132, 446] width 21 height 21
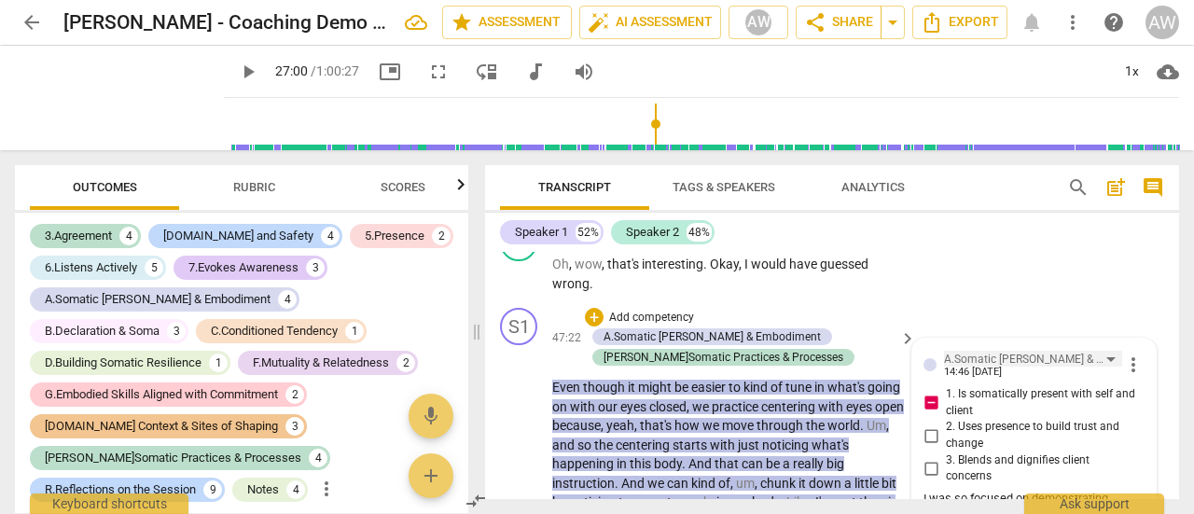
scroll to position [19925, 0]
click at [927, 448] on input "2. Uses presence to build trust and change" at bounding box center [931, 436] width 30 height 22
click at [926, 448] on input "2. Uses presence to build trust and change" at bounding box center [931, 436] width 30 height 22
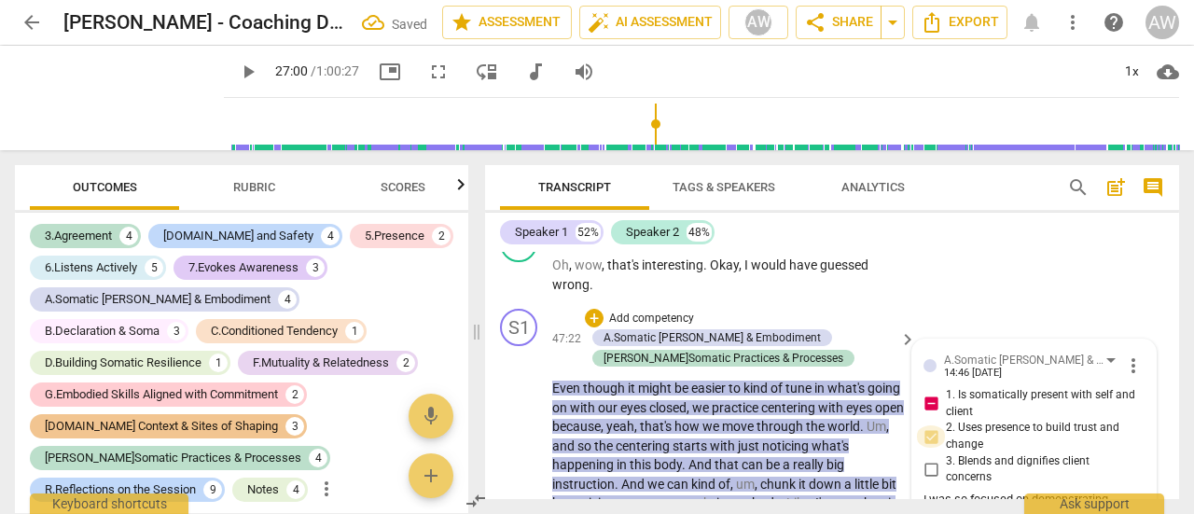
click at [931, 448] on input "2. Uses presence to build trust and change" at bounding box center [931, 436] width 30 height 22
click at [925, 448] on input "2. Uses presence to build trust and change" at bounding box center [931, 436] width 30 height 22
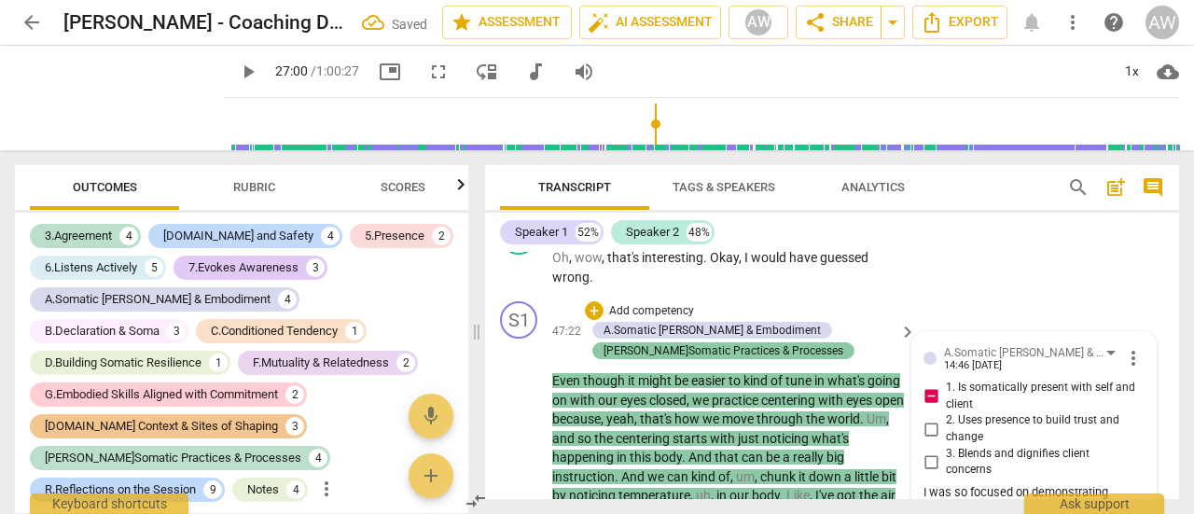
click at [664, 359] on div "[PERSON_NAME]Somatic Practices & Processes" at bounding box center [724, 350] width 240 height 17
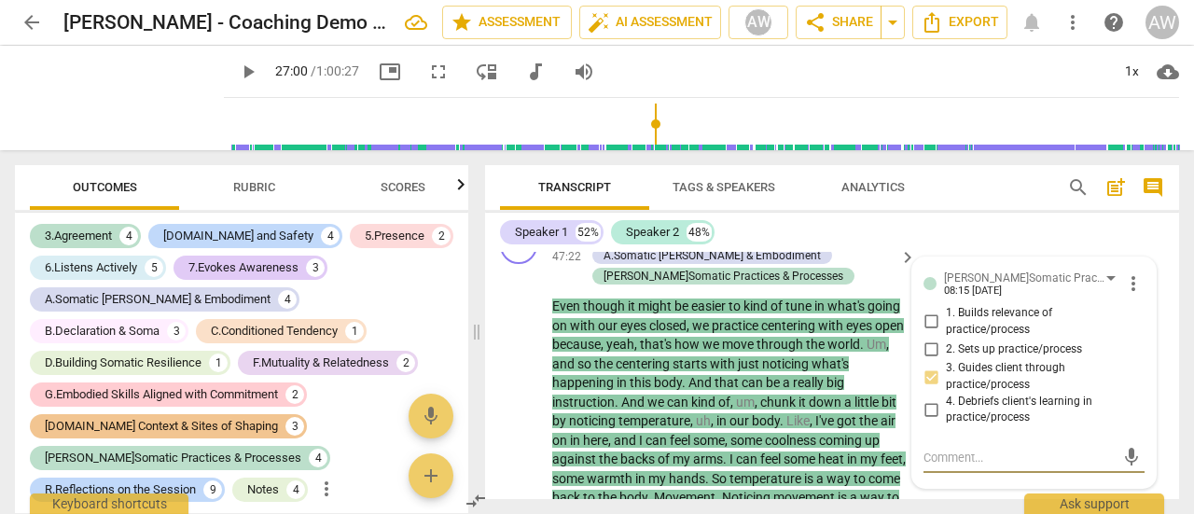
scroll to position [20008, 0]
click at [927, 359] on input "2. Sets up practice/process" at bounding box center [931, 348] width 30 height 22
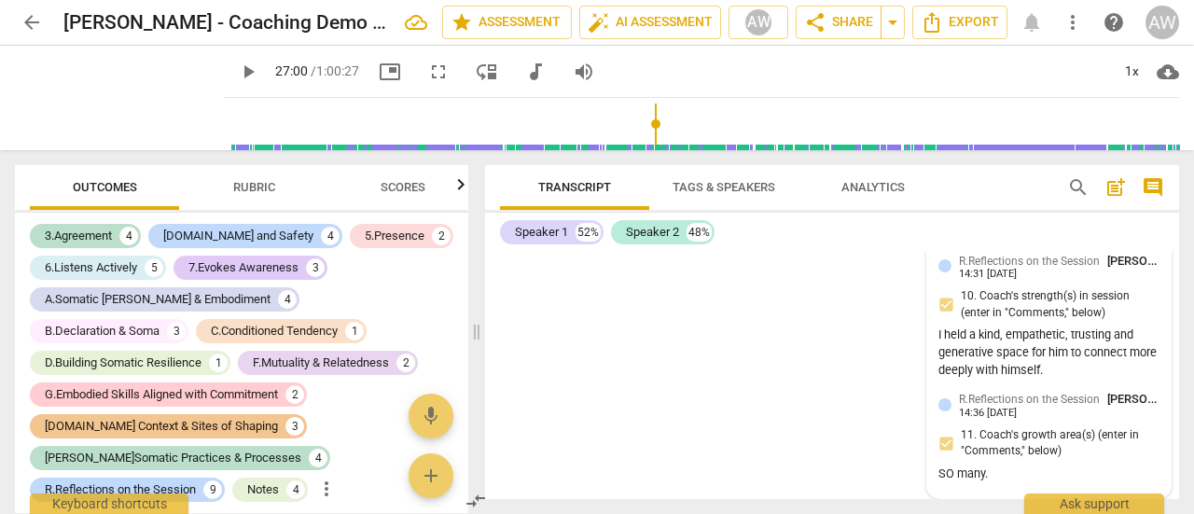
scroll to position [25517, 0]
click at [1008, 479] on div "SO many." at bounding box center [1049, 475] width 221 height 18
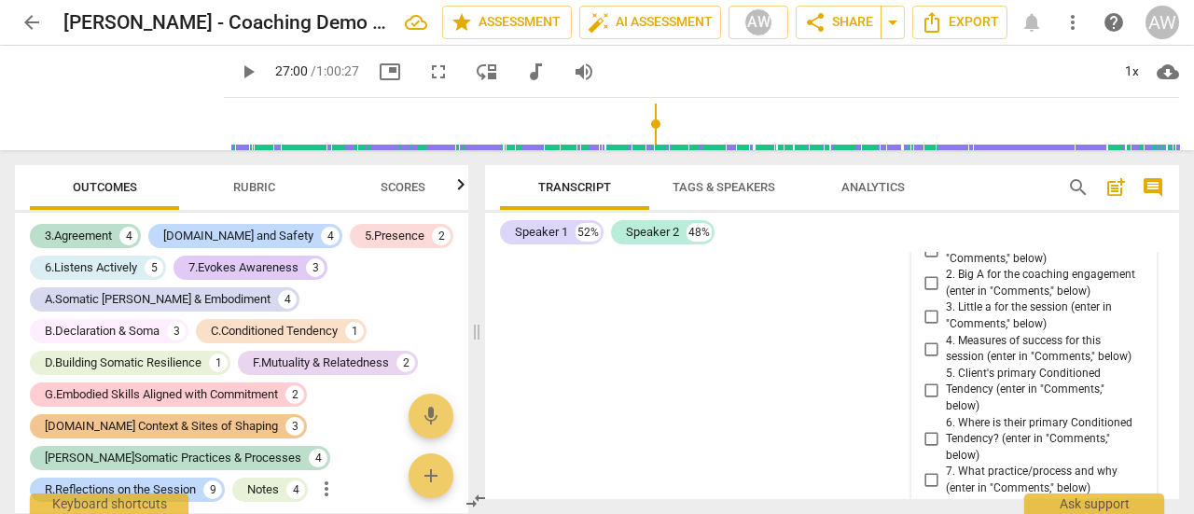
scroll to position [28785, 0]
click at [1128, 225] on span "more_vert" at bounding box center [1133, 213] width 22 height 22
click at [1133, 308] on li "Edit" at bounding box center [1146, 309] width 64 height 35
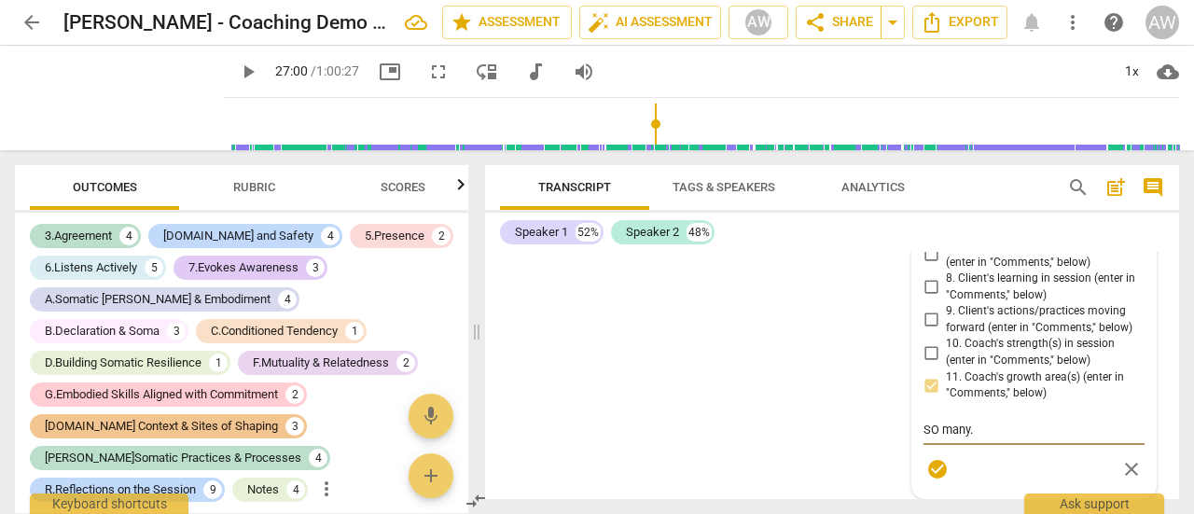
click at [1005, 427] on textarea "SO many." at bounding box center [1034, 430] width 221 height 18
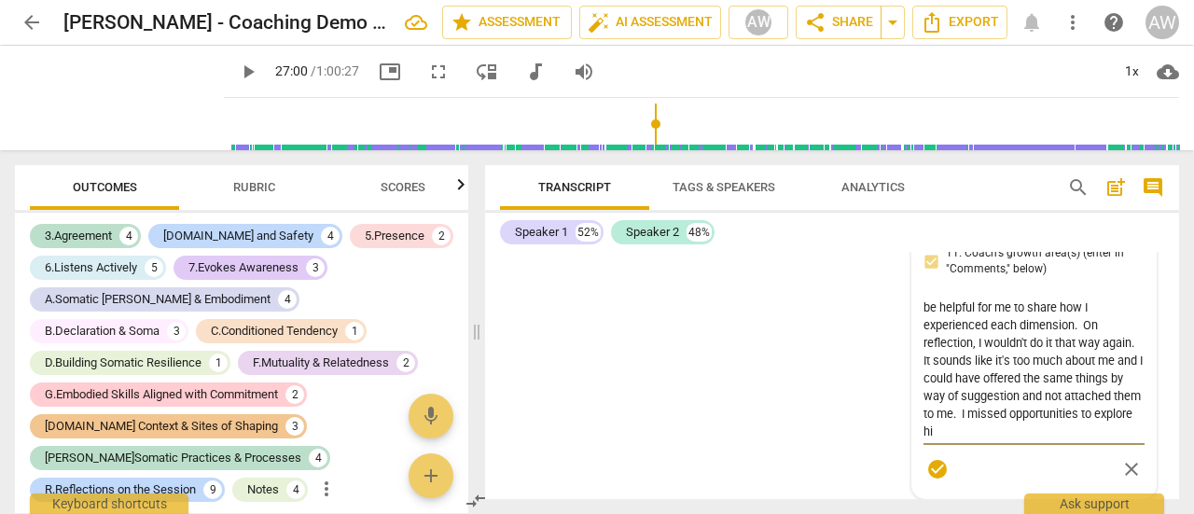
scroll to position [158, 0]
click at [803, 458] on div "format_bold format_list_bulleted [PERSON_NAME] delete Summary: format_bold form…" at bounding box center [832, 375] width 694 height 247
click at [787, 456] on div "format_bold format_list_bulleted [PERSON_NAME] delete Summary: format_bold form…" at bounding box center [832, 375] width 694 height 247
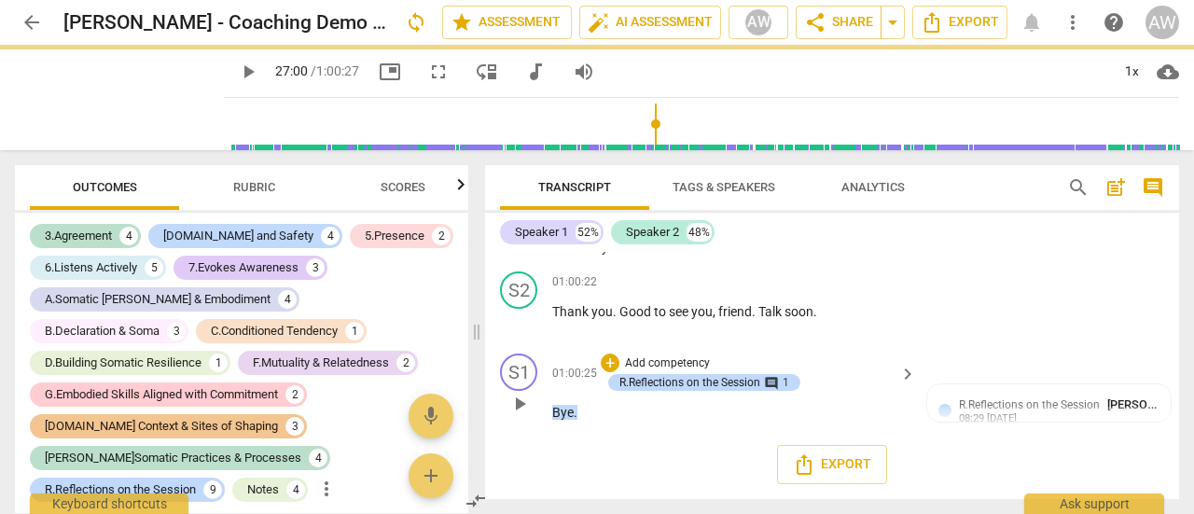
scroll to position [24093, 0]
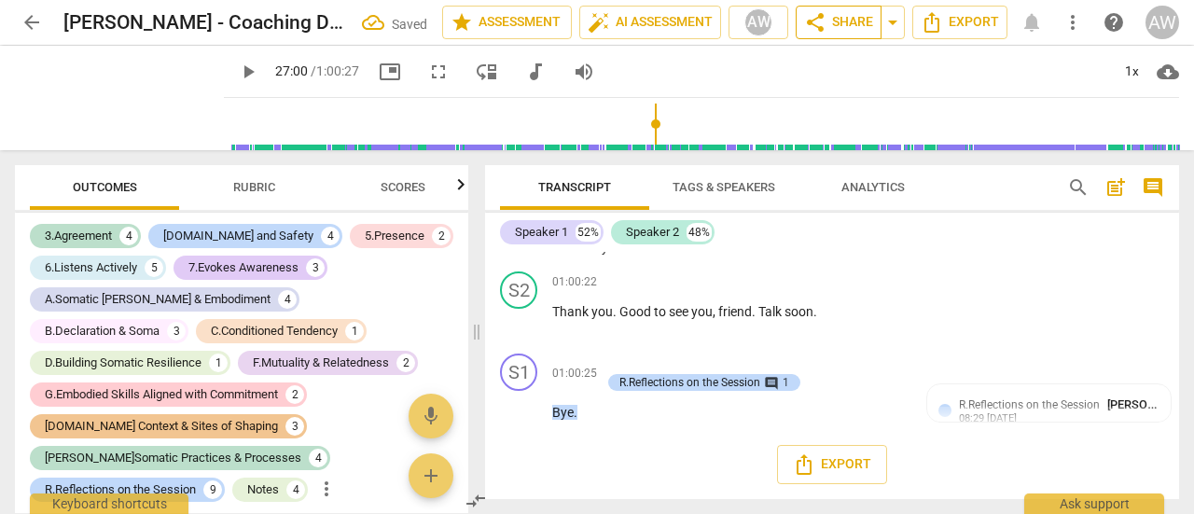
click at [847, 19] on span "share Share" at bounding box center [838, 22] width 69 height 22
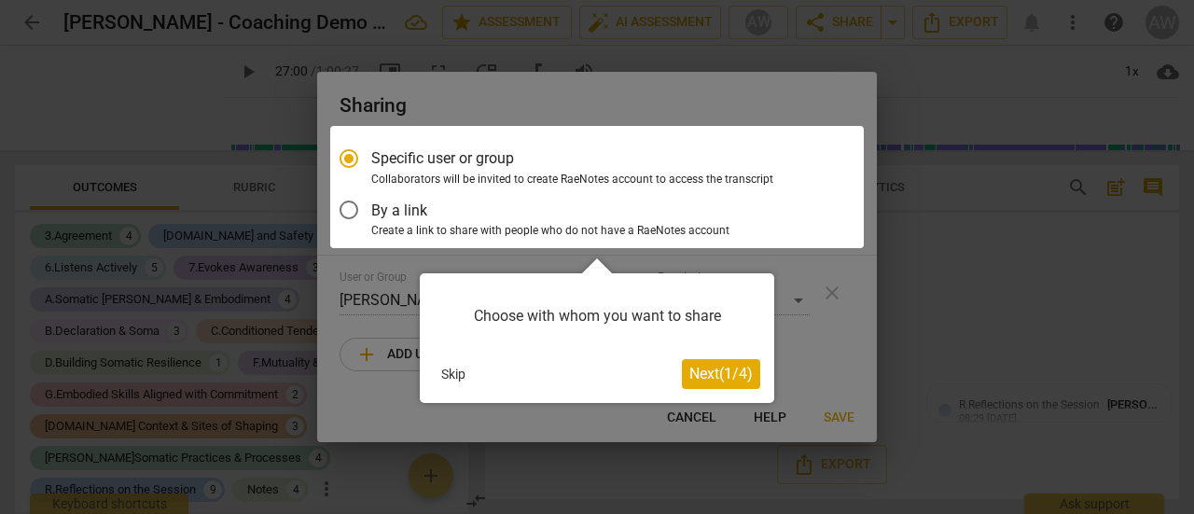
click at [445, 373] on button "Skip" at bounding box center [453, 374] width 39 height 28
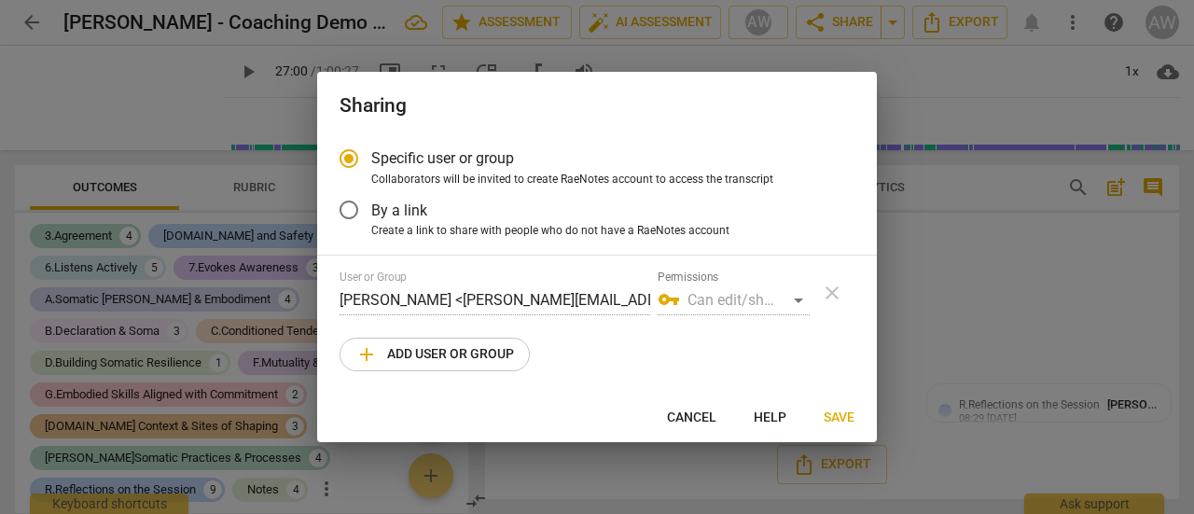
click at [441, 351] on span "add Add user or group" at bounding box center [435, 354] width 159 height 22
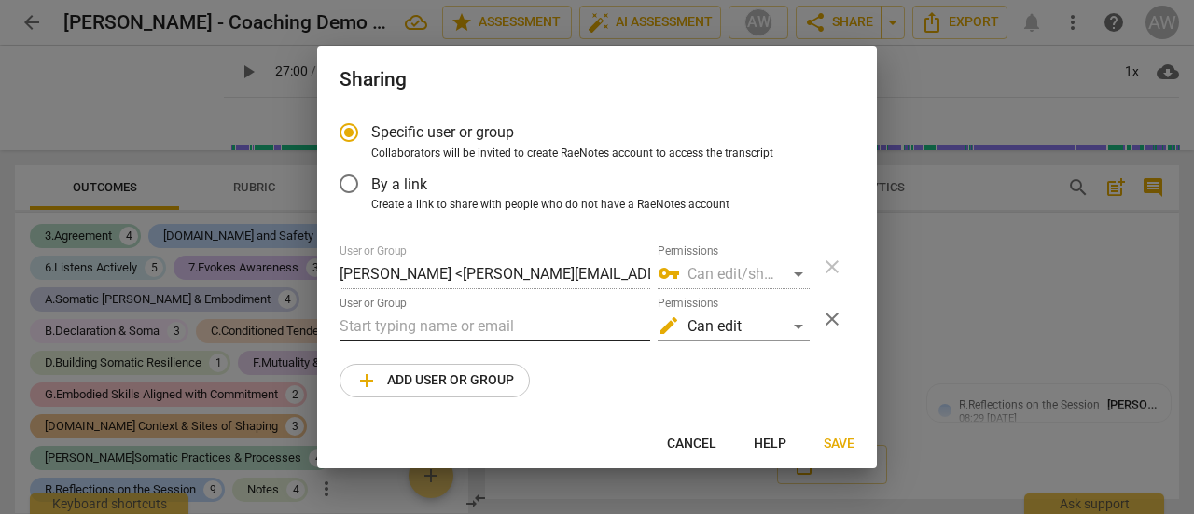
click at [419, 326] on input "text" at bounding box center [495, 327] width 311 height 30
click at [438, 328] on input "text" at bounding box center [495, 327] width 311 height 30
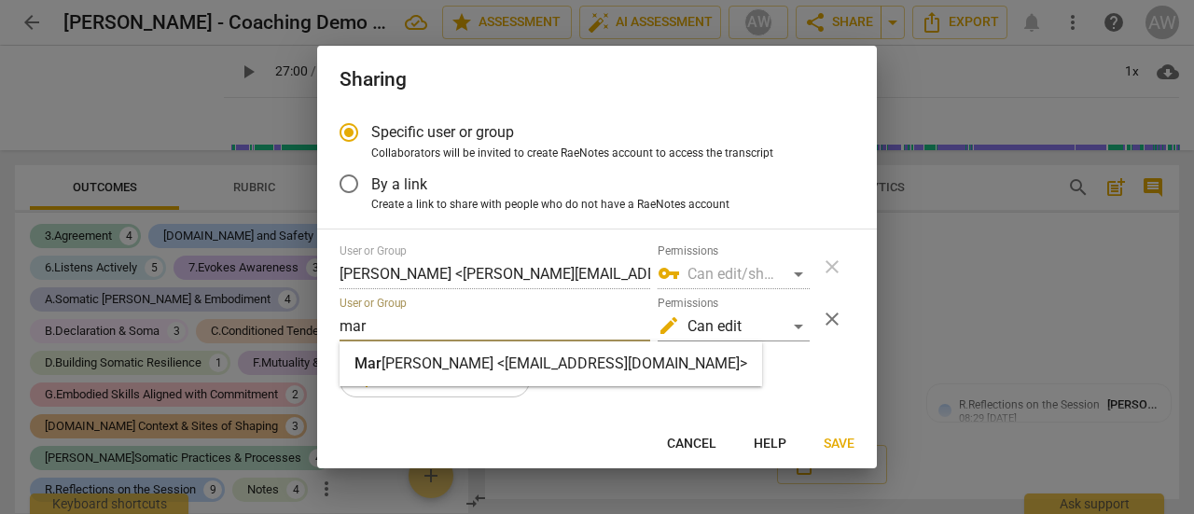
click at [443, 369] on strong "[PERSON_NAME] <[EMAIL_ADDRESS][DOMAIN_NAME]>" at bounding box center [565, 364] width 366 height 18
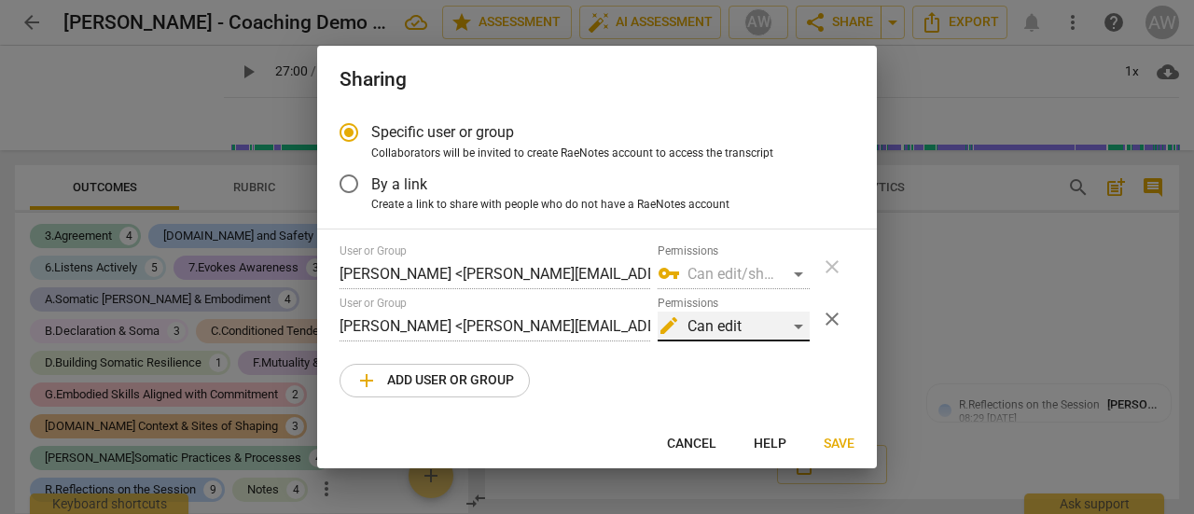
click at [798, 325] on div "edit Can edit" at bounding box center [734, 327] width 152 height 30
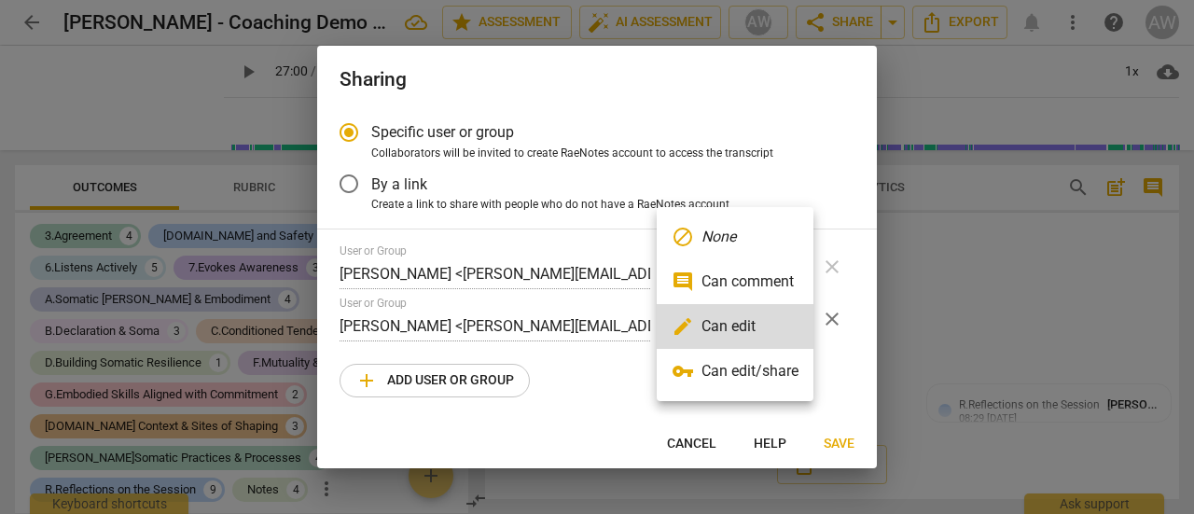
click at [774, 366] on li "vpn_key Can edit/share" at bounding box center [735, 371] width 157 height 45
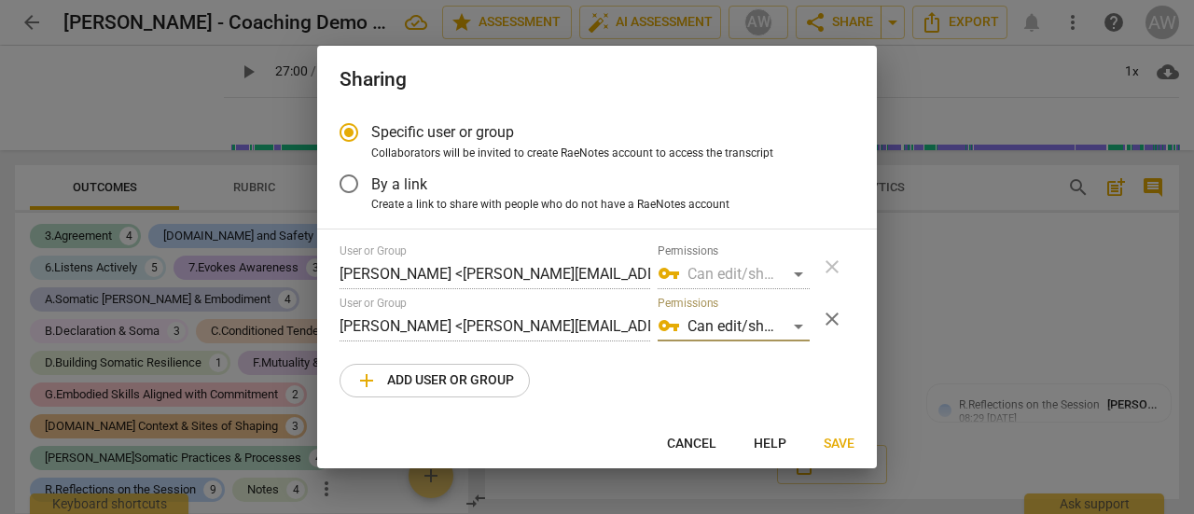
click at [838, 437] on span "Save" at bounding box center [839, 444] width 31 height 19
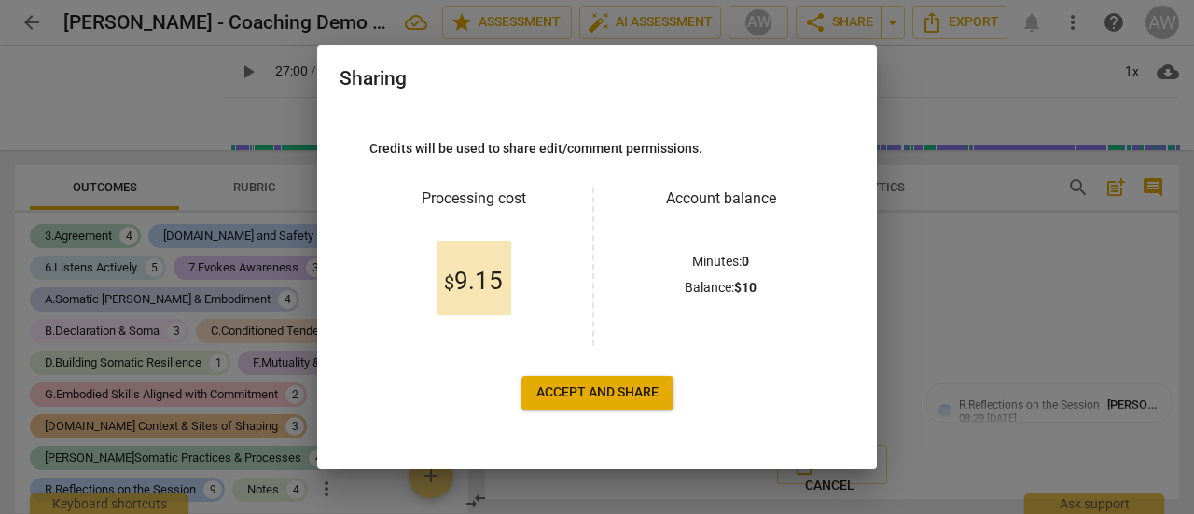
click at [575, 387] on span "Accept and share" at bounding box center [598, 392] width 122 height 19
